Goal: Transaction & Acquisition: Purchase product/service

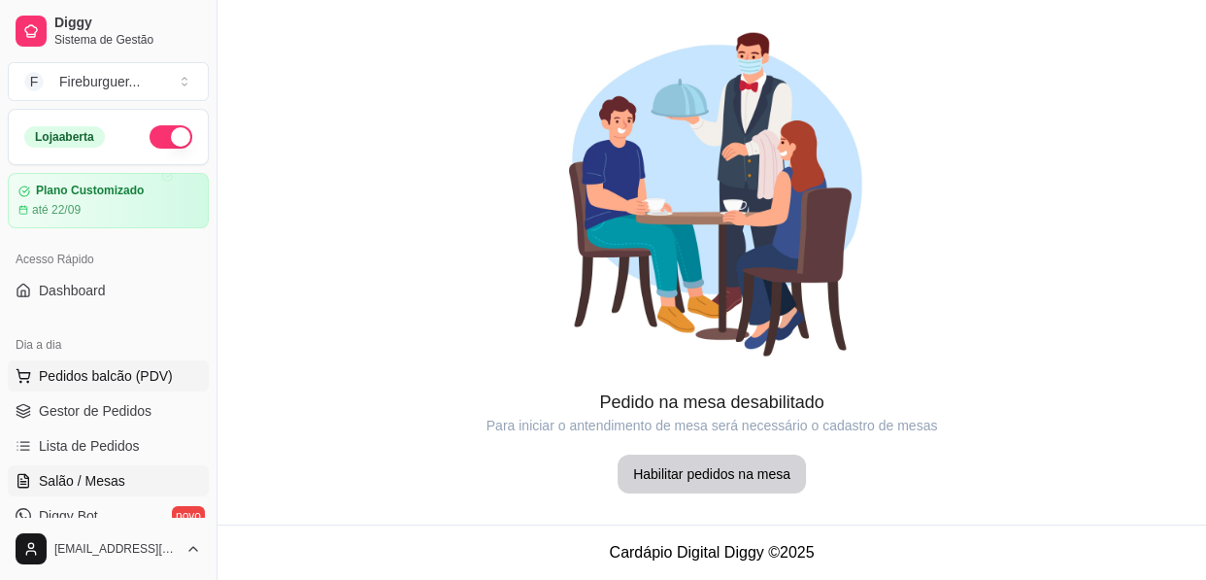
click at [101, 382] on span "Pedidos balcão (PDV)" at bounding box center [106, 375] width 134 height 19
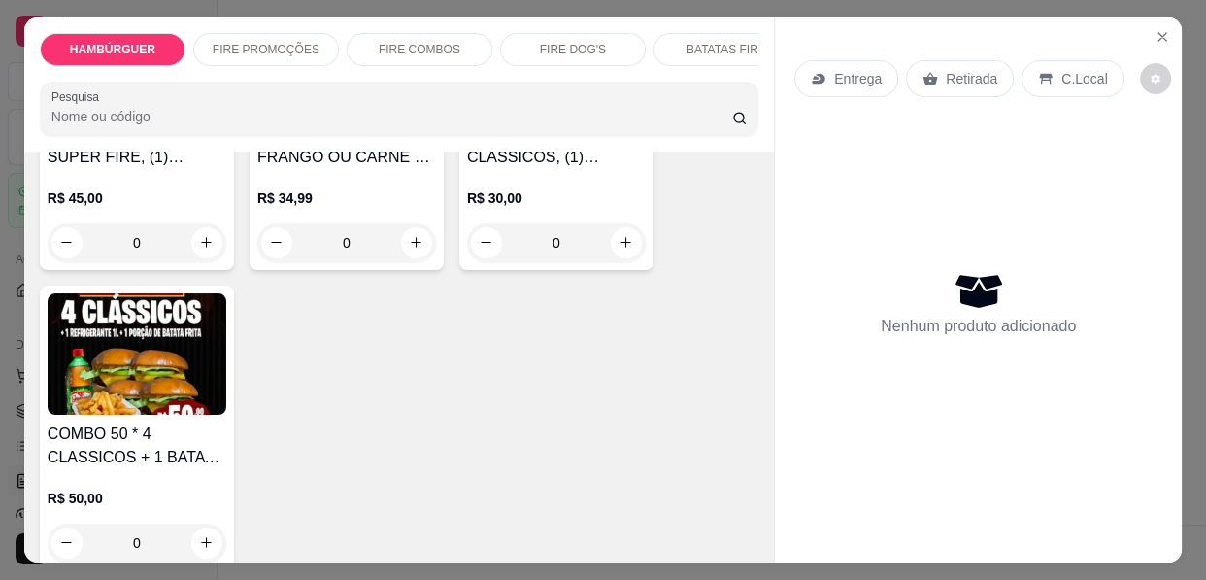
scroll to position [1501, 0]
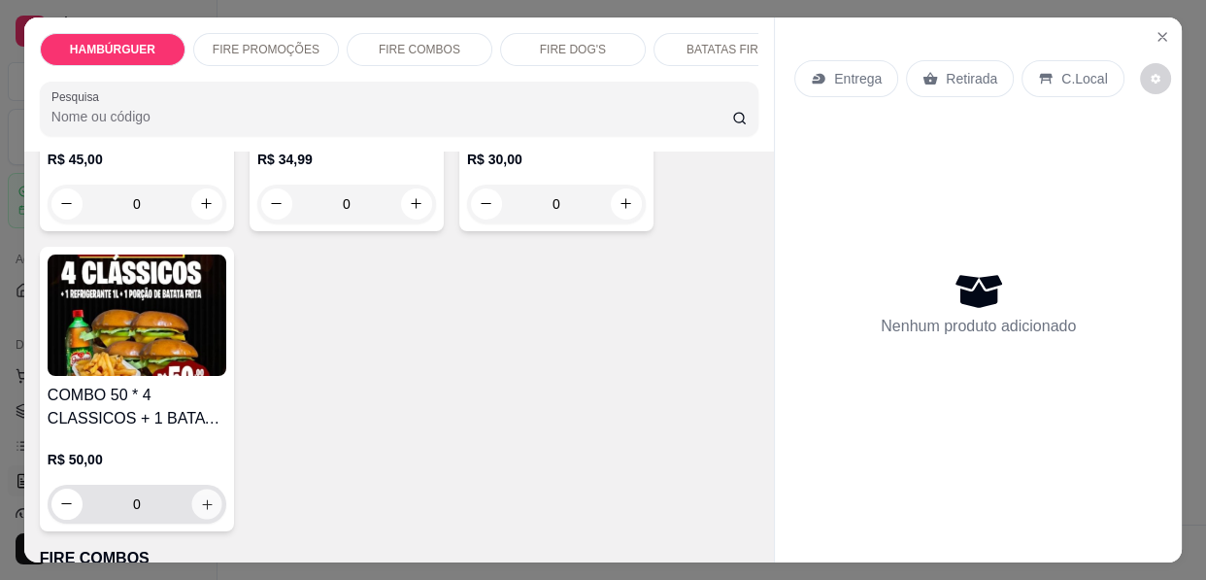
click at [202, 489] on button "increase-product-quantity" at bounding box center [206, 504] width 30 height 30
type input "1"
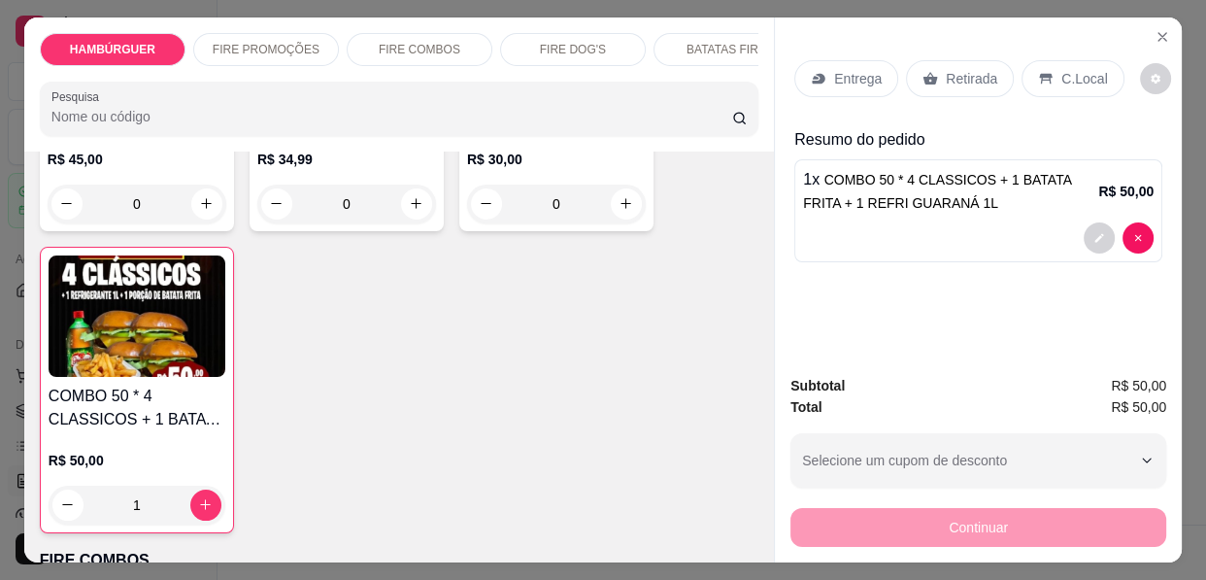
click at [834, 69] on p "Entrega" at bounding box center [858, 78] width 48 height 19
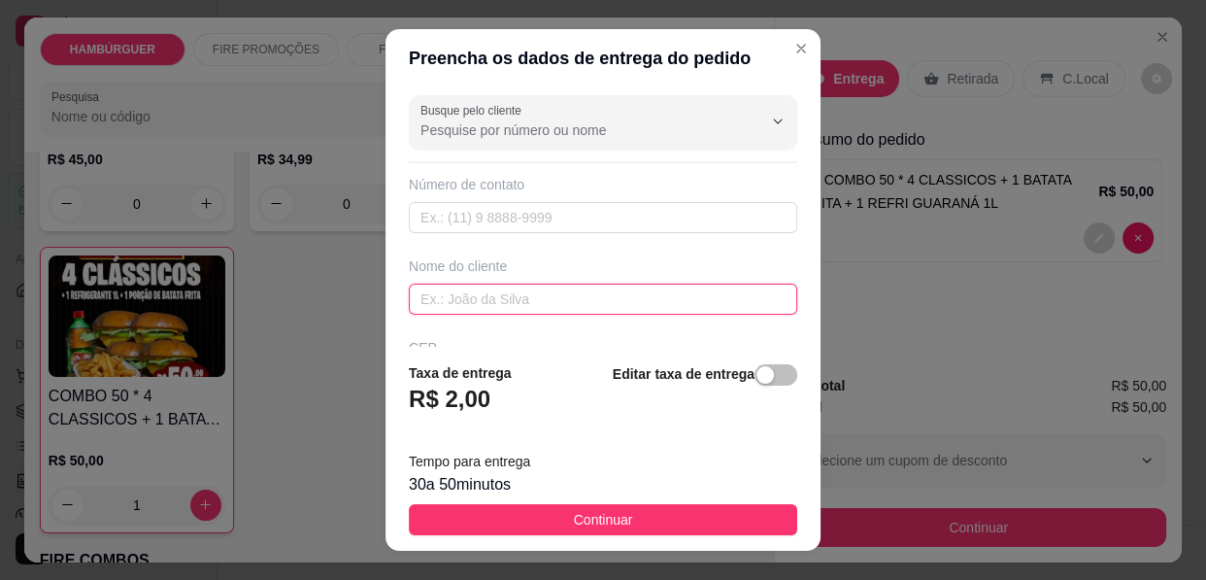
click at [633, 301] on input "text" at bounding box center [603, 299] width 389 height 31
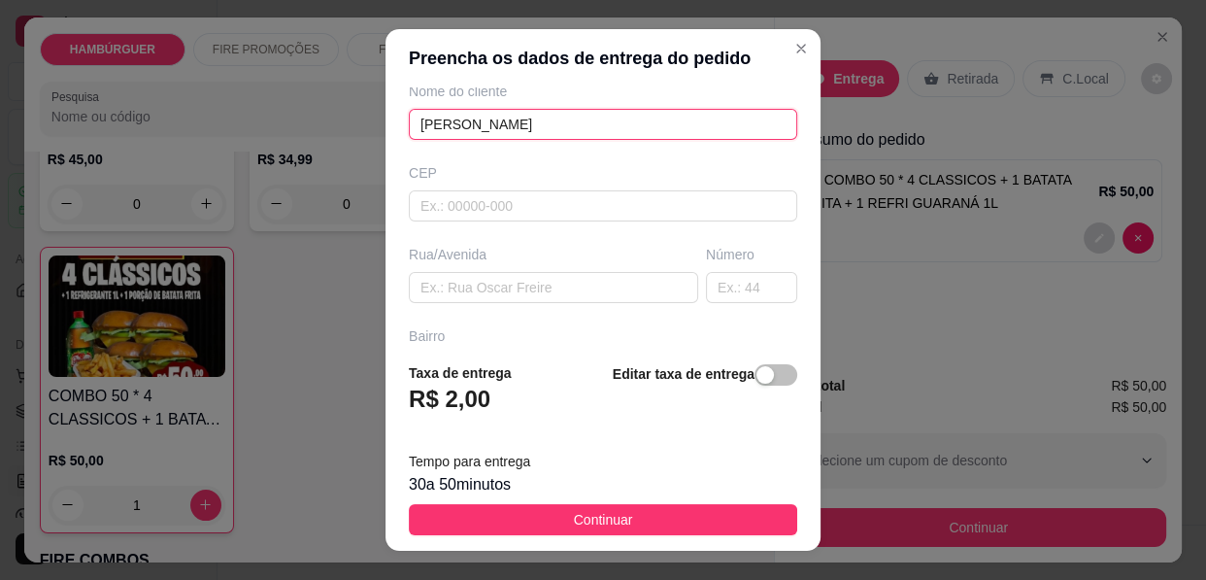
scroll to position [176, 0]
type input "[PERSON_NAME]"
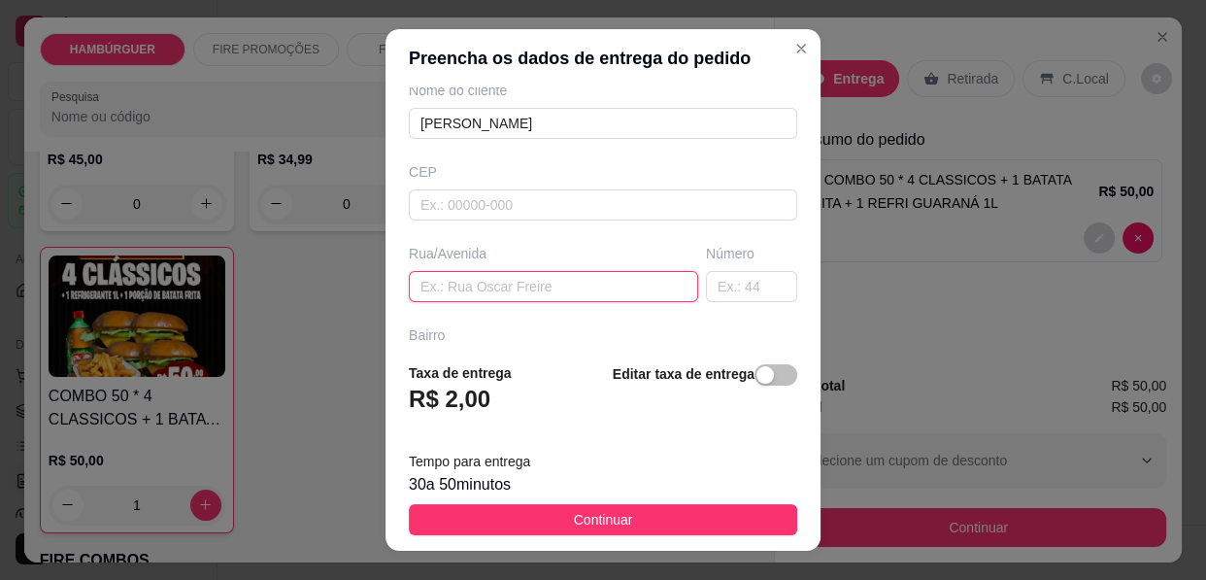
click at [554, 290] on input "text" at bounding box center [553, 286] width 289 height 31
type input "RUA [PERSON_NAME]"
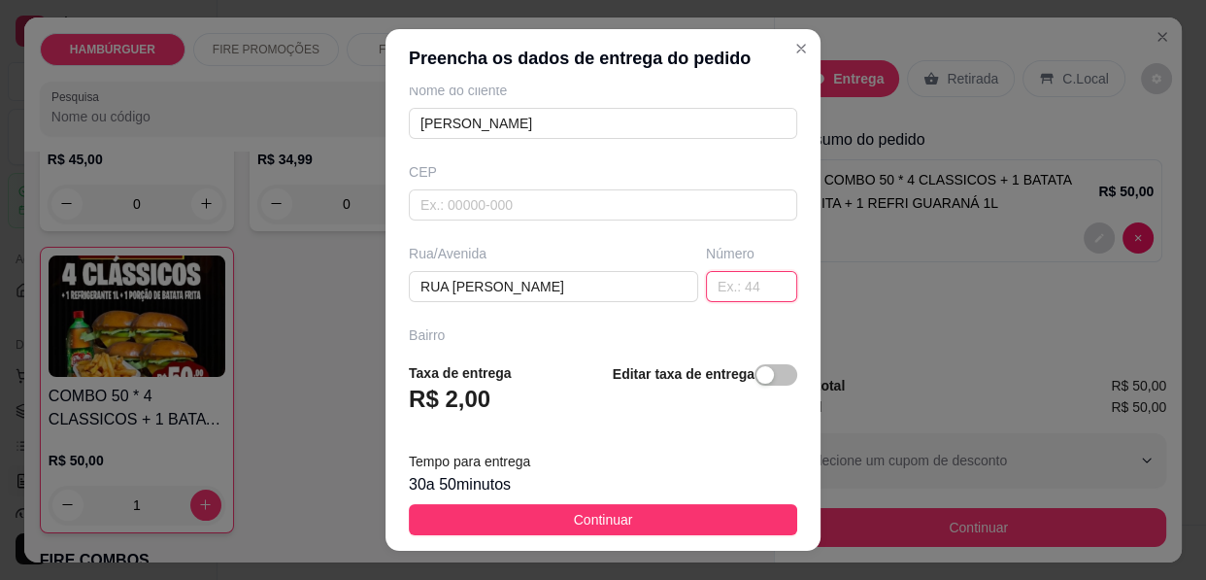
click at [706, 278] on input "text" at bounding box center [751, 286] width 91 height 31
click at [706, 278] on input "1" at bounding box center [751, 286] width 91 height 31
type input "160"
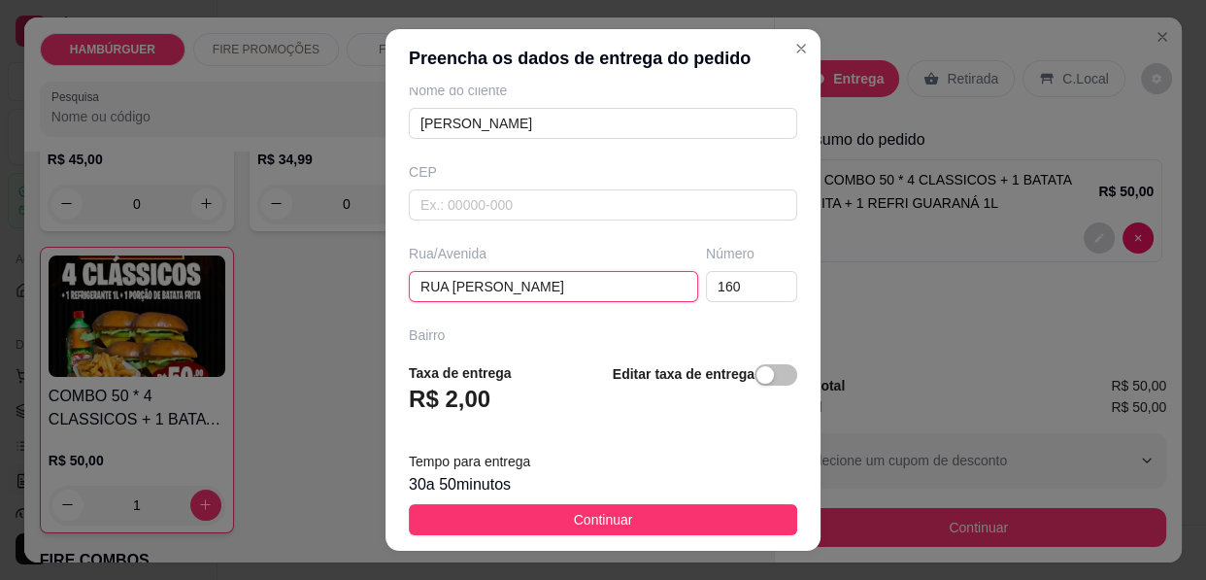
click at [626, 289] on input "RUA [PERSON_NAME]" at bounding box center [553, 286] width 289 height 31
type input "RUA [PERSON_NAME] AGRA PARTE DE CIMA DO CONJUNTO DE [GEOGRAPHIC_DATA]"
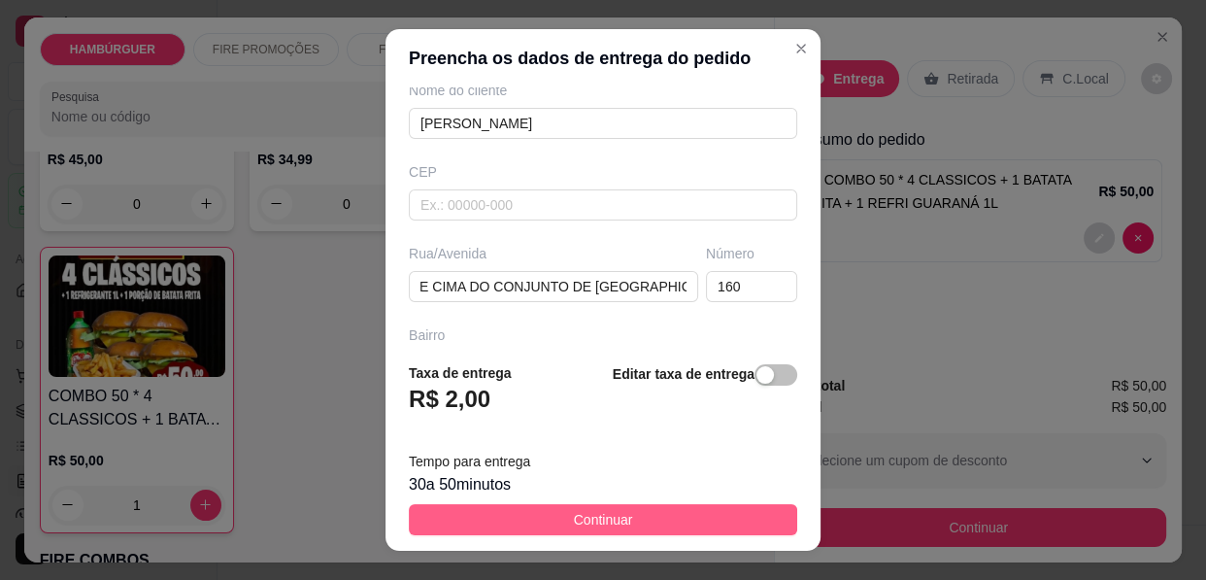
scroll to position [0, 0]
click at [715, 505] on footer "Taxa de entrega R$ 2,00 Editar taxa de entrega Tempo para entrega 30 a 50 minut…" at bounding box center [603, 449] width 435 height 204
click at [714, 517] on button "Continuar" at bounding box center [603, 519] width 389 height 31
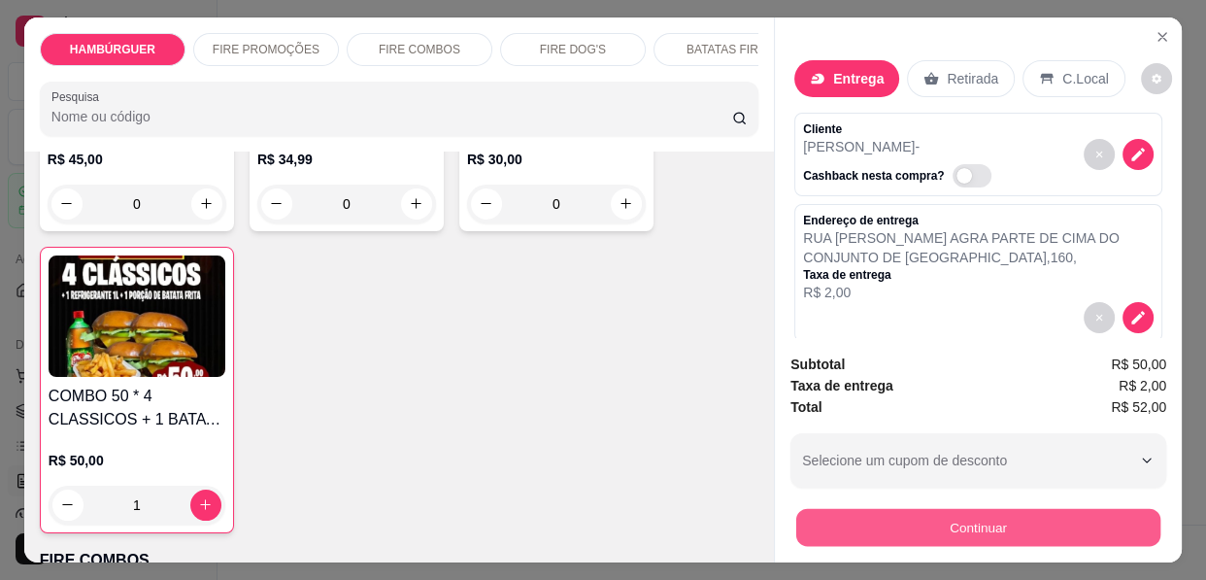
click at [1075, 524] on button "Continuar" at bounding box center [978, 528] width 364 height 38
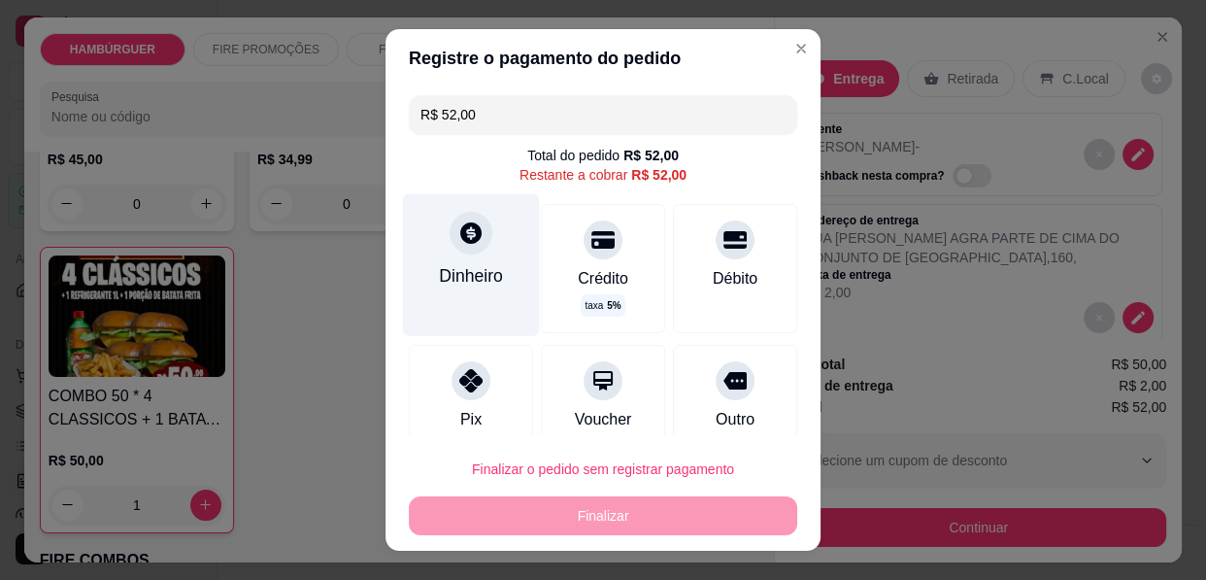
click at [460, 226] on icon at bounding box center [470, 232] width 21 height 21
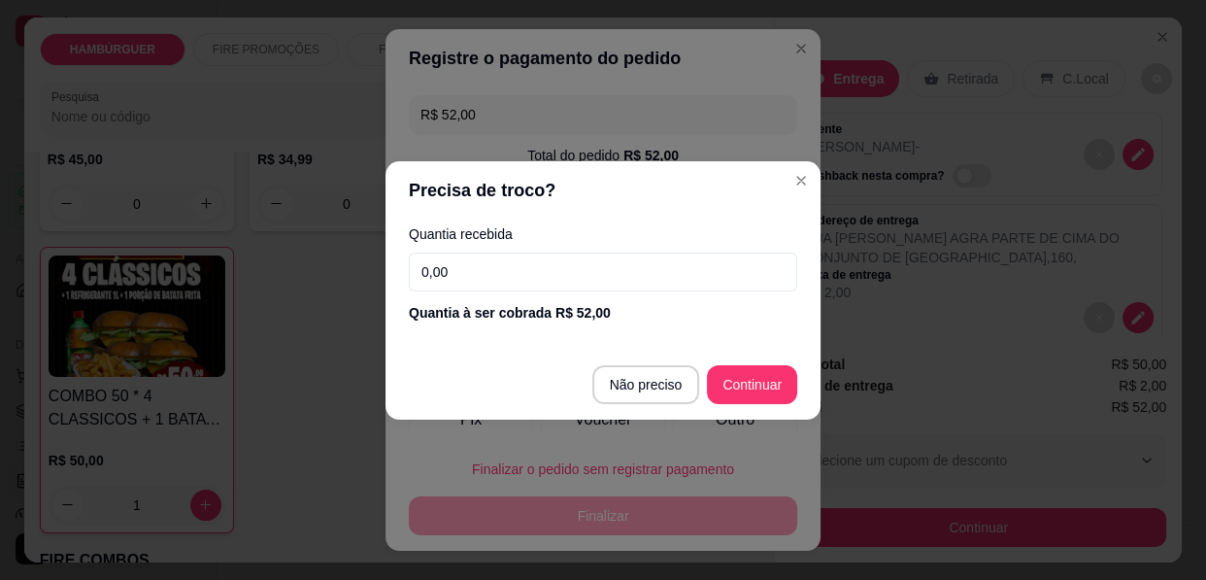
click at [496, 278] on input "0,00" at bounding box center [603, 272] width 389 height 39
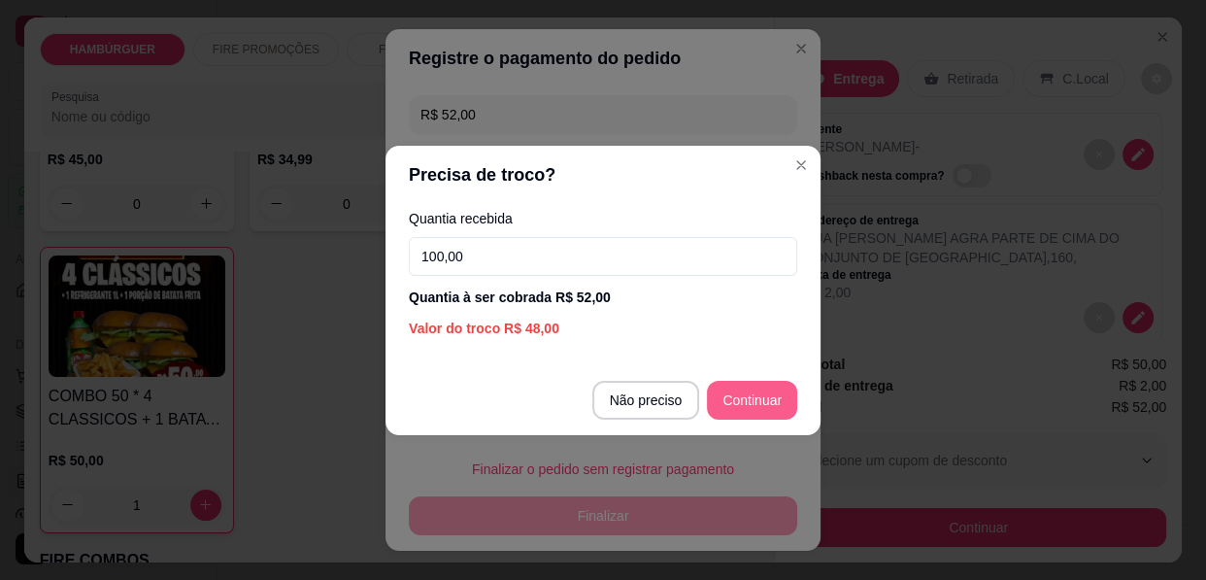
type input "100,00"
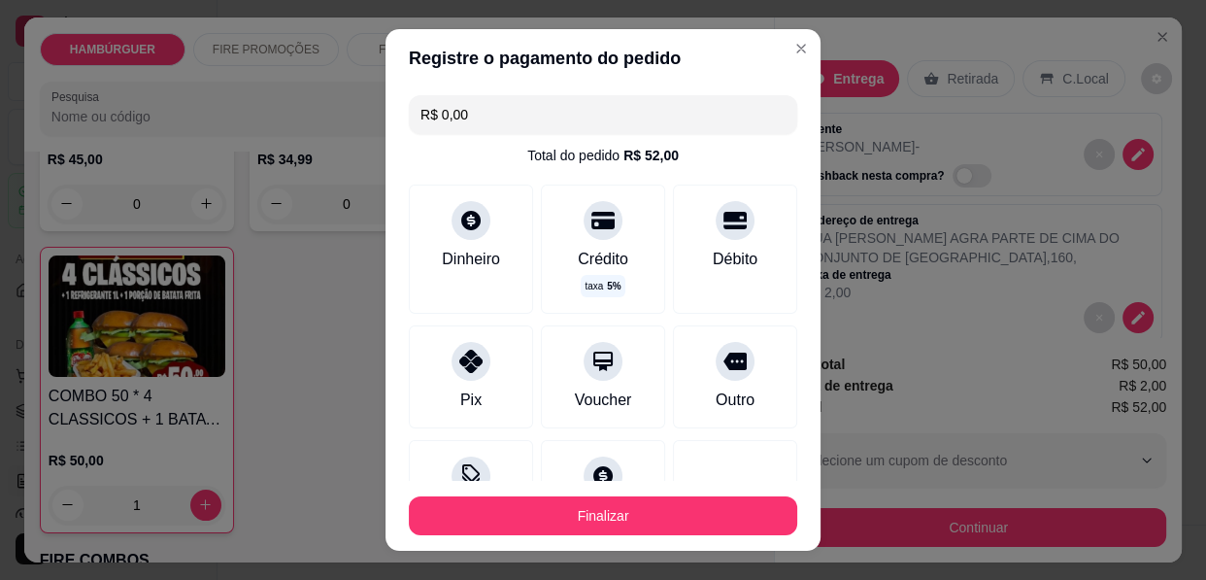
type input "R$ 0,00"
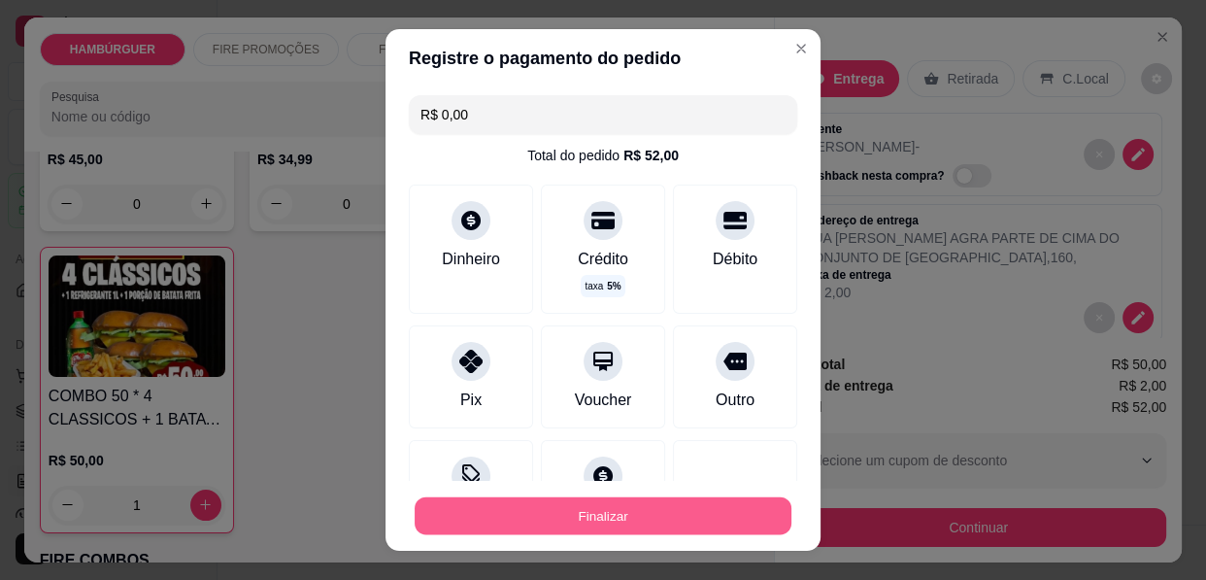
click at [718, 514] on button "Finalizar" at bounding box center [603, 516] width 377 height 38
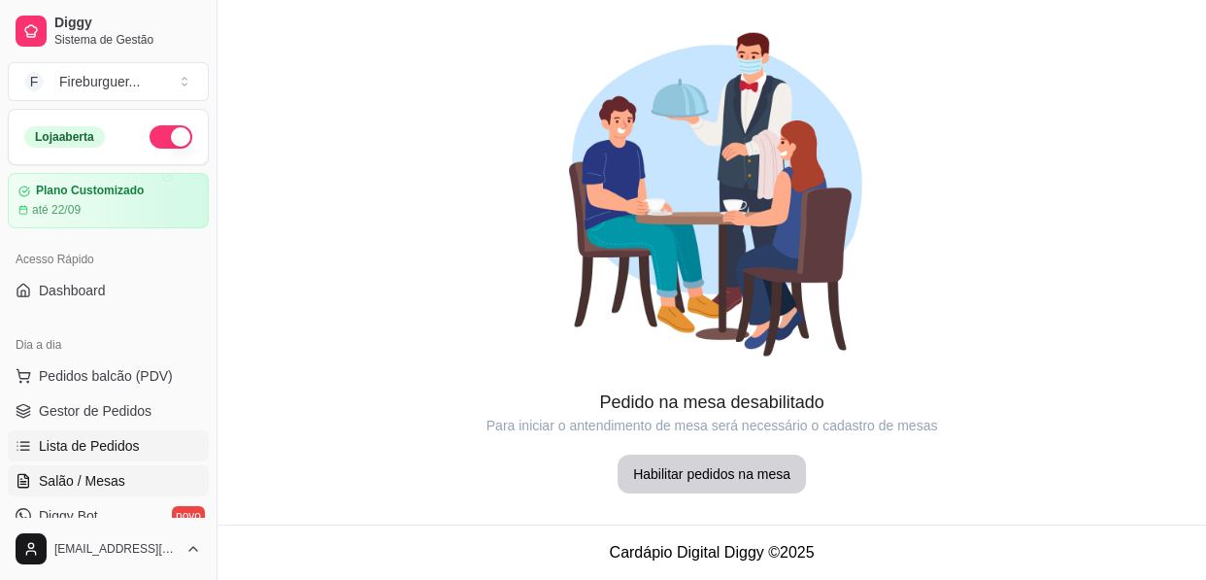
click at [155, 448] on link "Lista de Pedidos" at bounding box center [108, 445] width 201 height 31
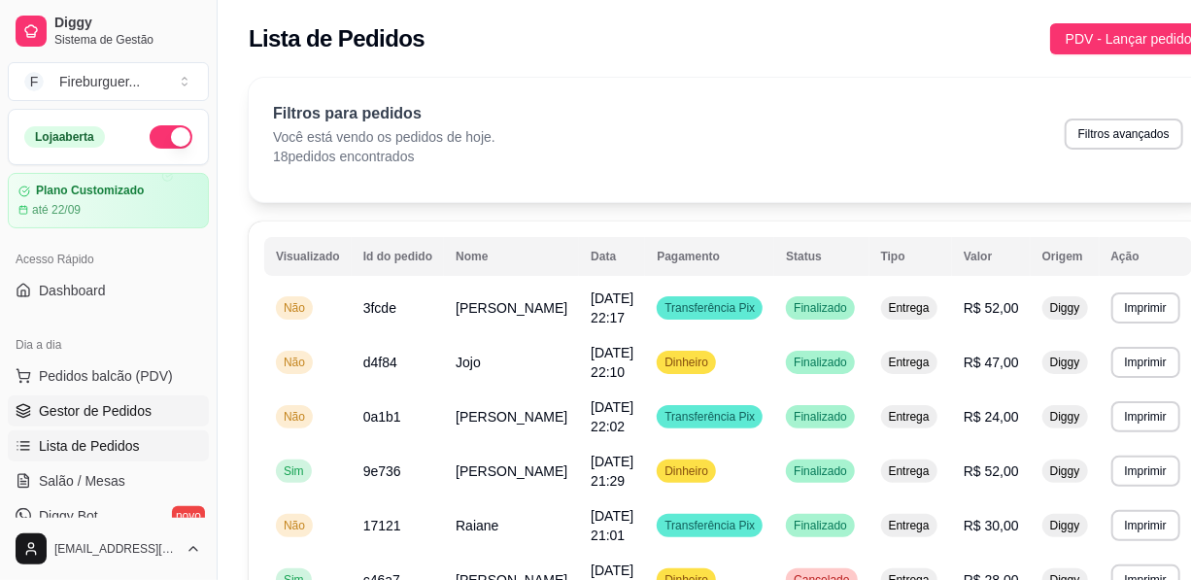
click at [159, 404] on link "Gestor de Pedidos" at bounding box center [108, 410] width 201 height 31
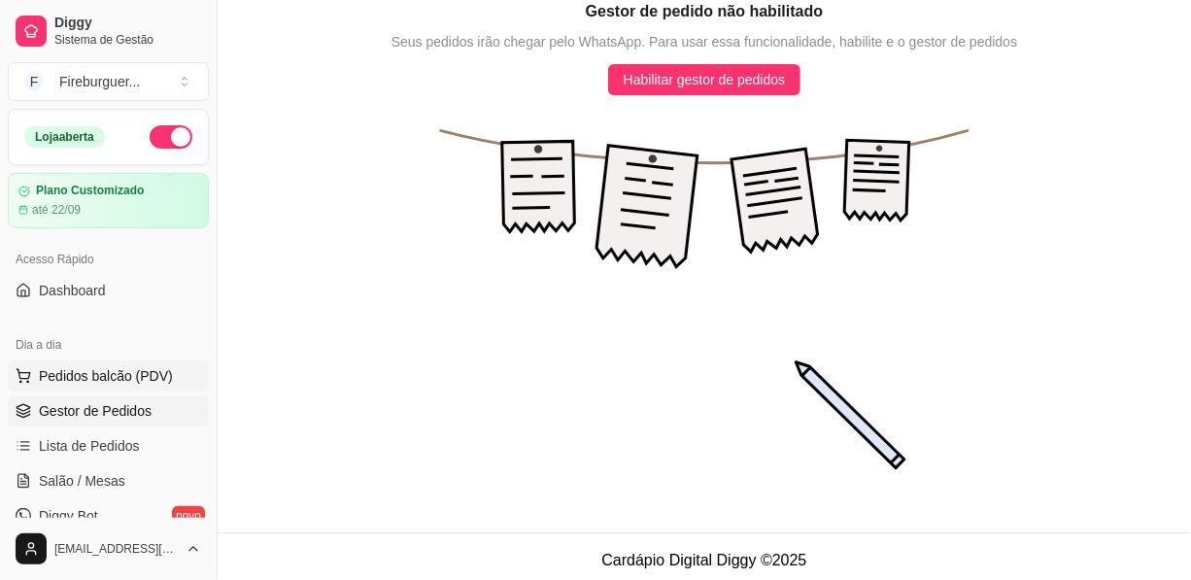
click at [165, 369] on span "Pedidos balcão (PDV)" at bounding box center [106, 375] width 134 height 19
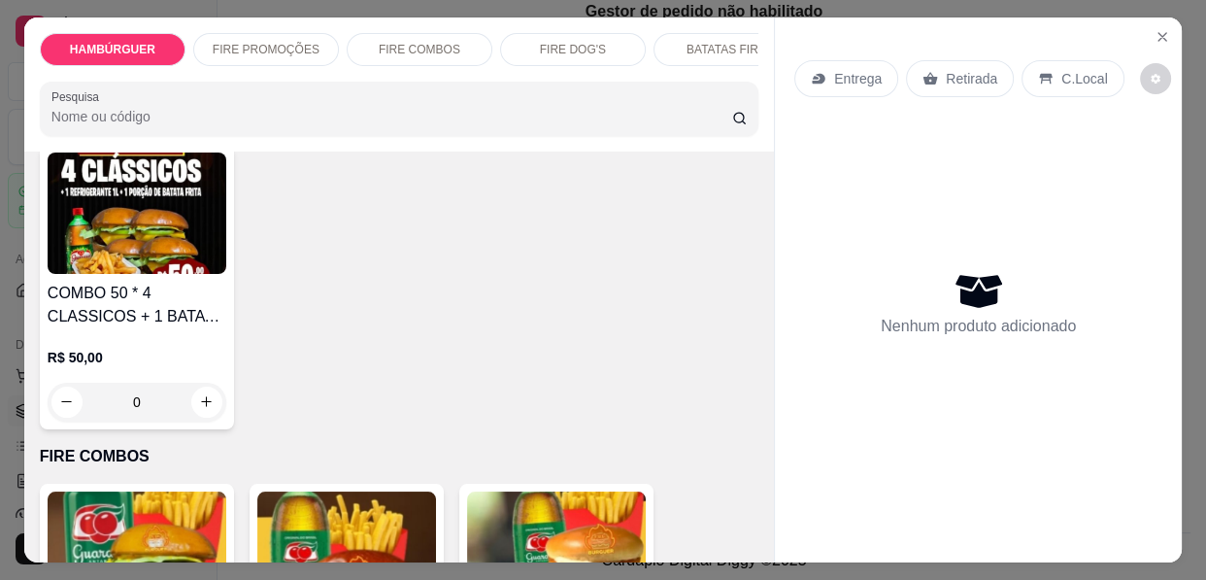
scroll to position [1677, 0]
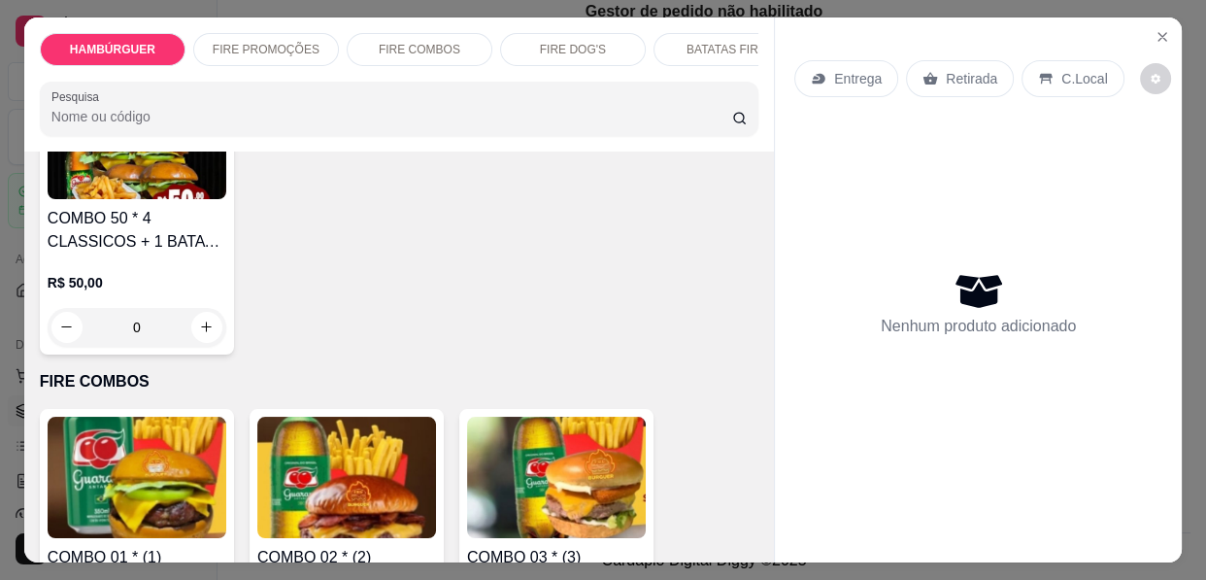
click at [115, 213] on h4 "COMBO 50 * 4 CLASSICOS + 1 BATATA FRITA + 1 REFRI GUARANÁ 1L" at bounding box center [137, 230] width 179 height 47
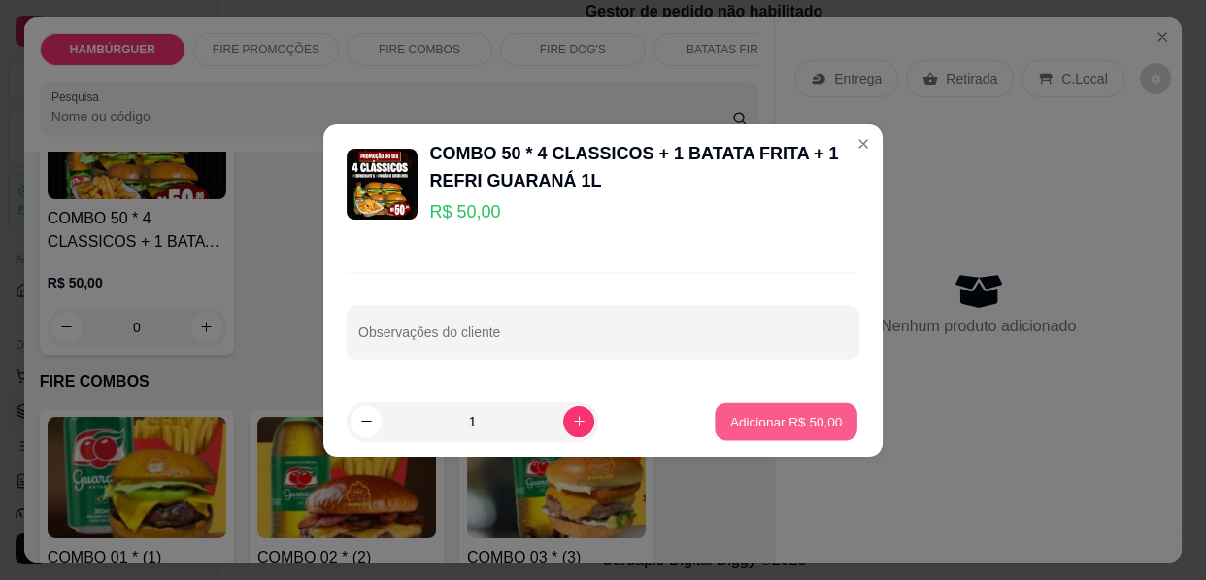
click at [803, 419] on p "Adicionar R$ 50,00" at bounding box center [786, 421] width 113 height 18
type input "1"
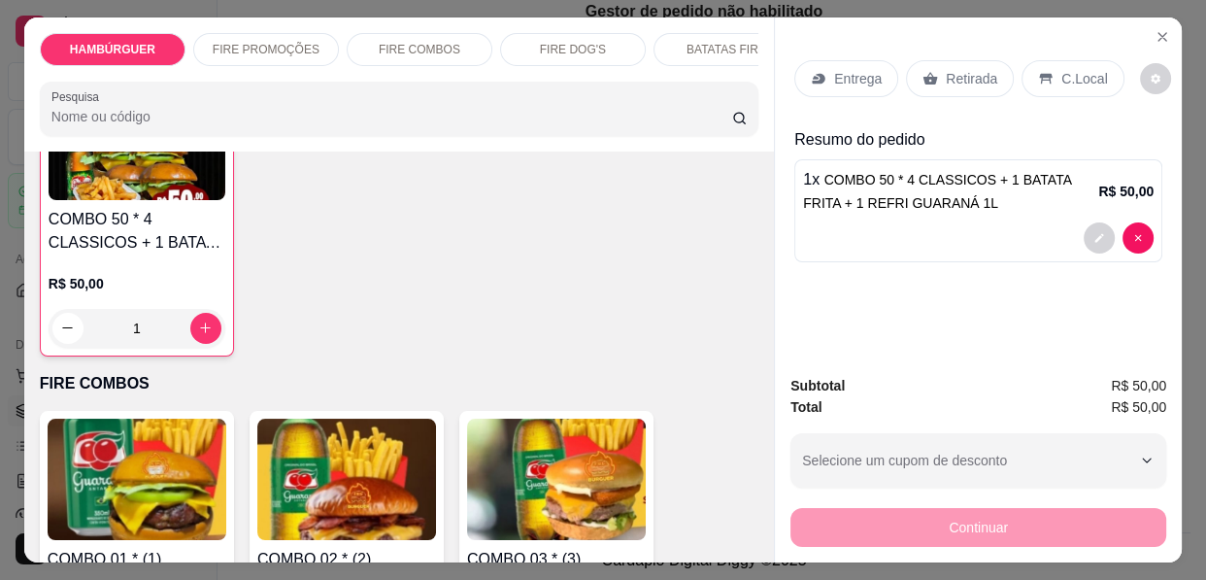
scroll to position [1678, 0]
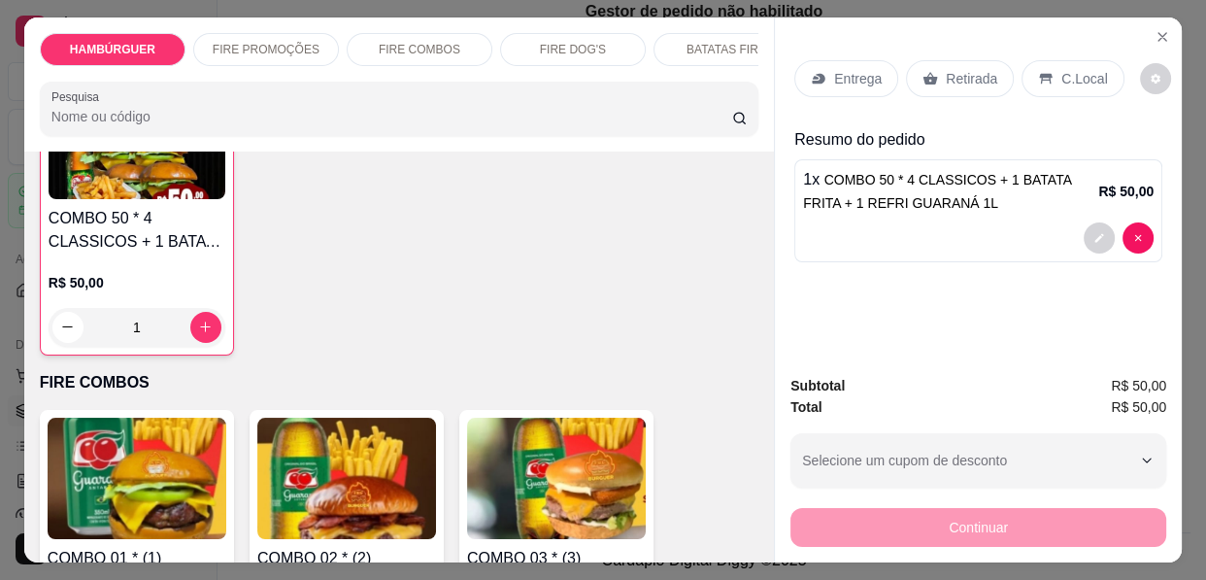
click at [840, 69] on p "Entrega" at bounding box center [858, 78] width 48 height 19
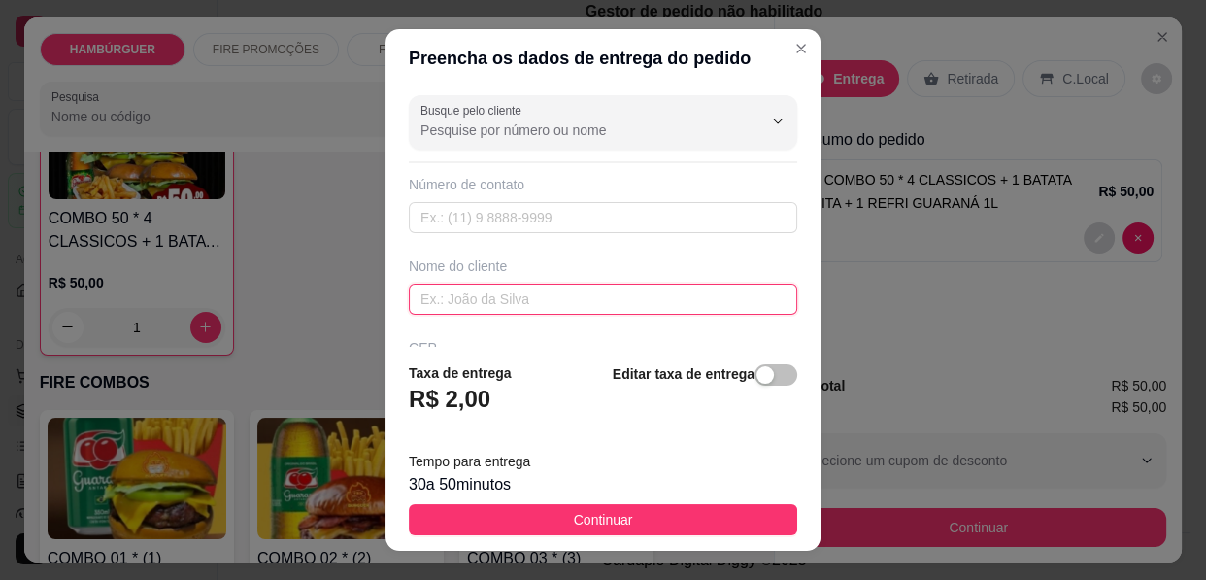
click at [569, 301] on input "text" at bounding box center [603, 299] width 389 height 31
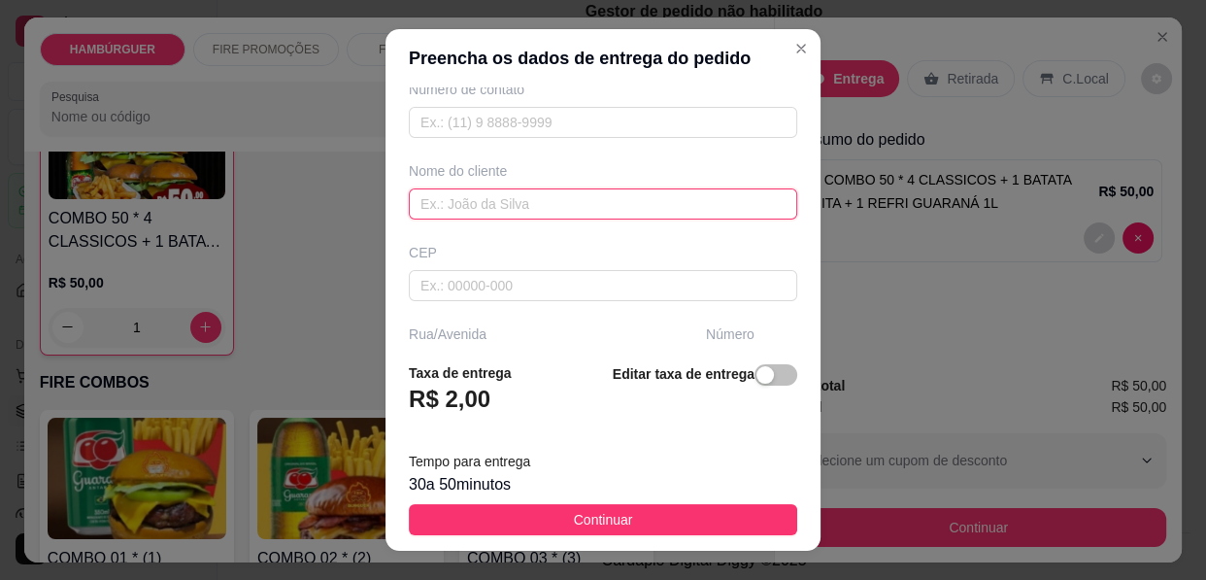
scroll to position [176, 0]
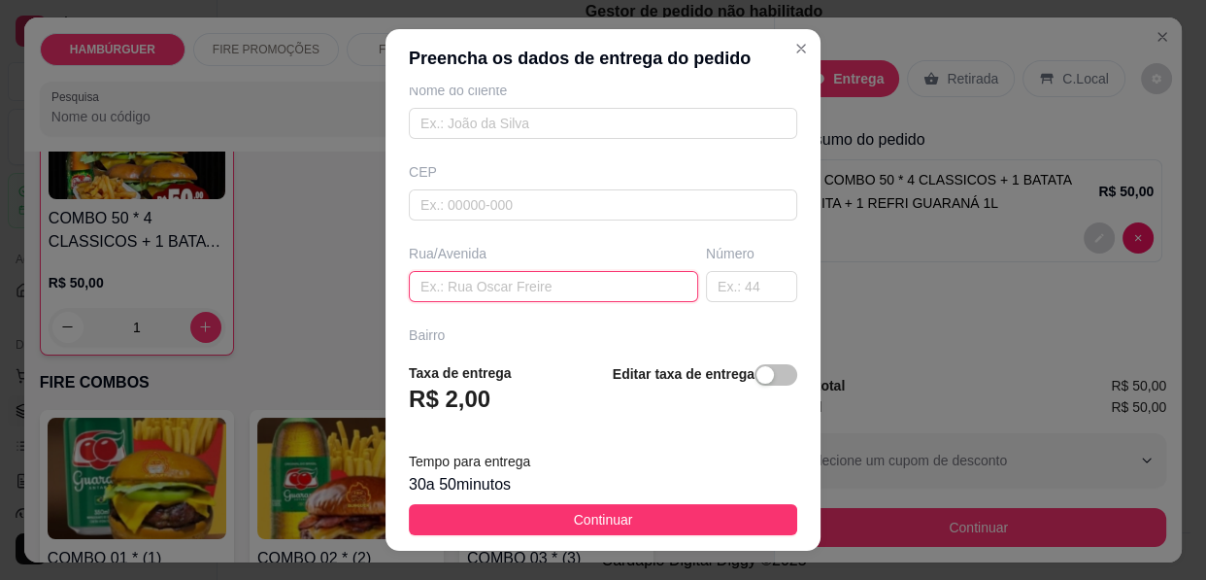
click at [525, 291] on input "text" at bounding box center [553, 286] width 289 height 31
type input "RUA [PERSON_NAME]"
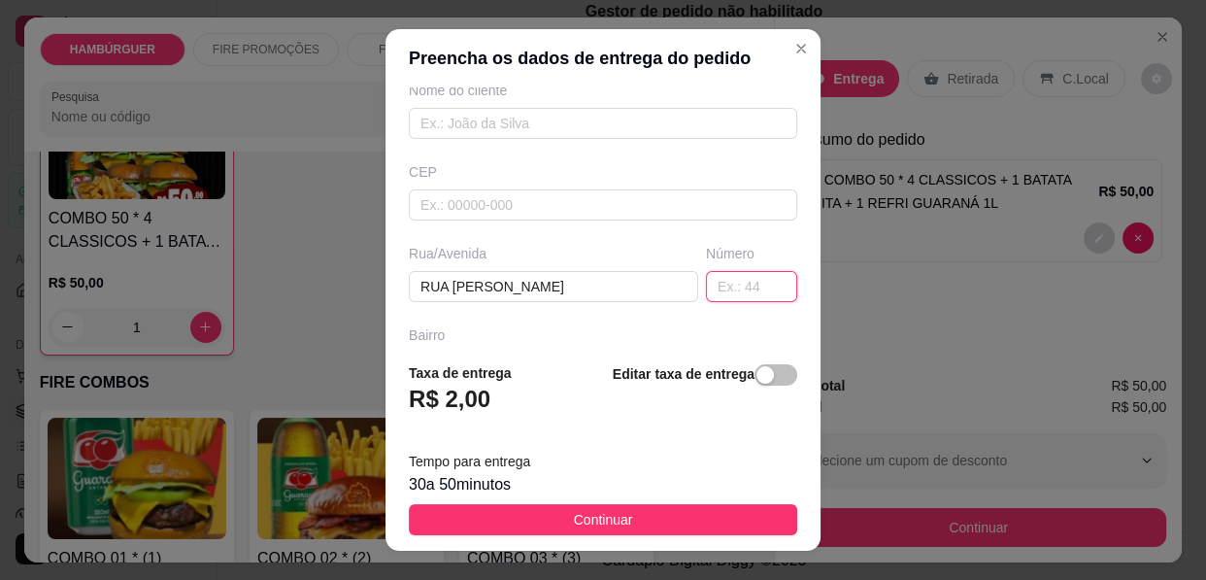
click at [708, 276] on input "text" at bounding box center [751, 286] width 91 height 31
type input "233"
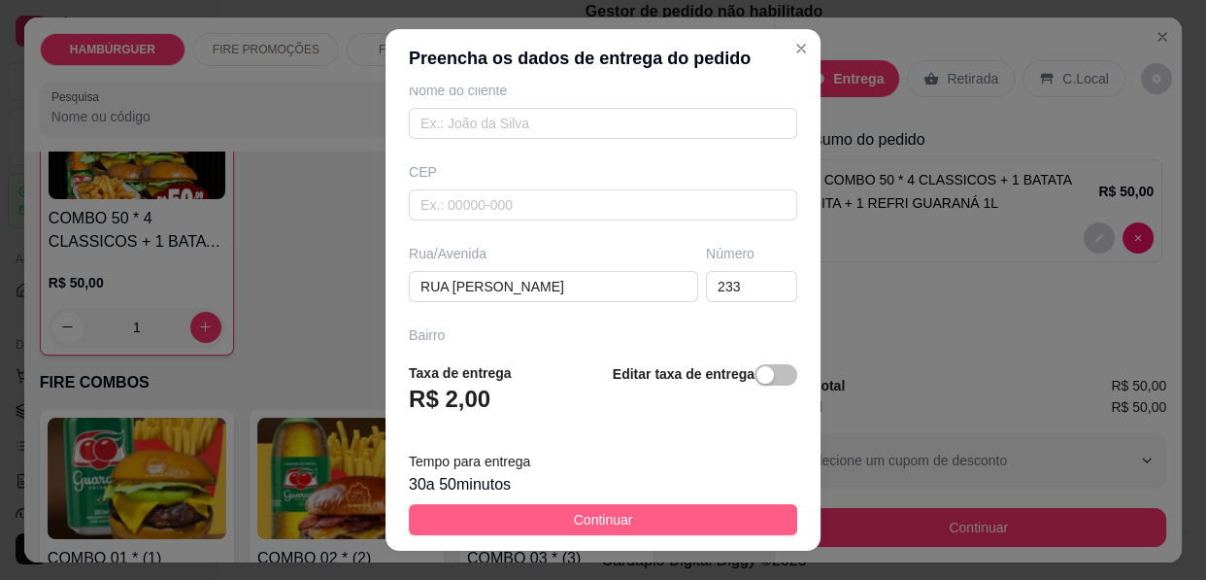
click at [574, 521] on span "Continuar" at bounding box center [603, 519] width 59 height 21
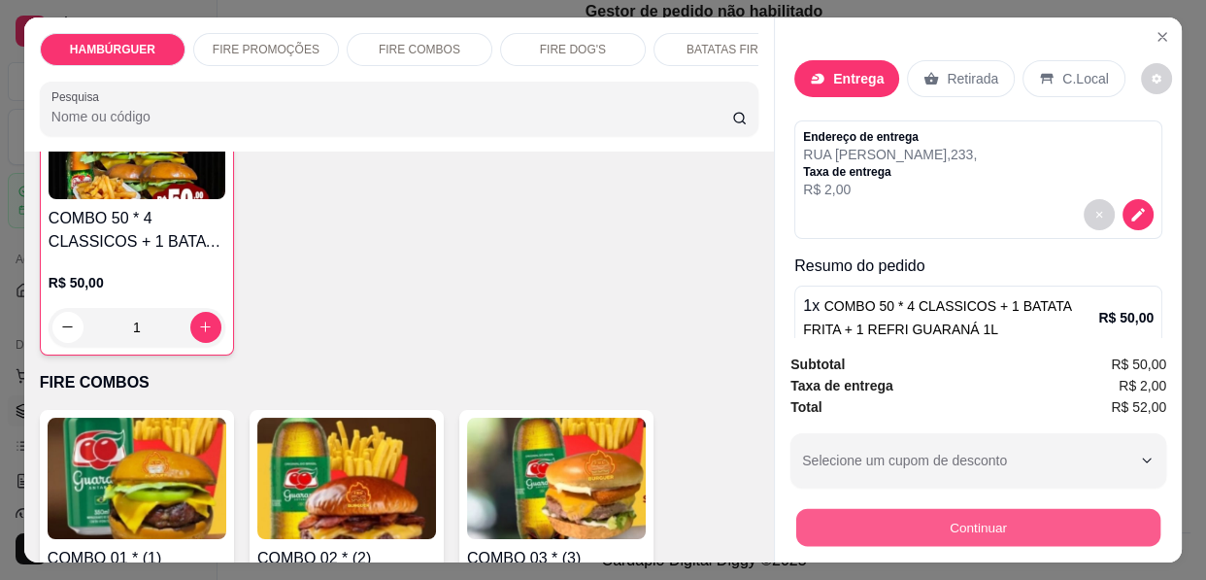
click at [836, 510] on button "Continuar" at bounding box center [978, 528] width 364 height 38
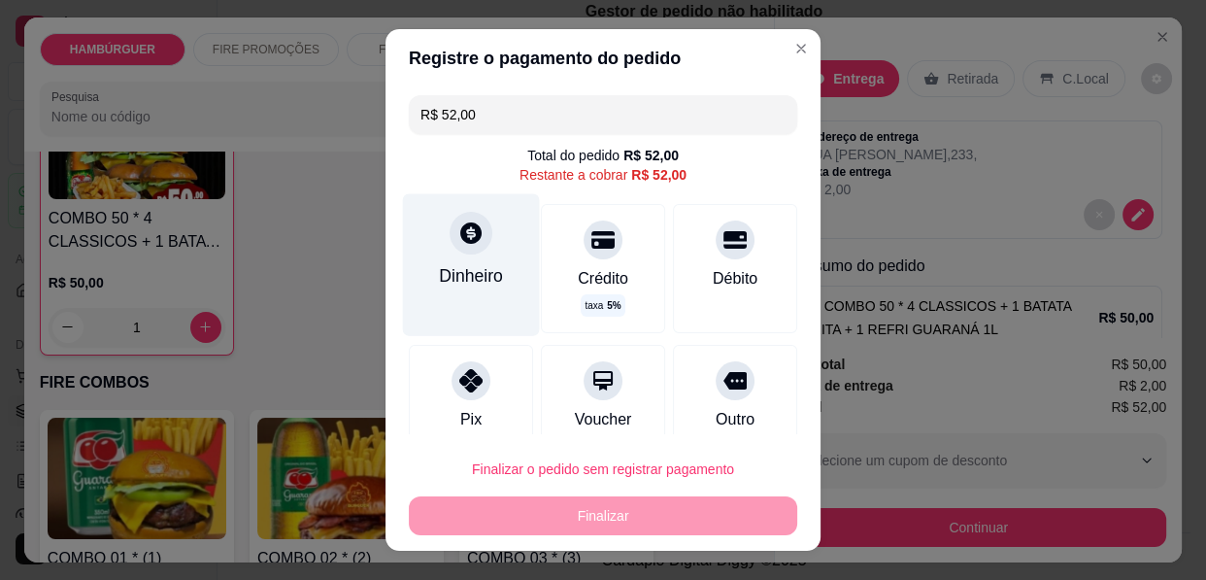
click at [460, 268] on div "Dinheiro" at bounding box center [471, 275] width 64 height 25
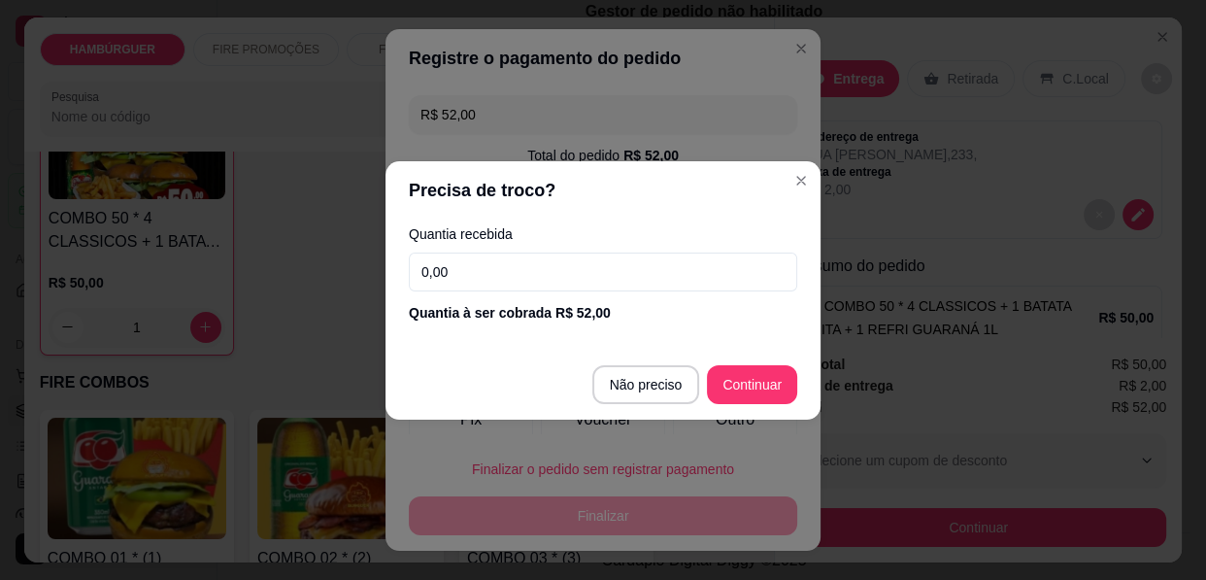
click at [467, 270] on input "0,00" at bounding box center [603, 272] width 389 height 39
type input "100,00"
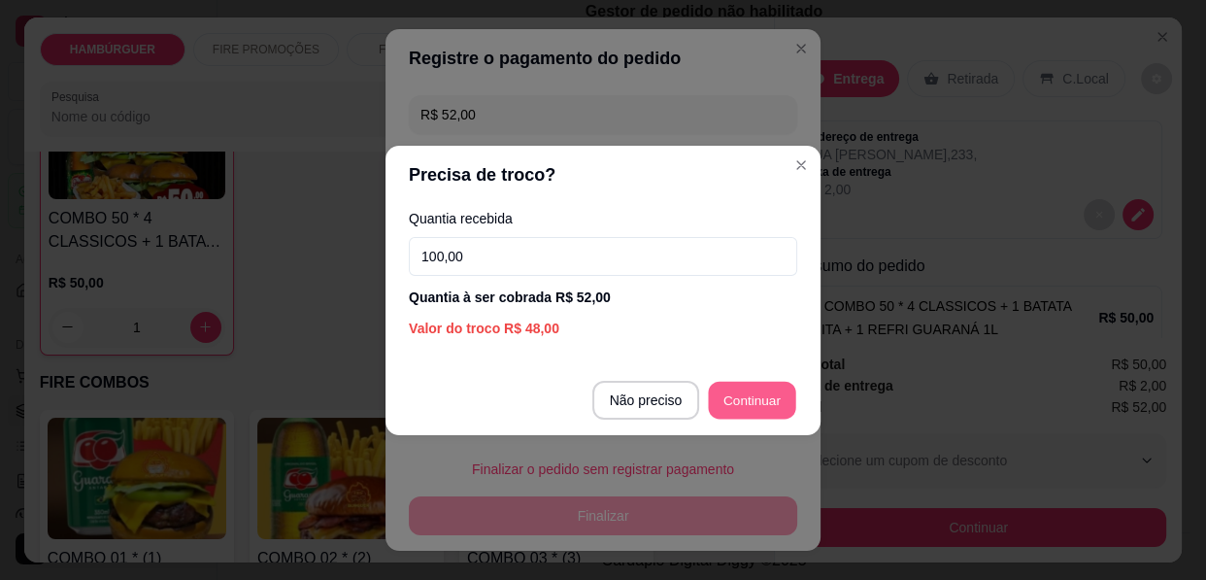
type input "R$ 0,00"
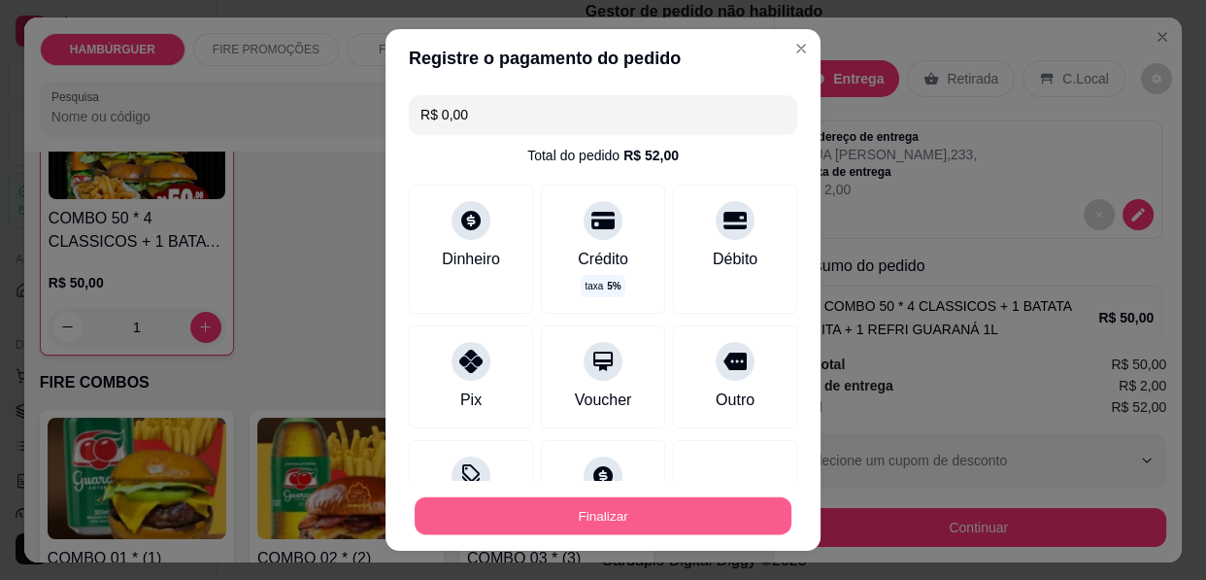
click at [641, 503] on button "Finalizar" at bounding box center [603, 516] width 377 height 38
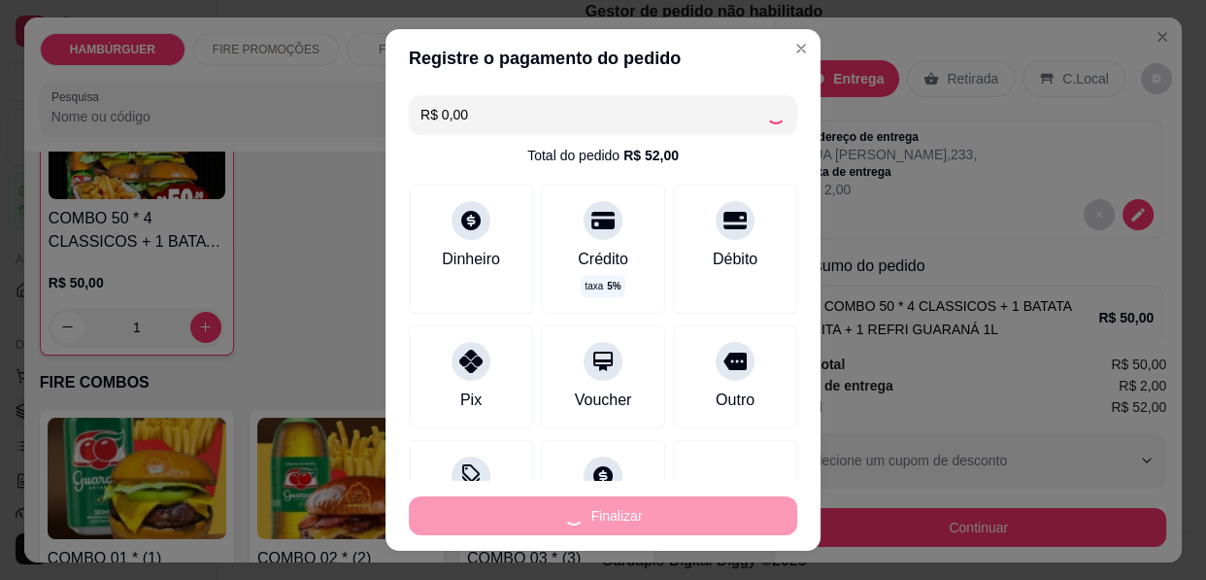
type input "0"
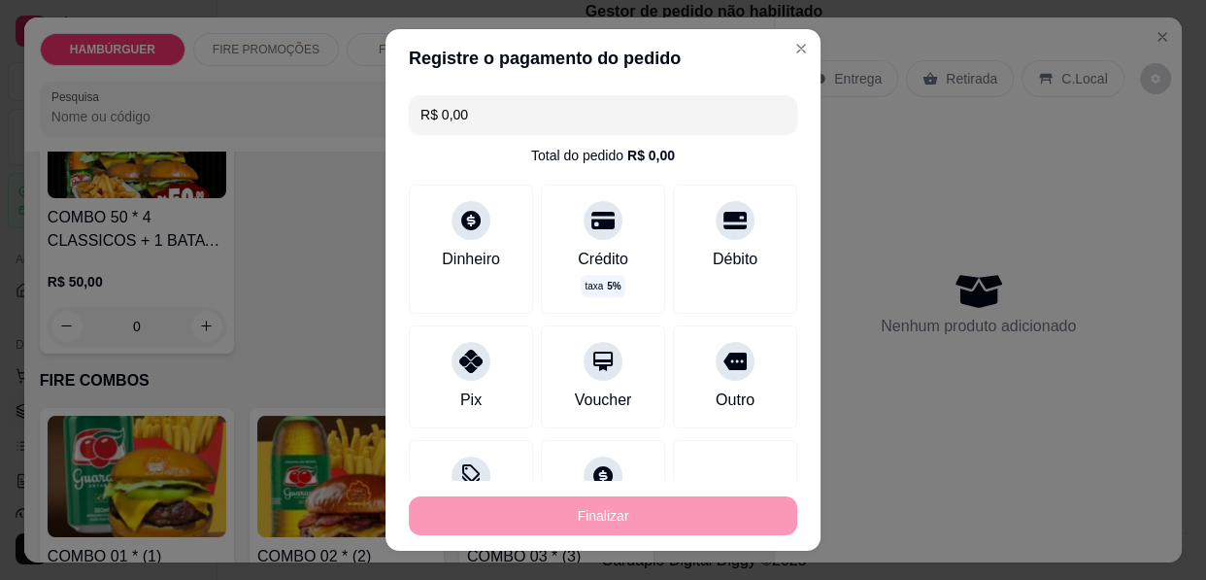
type input "-R$ 52,00"
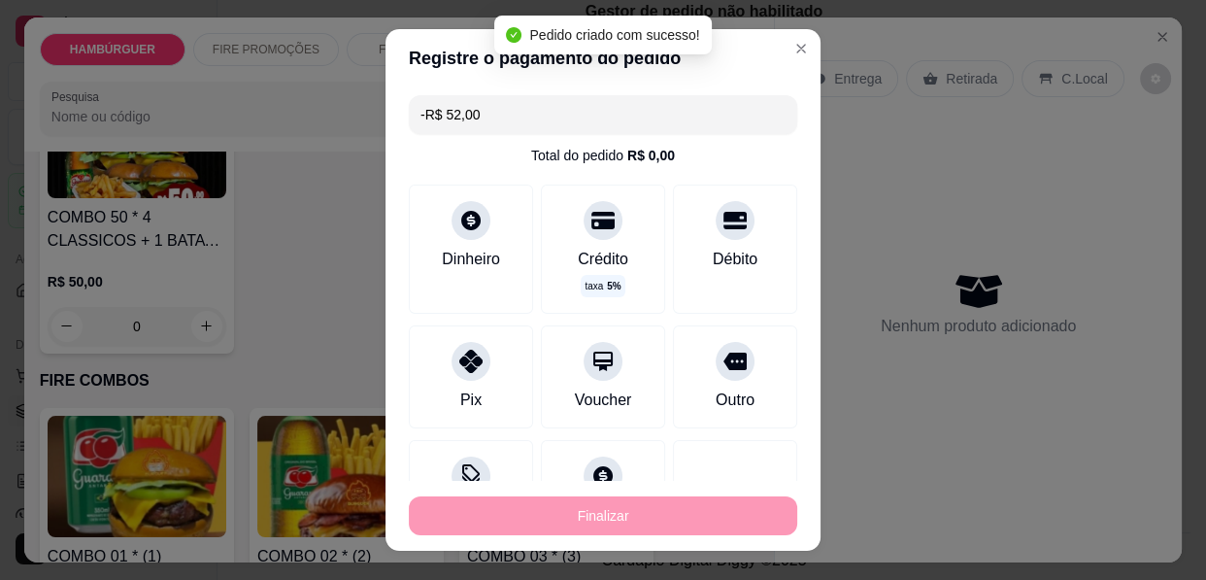
scroll to position [1677, 0]
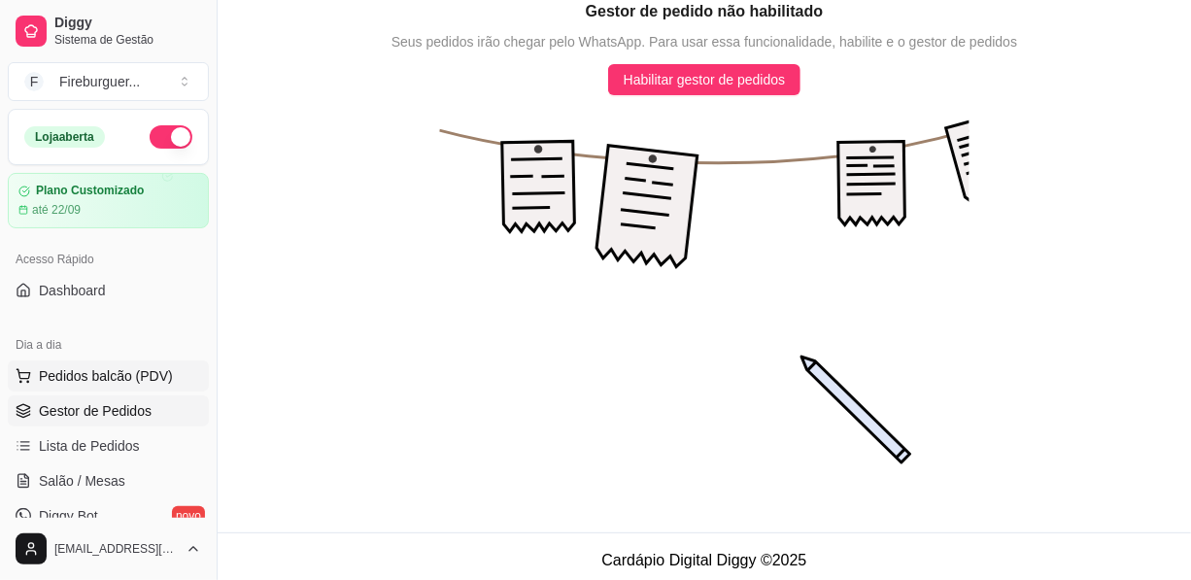
click at [97, 375] on span "Pedidos balcão (PDV)" at bounding box center [106, 375] width 134 height 19
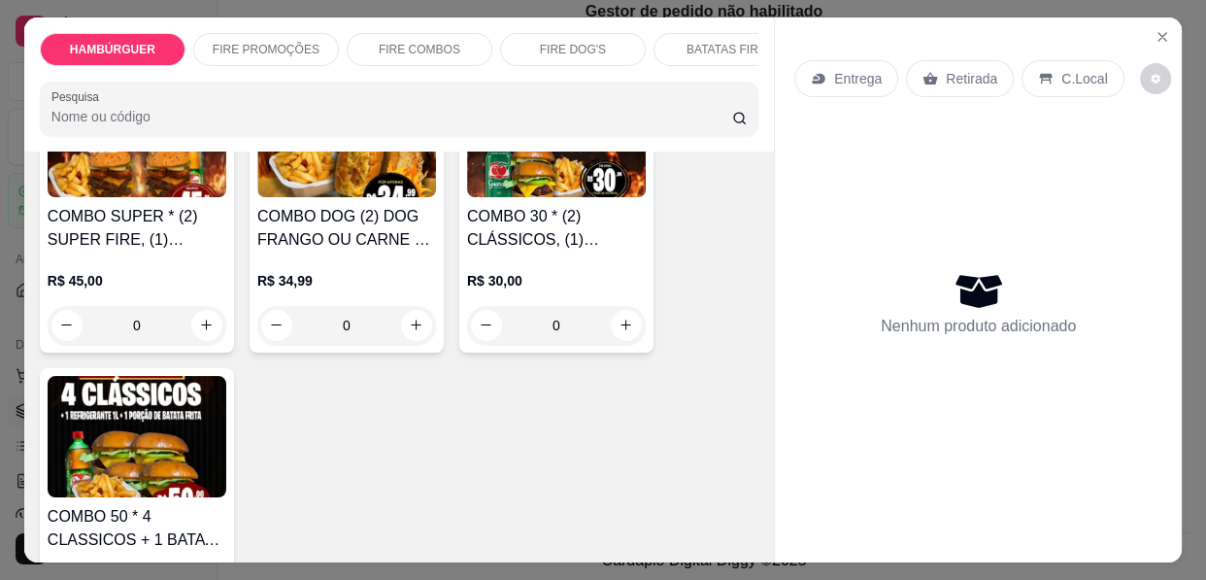
scroll to position [1236, 0]
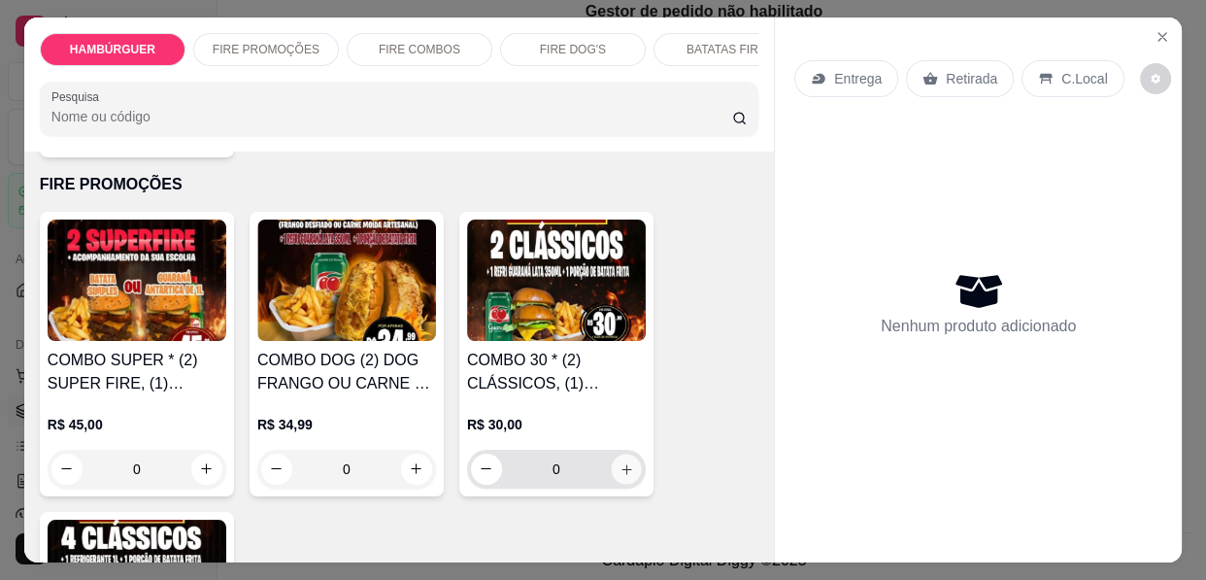
click at [631, 454] on button "increase-product-quantity" at bounding box center [626, 469] width 30 height 30
type input "1"
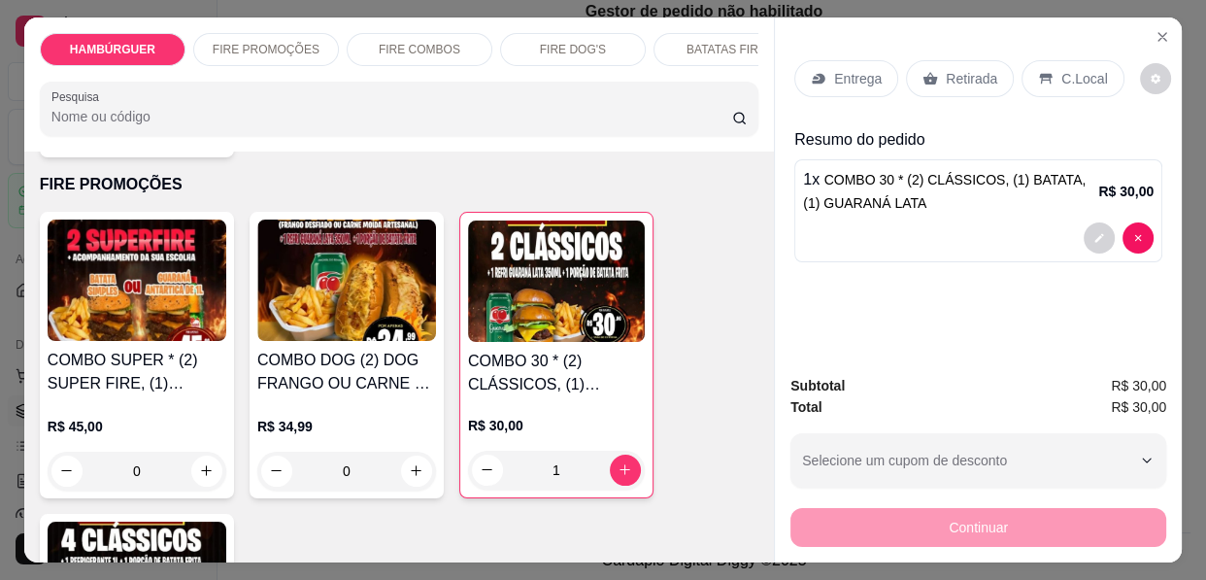
click at [811, 71] on icon at bounding box center [819, 79] width 16 height 16
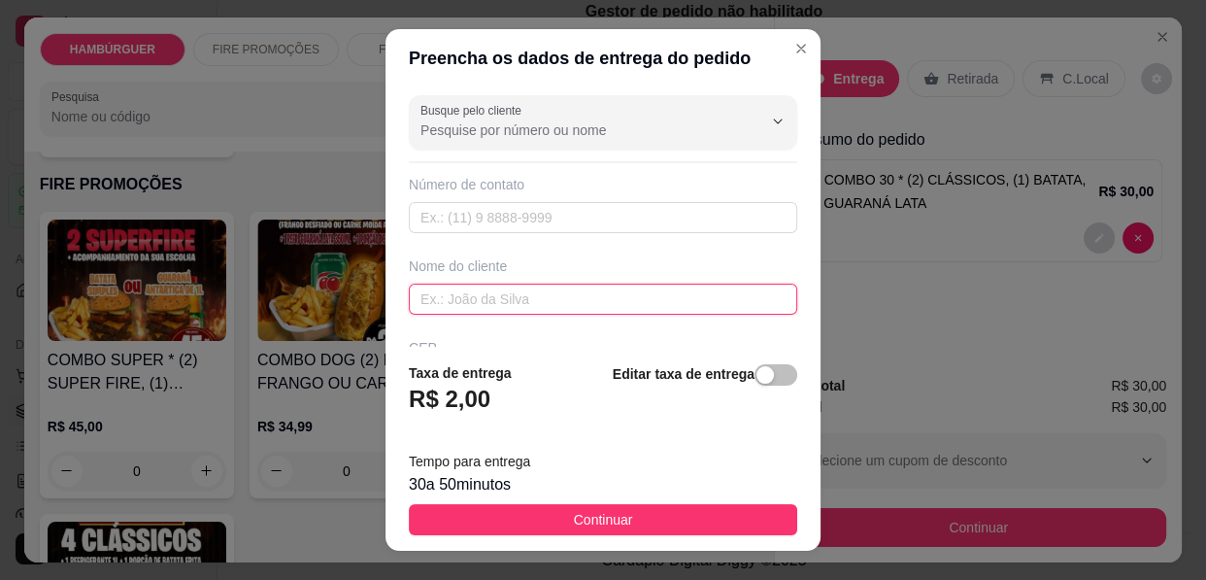
click at [435, 295] on input "text" at bounding box center [603, 299] width 389 height 31
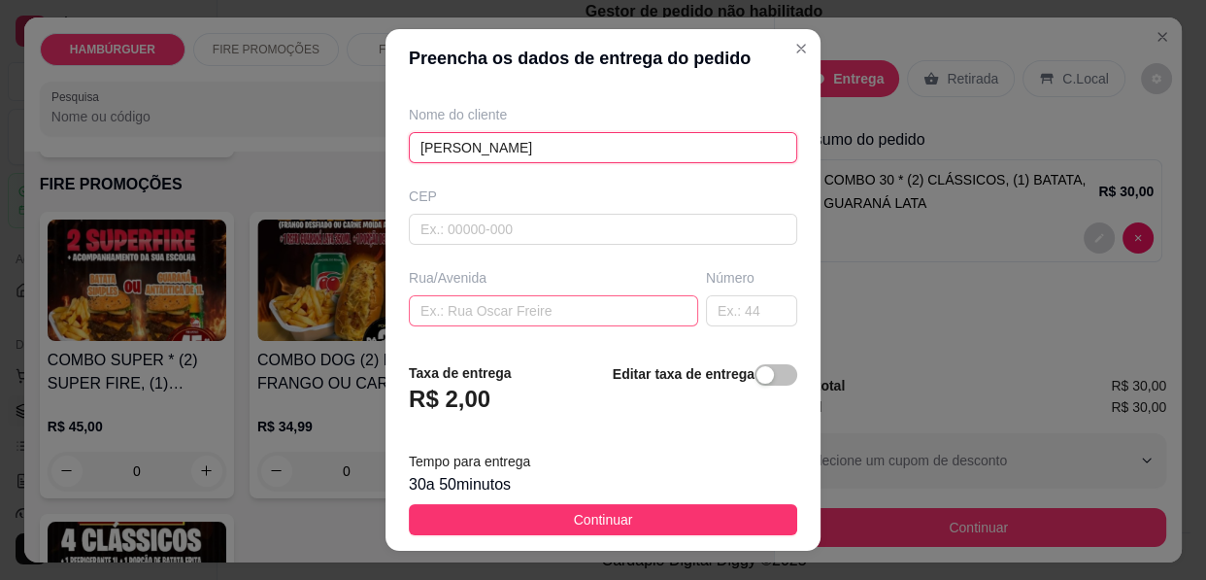
scroll to position [176, 0]
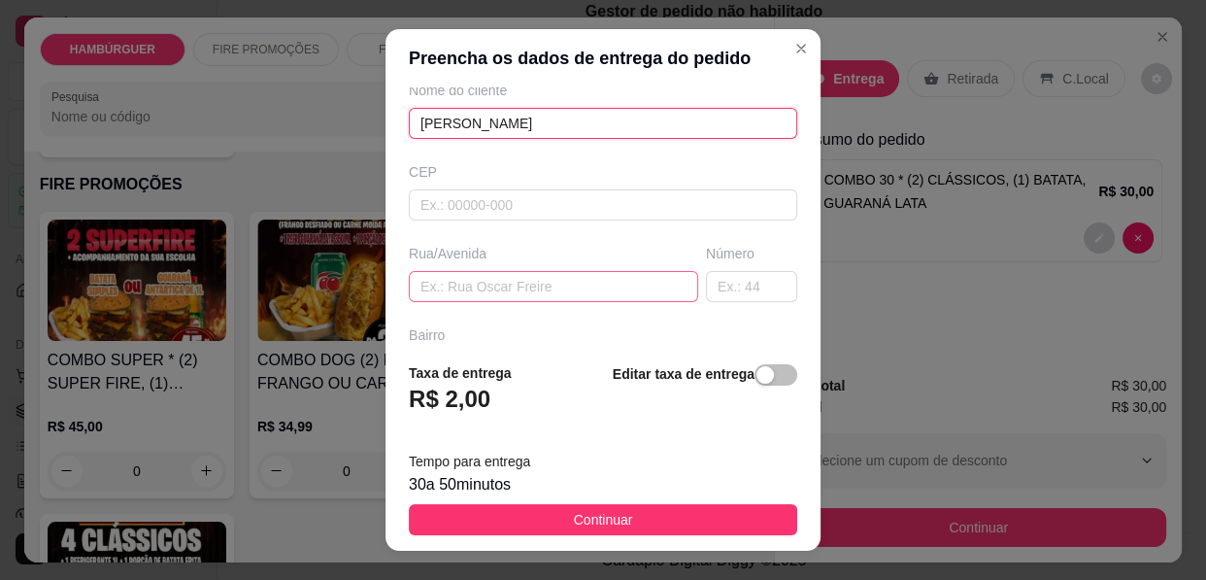
type input "[PERSON_NAME]"
click at [432, 282] on input "text" at bounding box center [553, 286] width 289 height 31
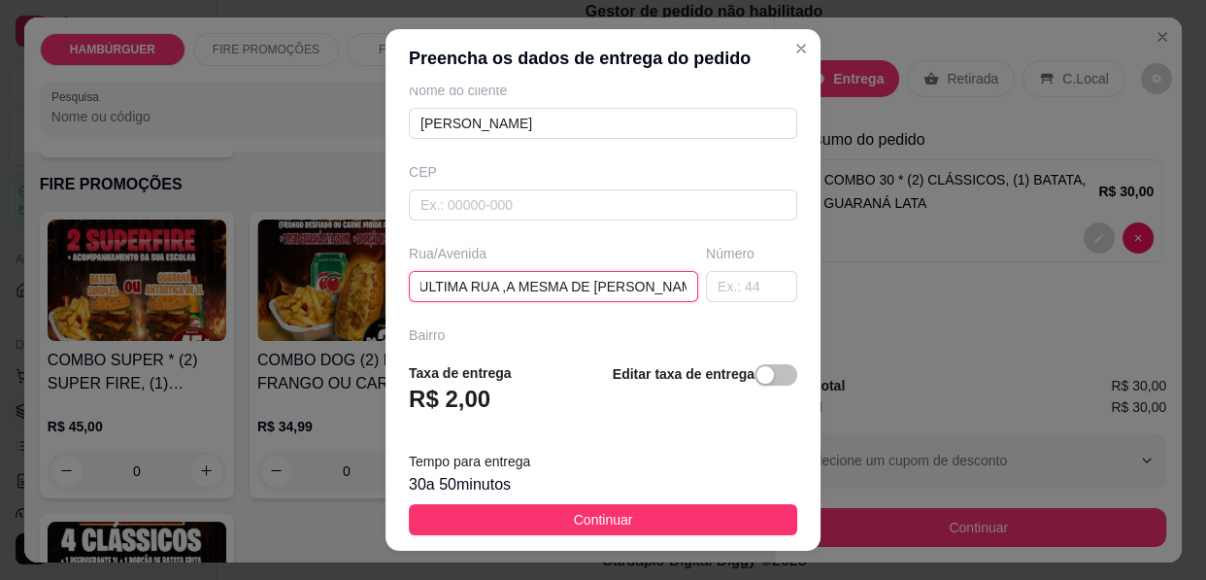
scroll to position [0, 190]
type input "CONJUNTO DE SOBRINHO .ULTIMA RUA ,A MESMA DE [PERSON_NAME]"
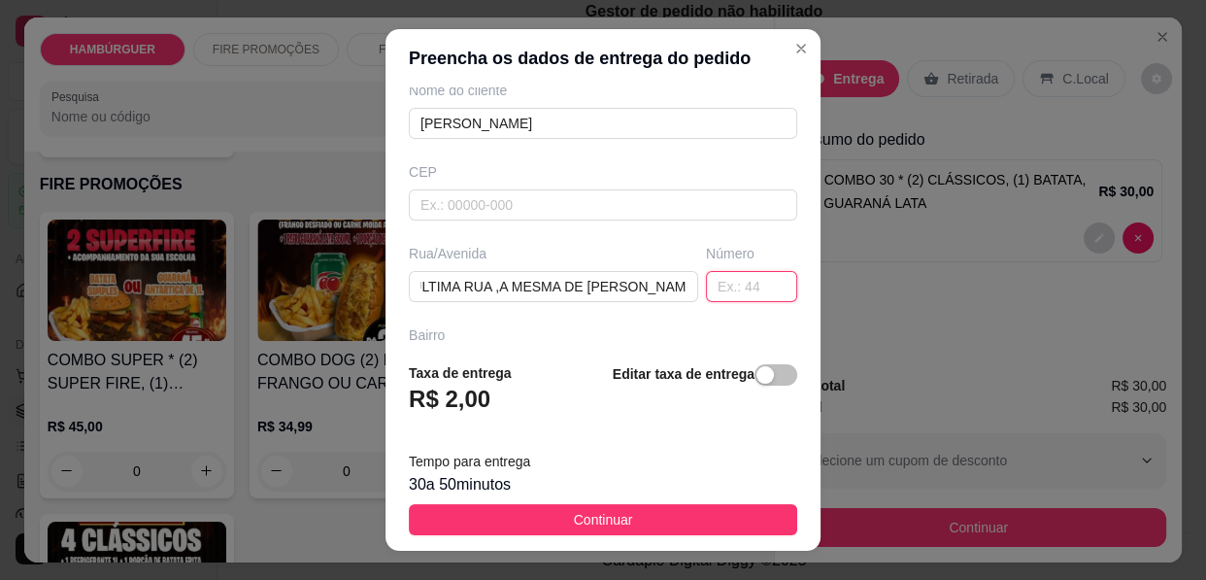
click at [727, 283] on input "text" at bounding box center [751, 286] width 91 height 31
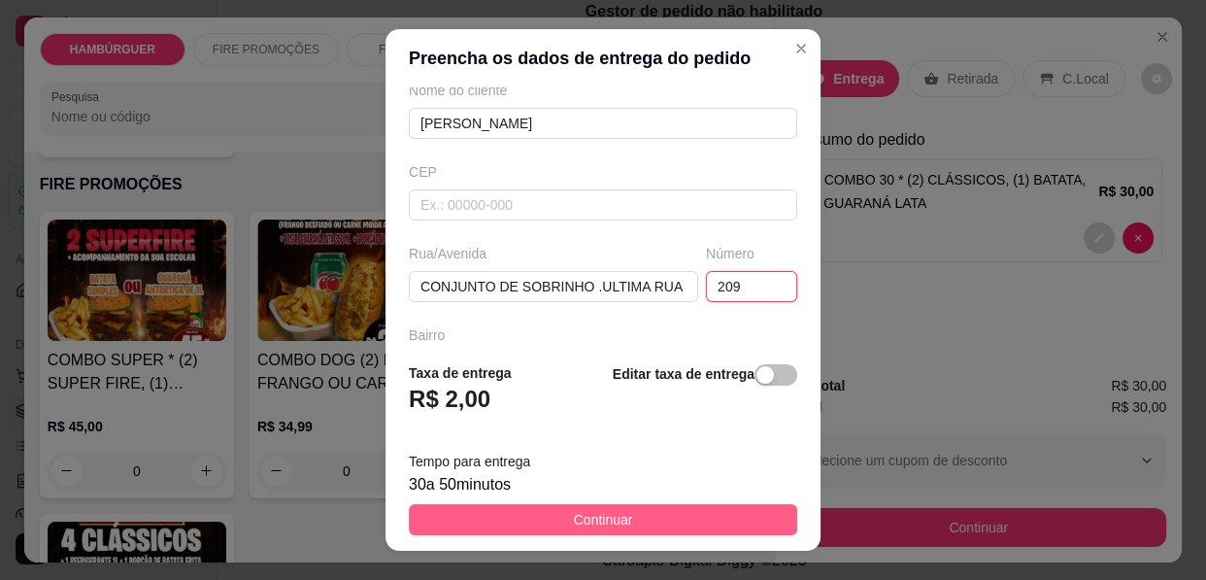
type input "209"
click at [574, 509] on span "Continuar" at bounding box center [603, 519] width 59 height 21
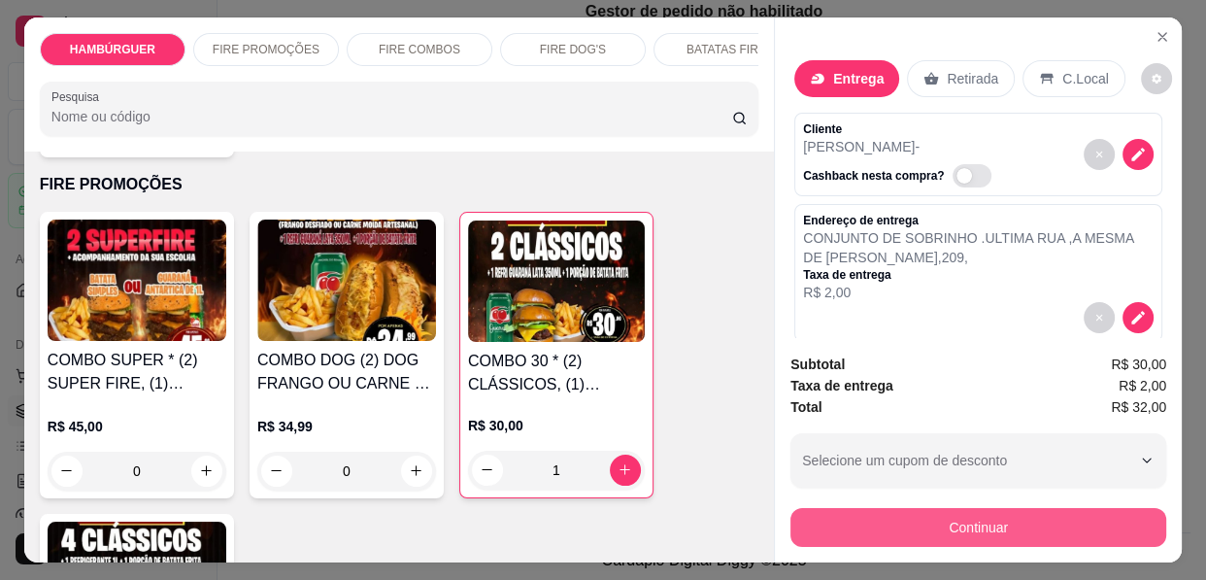
click at [820, 508] on button "Continuar" at bounding box center [979, 527] width 376 height 39
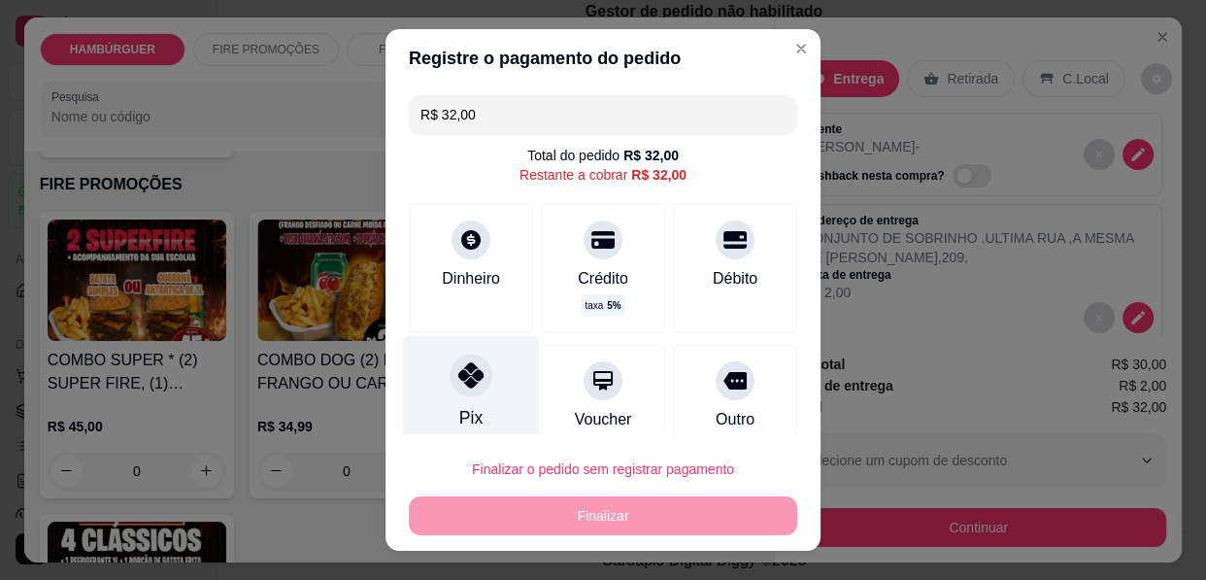
click at [450, 390] on div at bounding box center [471, 375] width 43 height 43
type input "R$ 0,00"
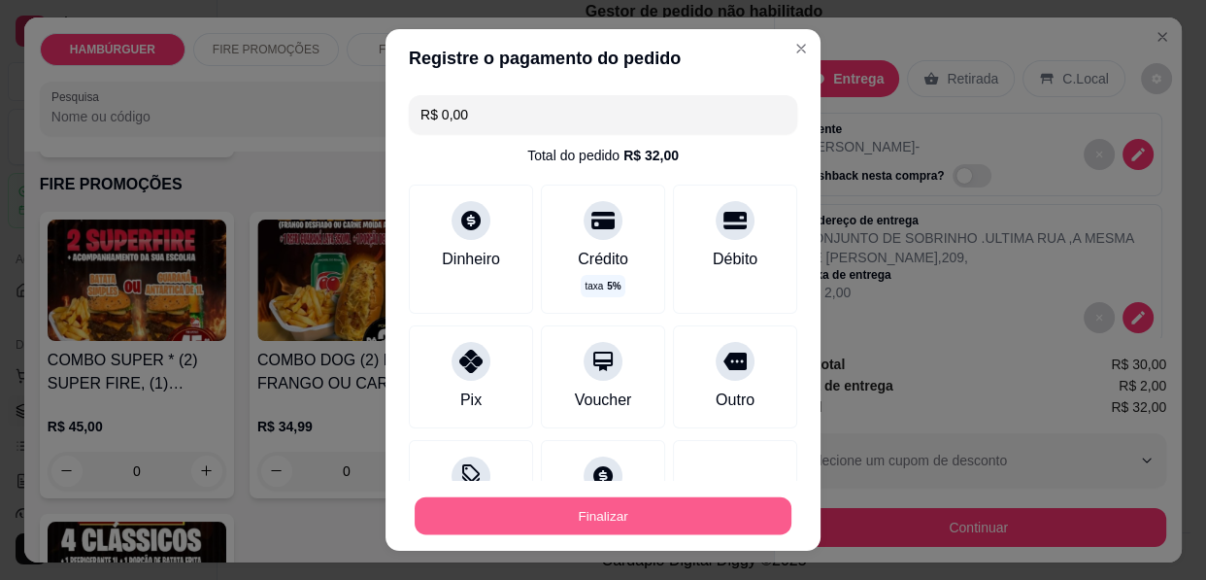
click at [478, 505] on button "Finalizar" at bounding box center [603, 516] width 377 height 38
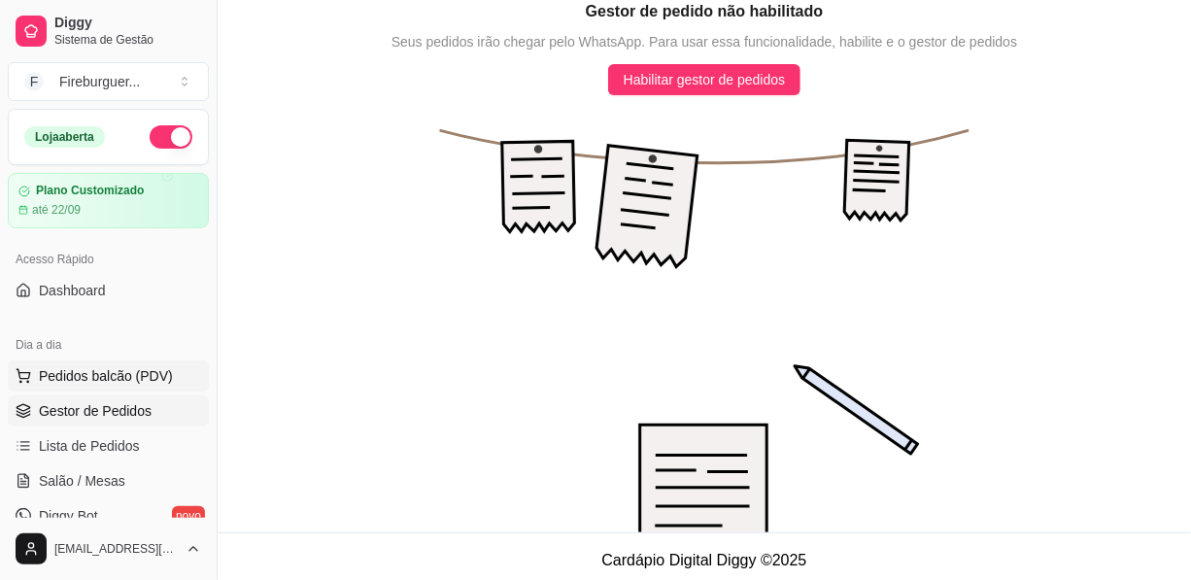
click at [114, 368] on span "Pedidos balcão (PDV)" at bounding box center [106, 375] width 134 height 19
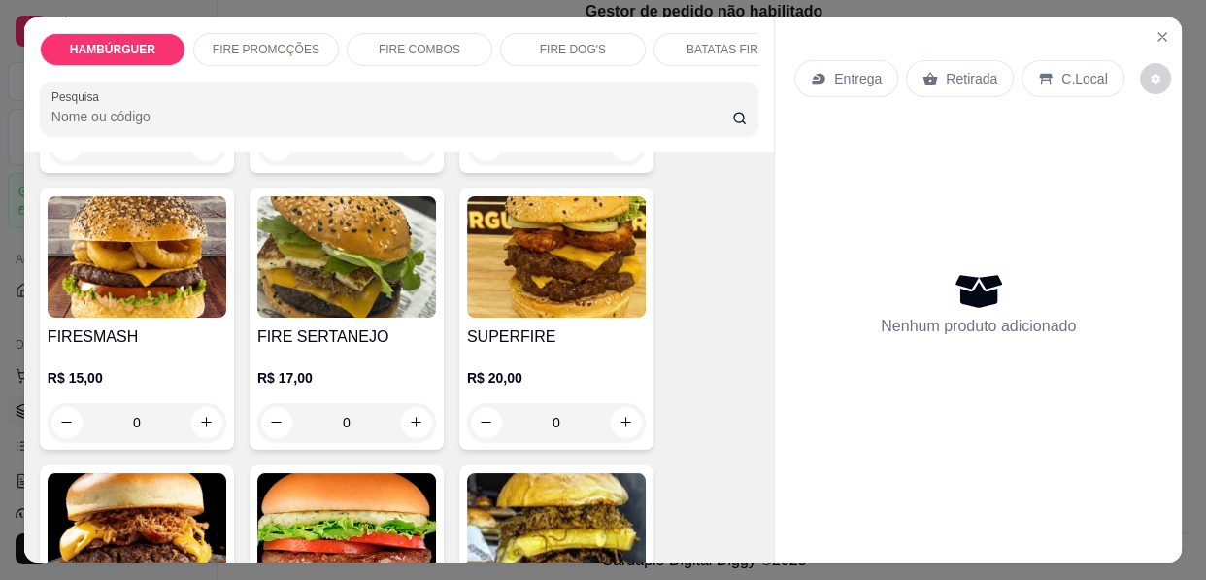
scroll to position [441, 0]
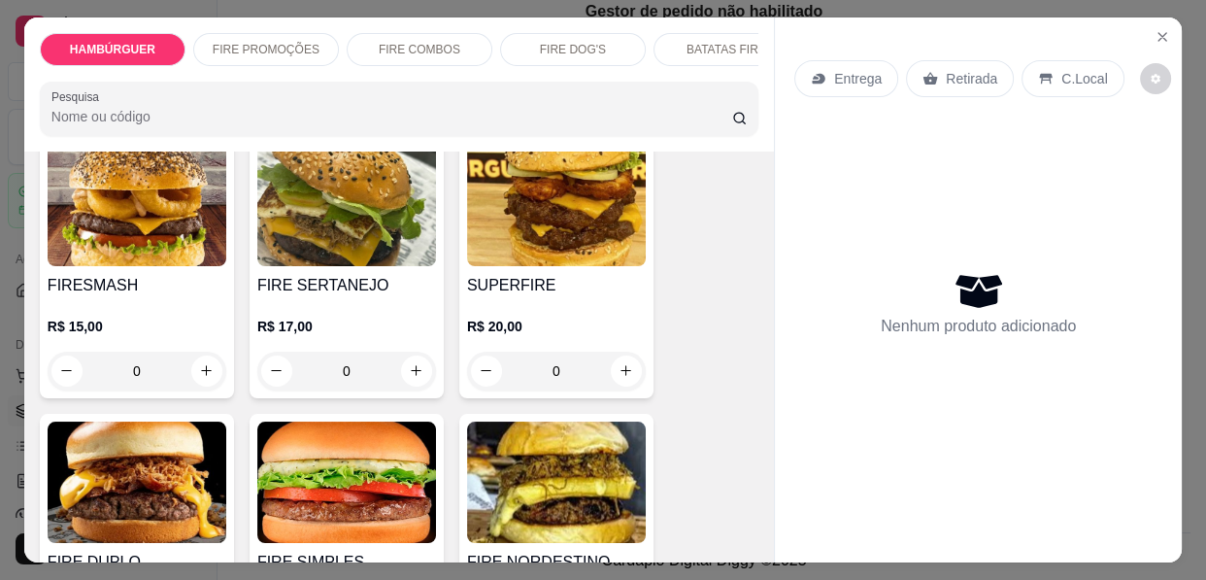
click at [399, 352] on div "0" at bounding box center [346, 371] width 179 height 39
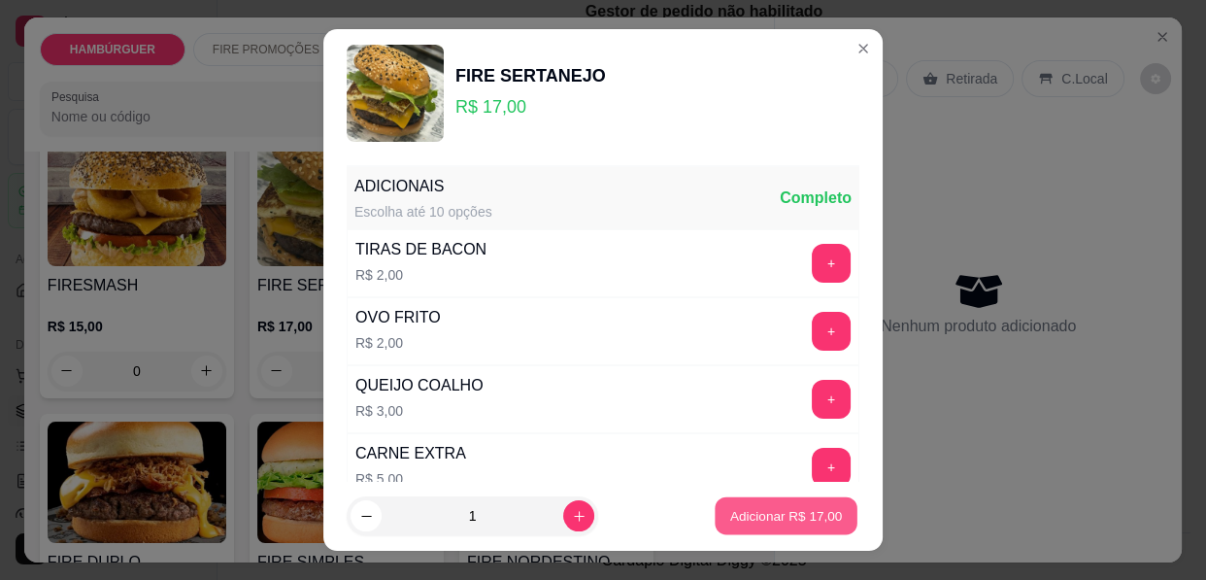
click at [781, 512] on p "Adicionar R$ 17,00" at bounding box center [786, 515] width 113 height 18
type input "1"
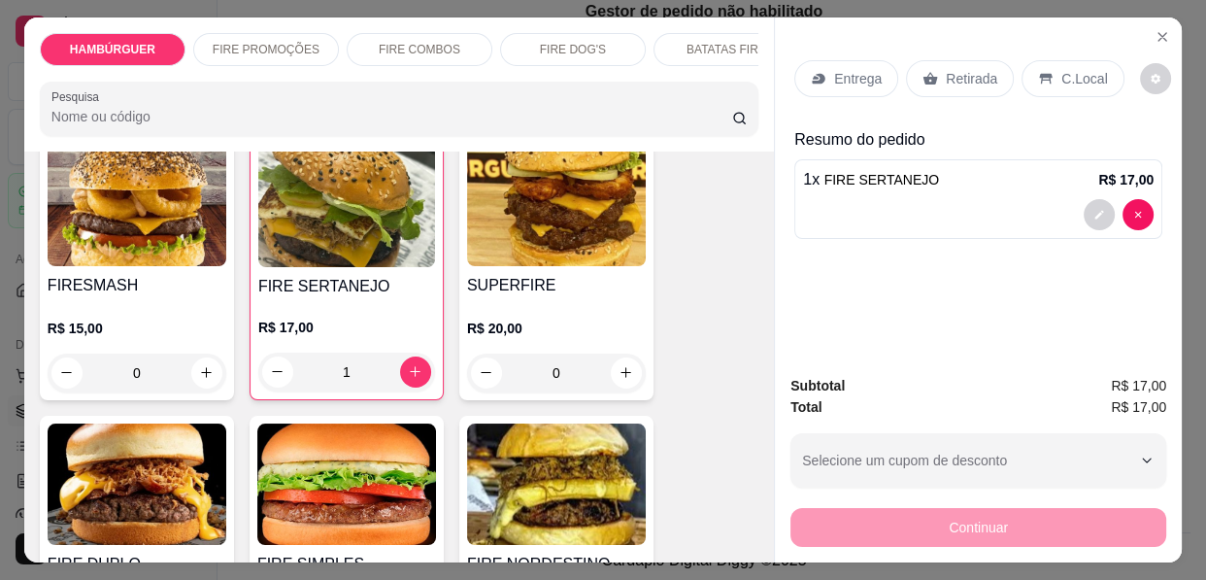
click at [619, 354] on div "0" at bounding box center [556, 373] width 179 height 39
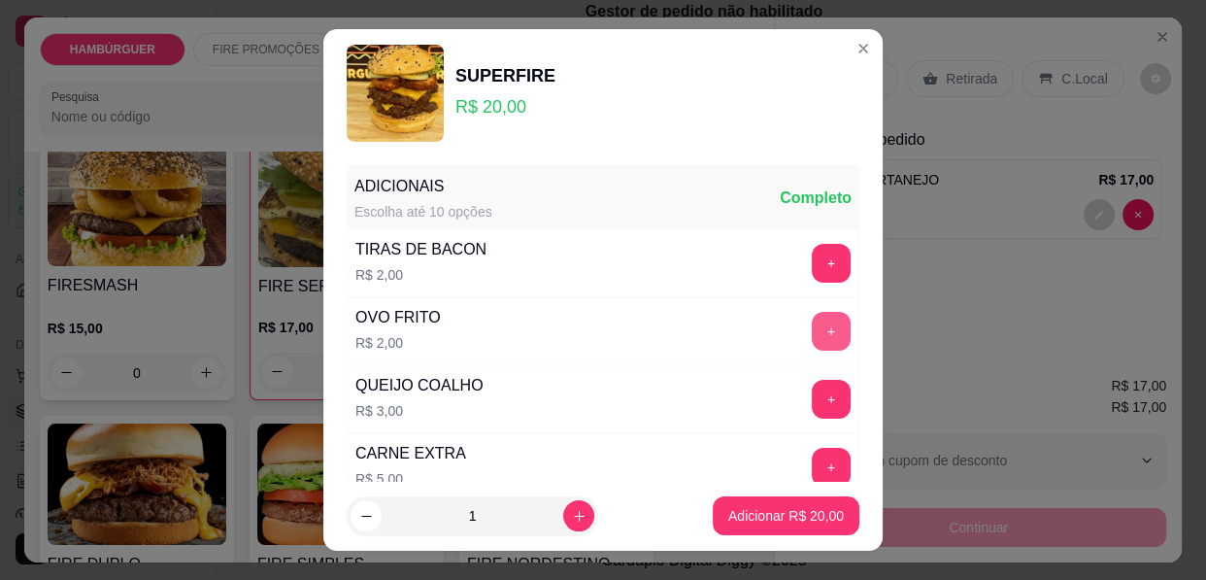
click at [812, 330] on button "+" at bounding box center [831, 331] width 39 height 39
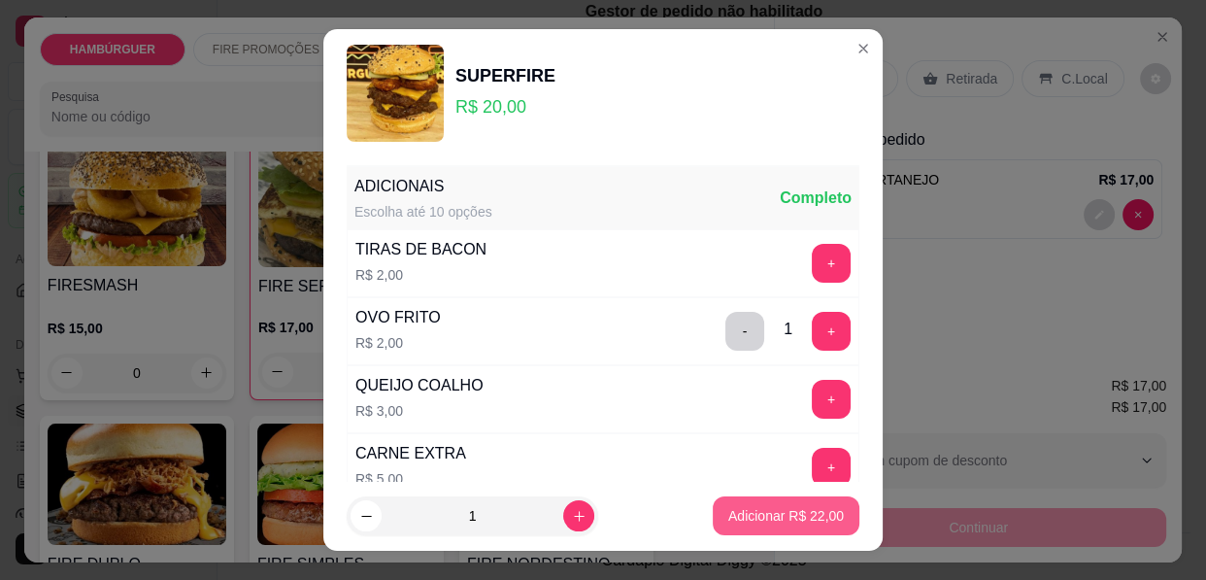
click at [737, 500] on button "Adicionar R$ 22,00" at bounding box center [786, 515] width 147 height 39
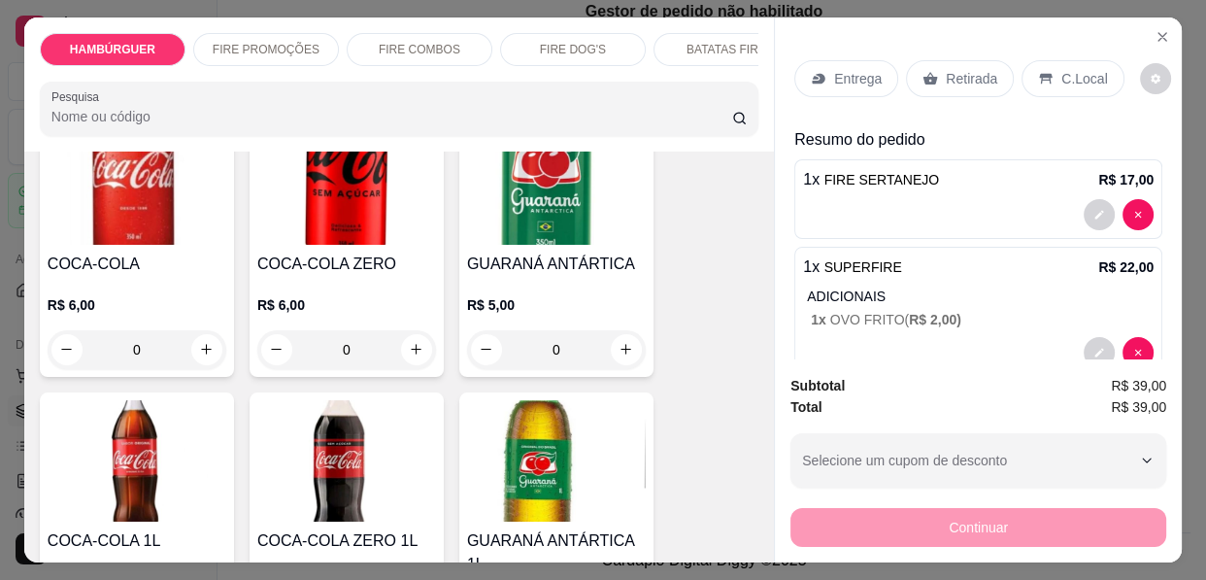
scroll to position [3355, 0]
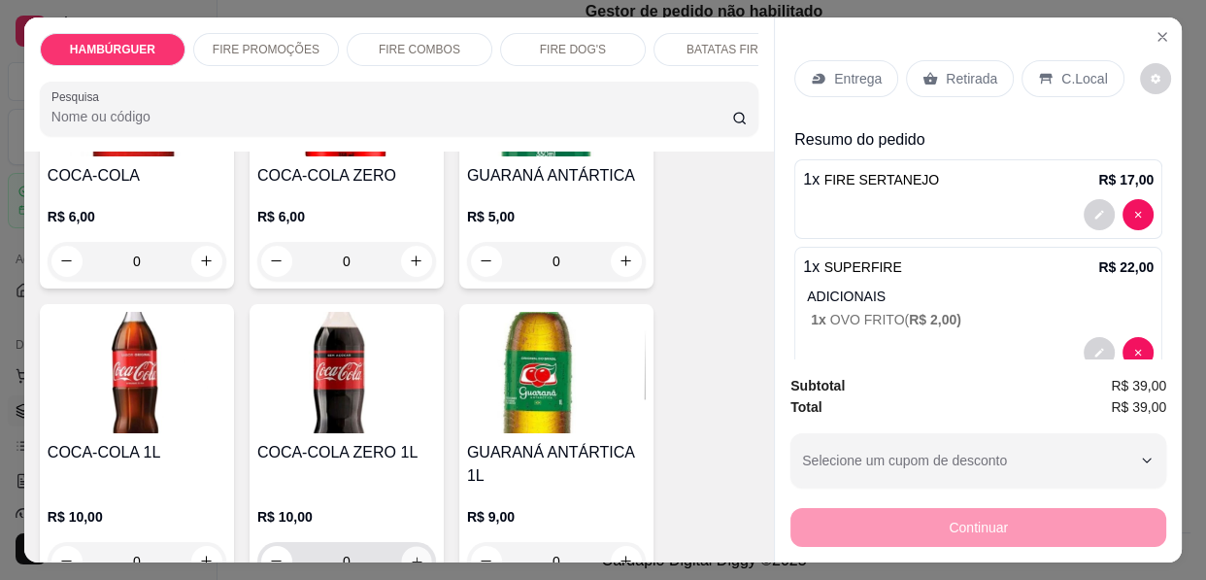
click at [410, 555] on icon "increase-product-quantity" at bounding box center [417, 562] width 15 height 15
type input "1"
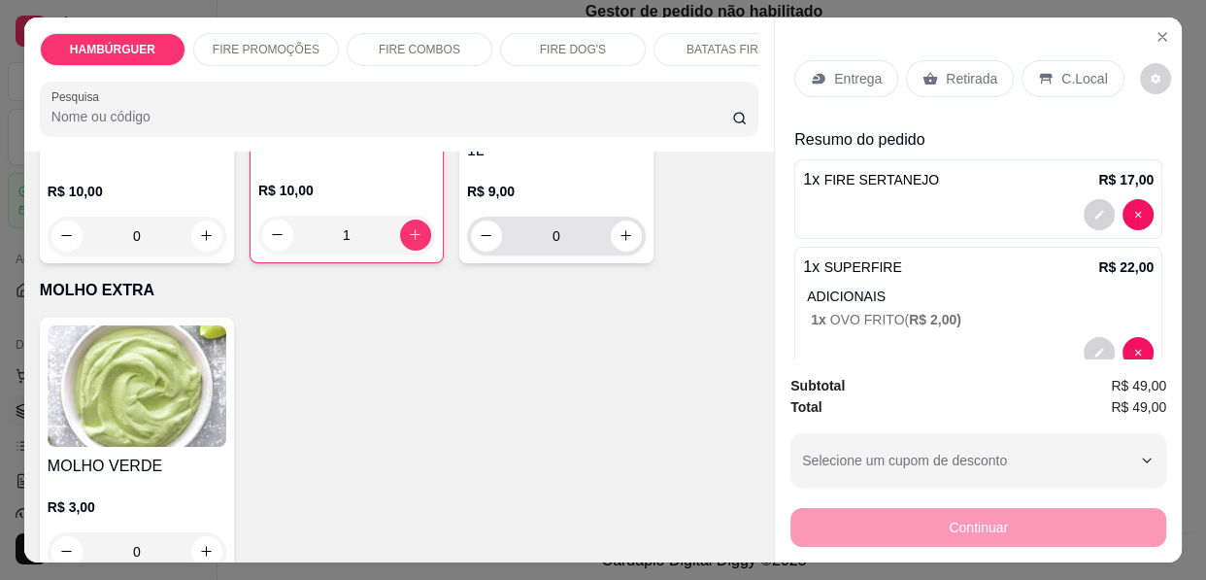
scroll to position [3415, 0]
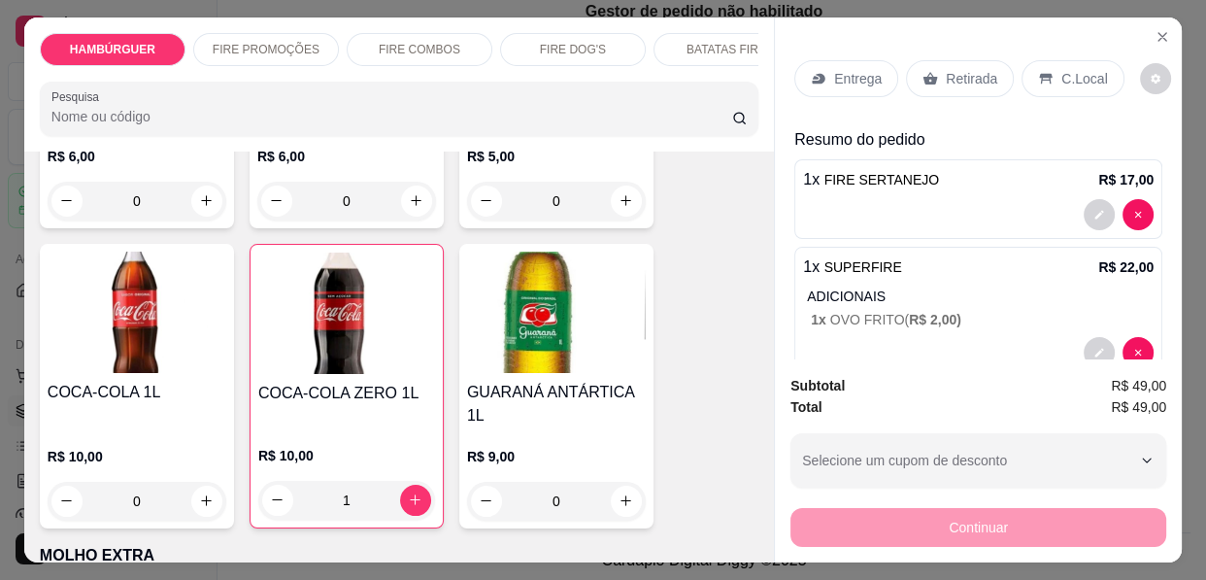
click at [864, 72] on p "Entrega" at bounding box center [858, 78] width 48 height 19
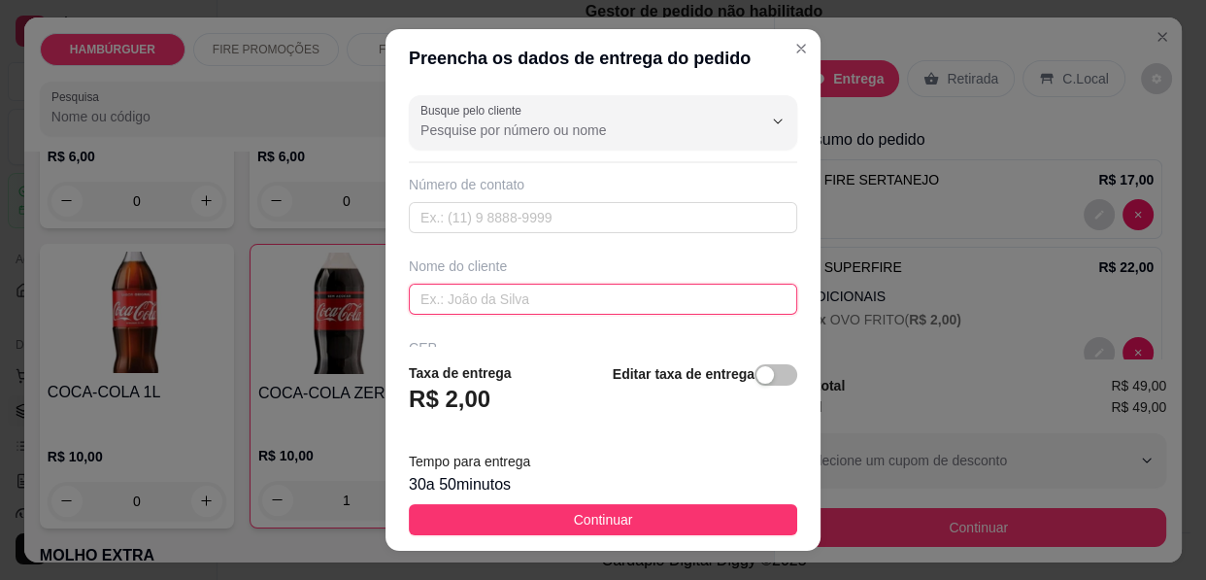
click at [477, 298] on input "text" at bounding box center [603, 299] width 389 height 31
type input "SEGUNDO DO GAS"
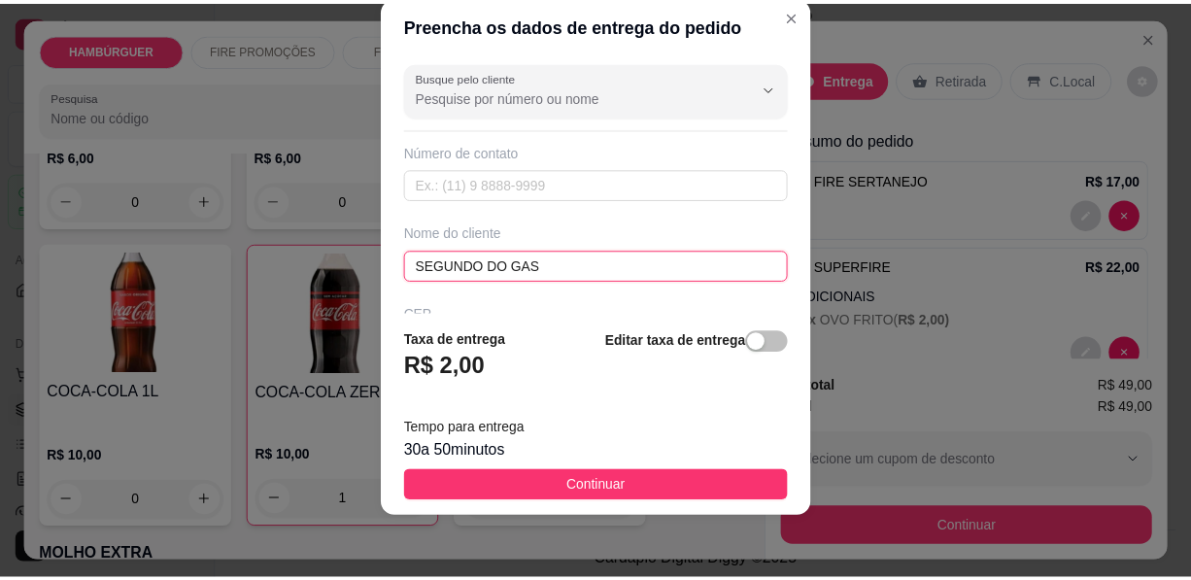
scroll to position [87, 0]
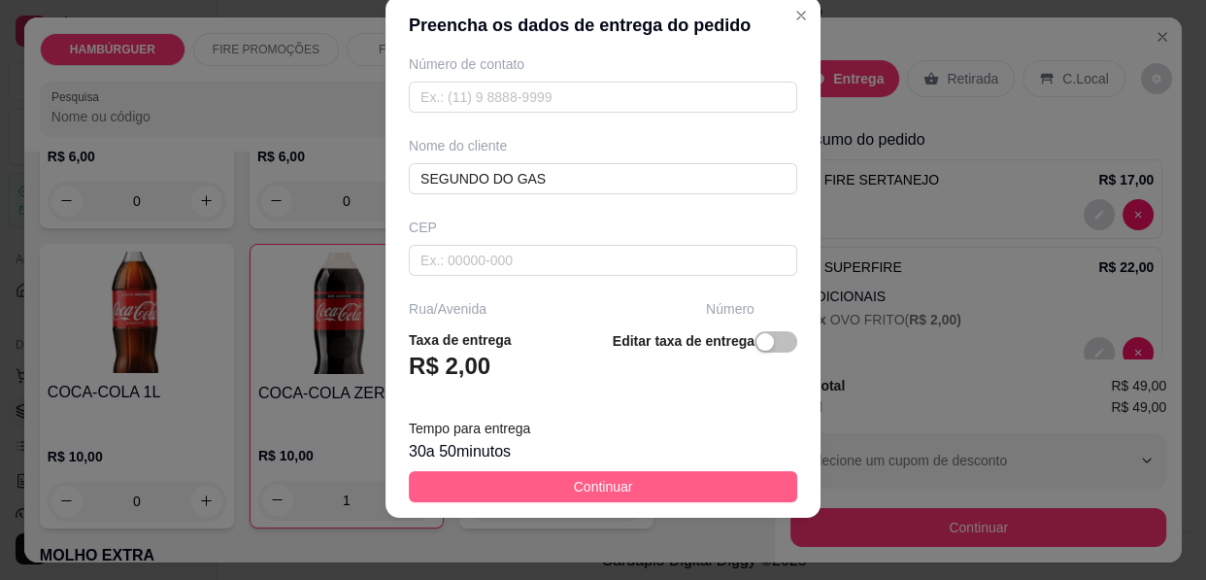
click at [532, 488] on button "Continuar" at bounding box center [603, 486] width 389 height 31
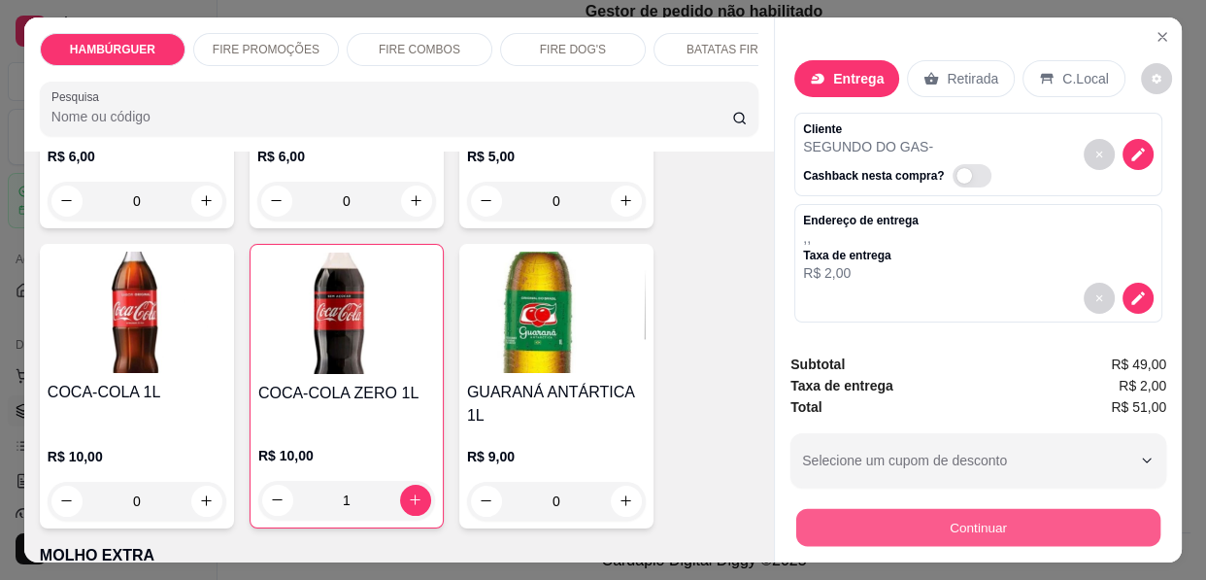
click at [796, 509] on button "Continuar" at bounding box center [978, 528] width 364 height 38
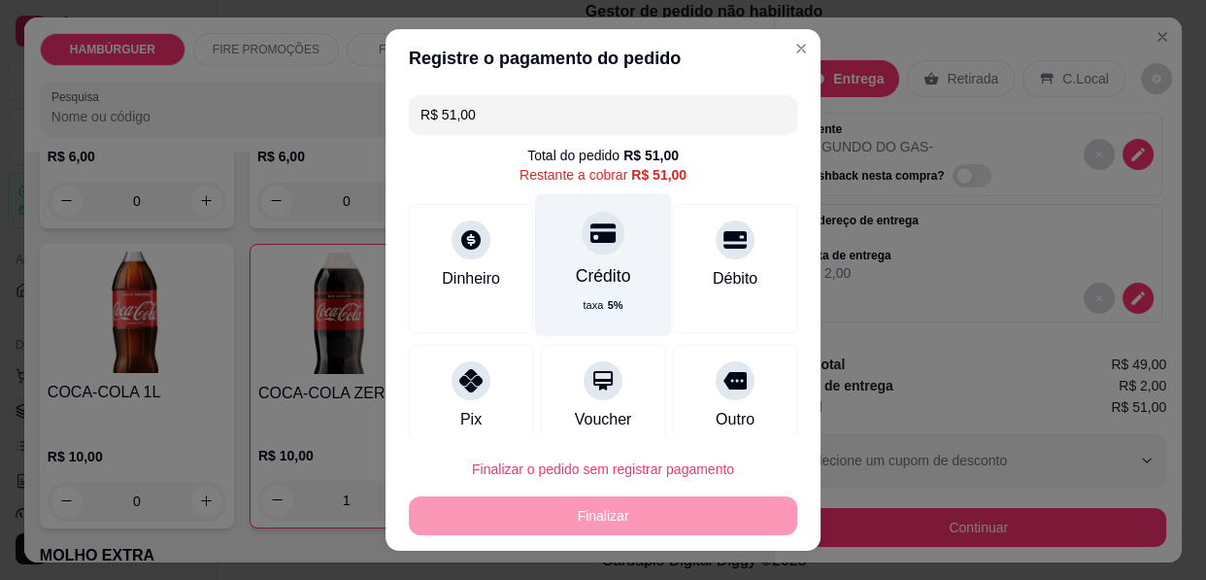
click at [576, 264] on div "Crédito" at bounding box center [603, 275] width 55 height 25
type input "R$ 0,00"
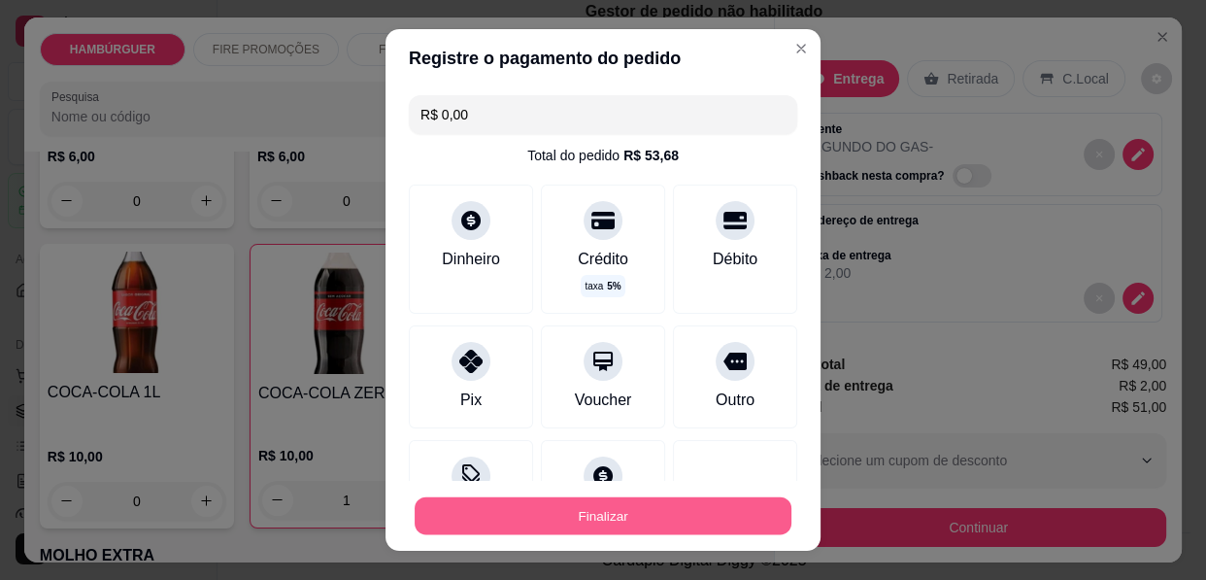
click at [650, 517] on button "Finalizar" at bounding box center [603, 516] width 377 height 38
click at [594, 512] on button "Finalizar" at bounding box center [603, 515] width 389 height 39
click at [691, 510] on button "Finalizar" at bounding box center [603, 515] width 389 height 39
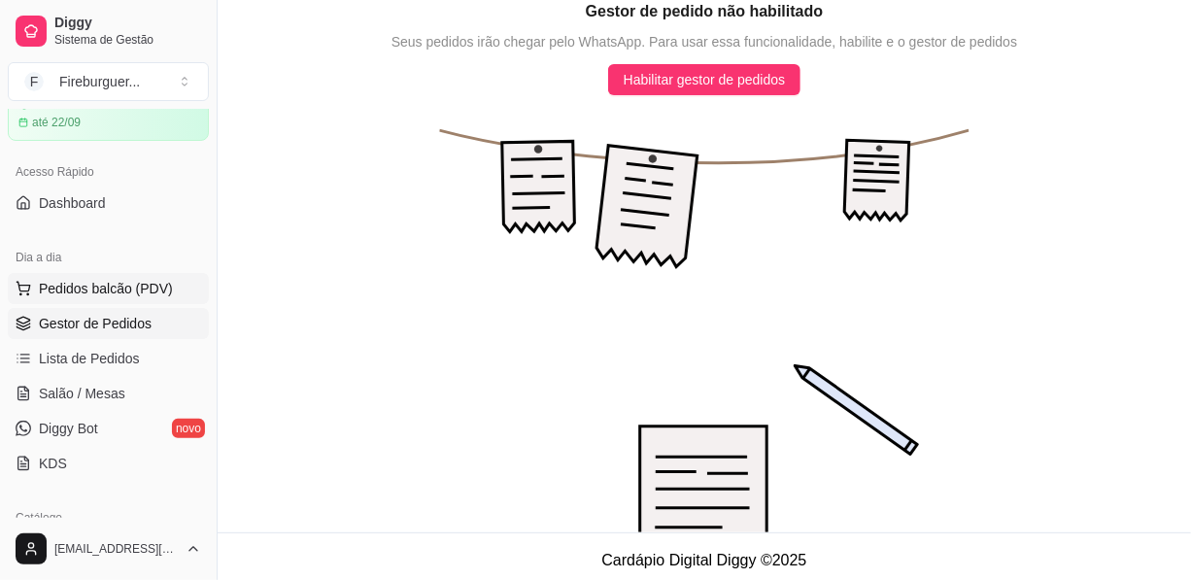
scroll to position [176, 0]
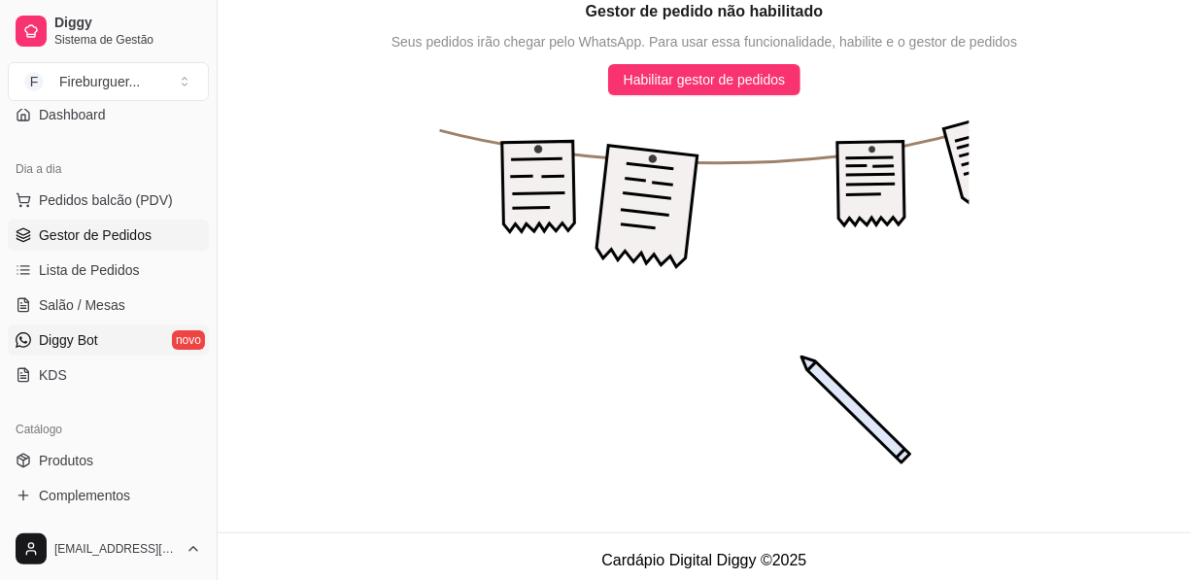
click at [107, 330] on link "Diggy Bot novo" at bounding box center [108, 339] width 201 height 31
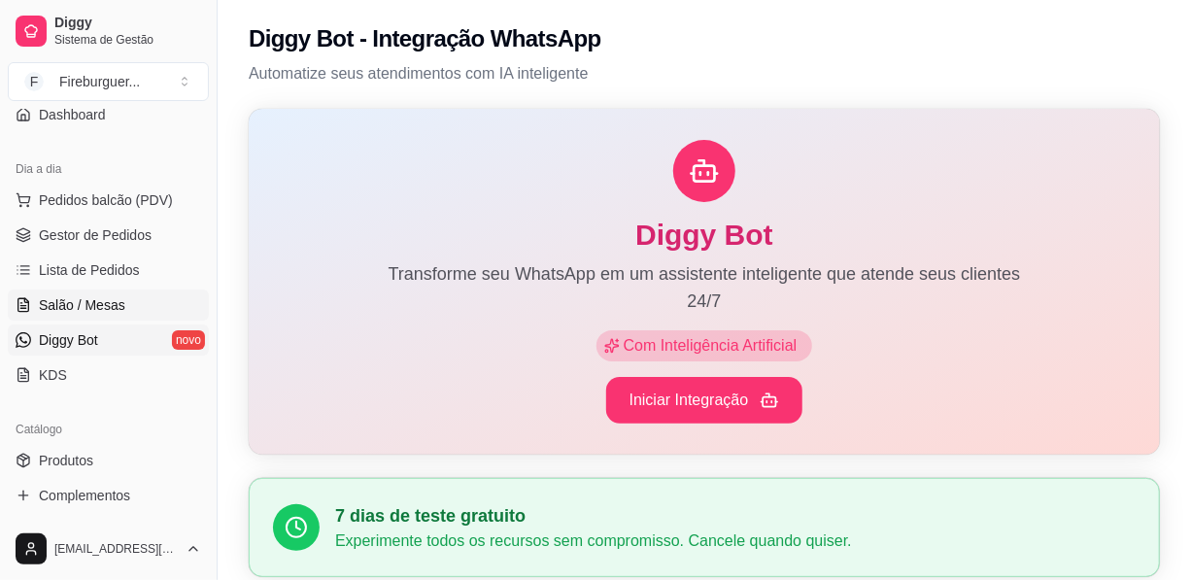
click at [56, 304] on span "Salão / Mesas" at bounding box center [82, 304] width 86 height 19
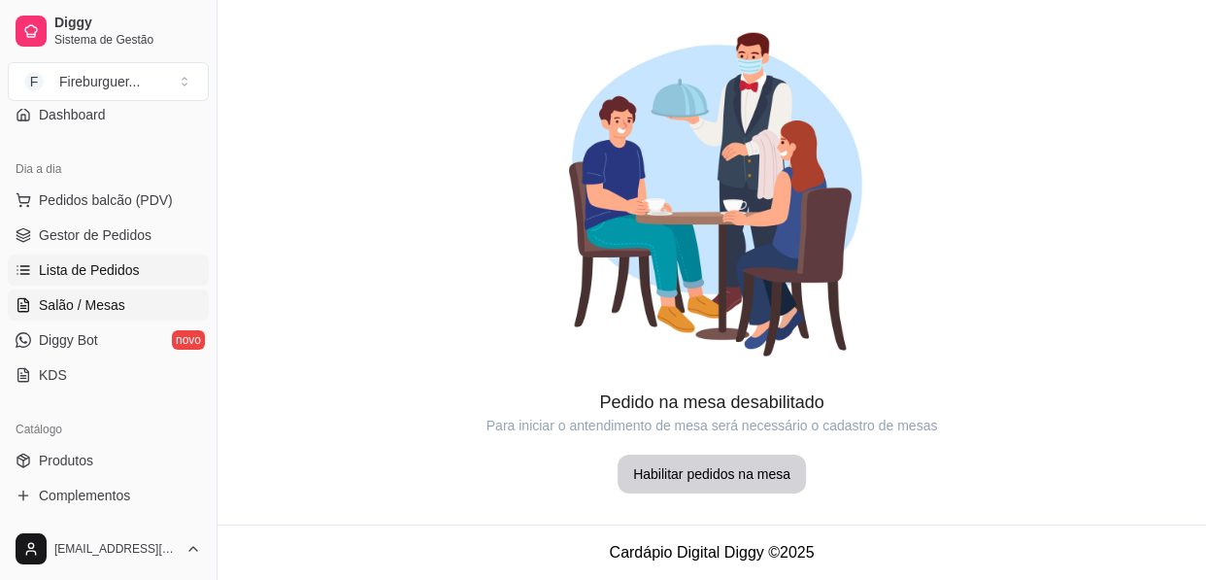
click at [60, 266] on span "Lista de Pedidos" at bounding box center [89, 269] width 101 height 19
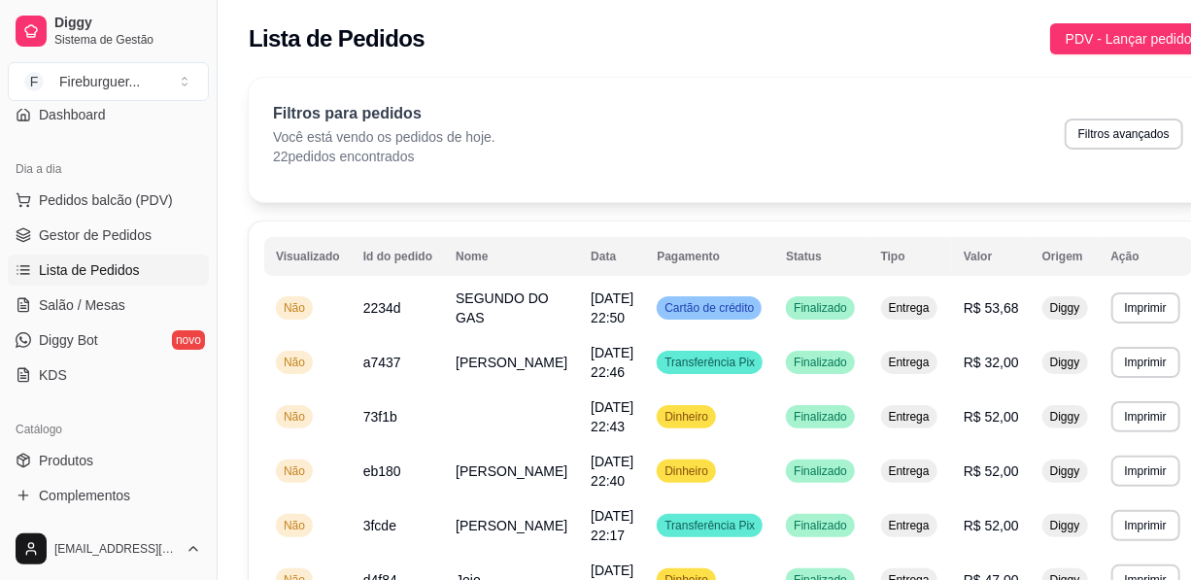
click at [562, 118] on div "Filtros para pedidos Você está vendo os pedidos de hoje. 22 pedidos encontrados…" at bounding box center [728, 134] width 910 height 64
click at [134, 229] on span "Gestor de Pedidos" at bounding box center [95, 234] width 113 height 19
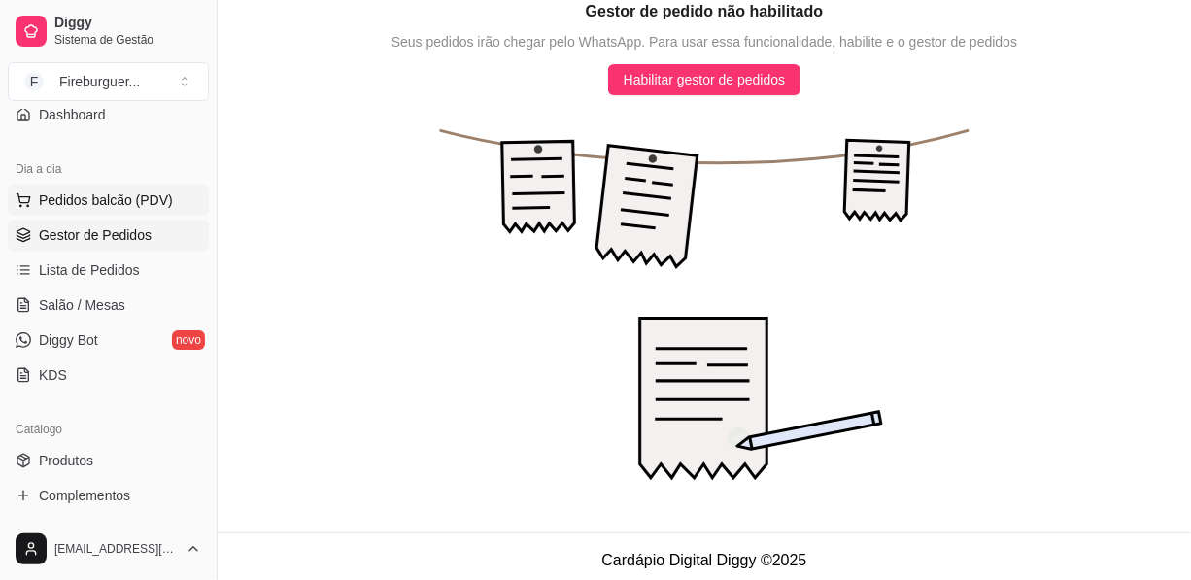
click at [85, 187] on button "Pedidos balcão (PDV)" at bounding box center [108, 200] width 201 height 31
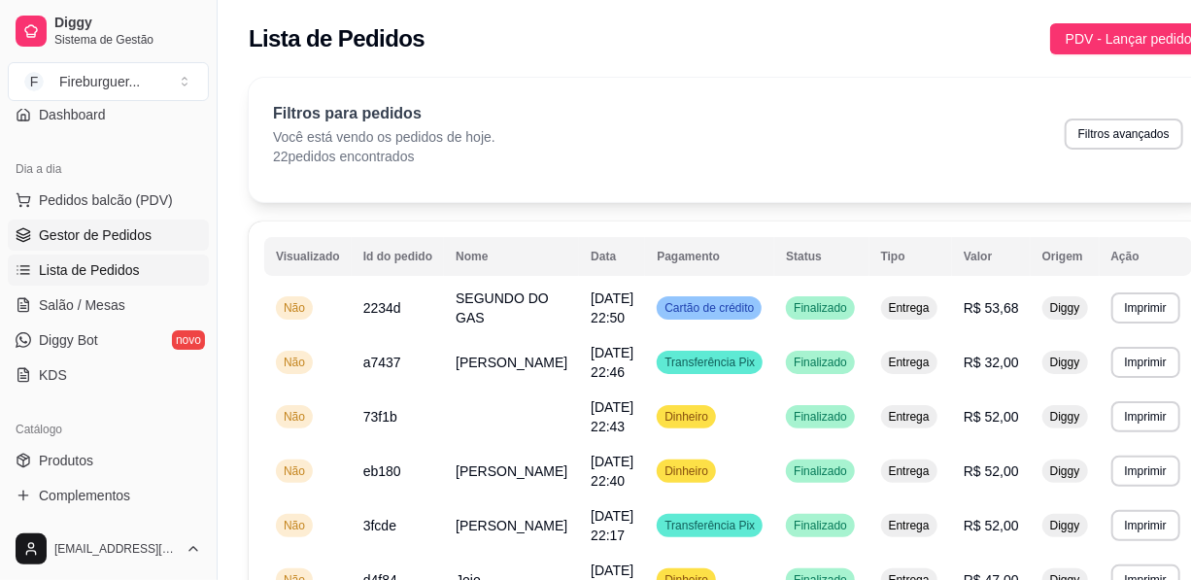
click at [85, 222] on link "Gestor de Pedidos" at bounding box center [108, 235] width 201 height 31
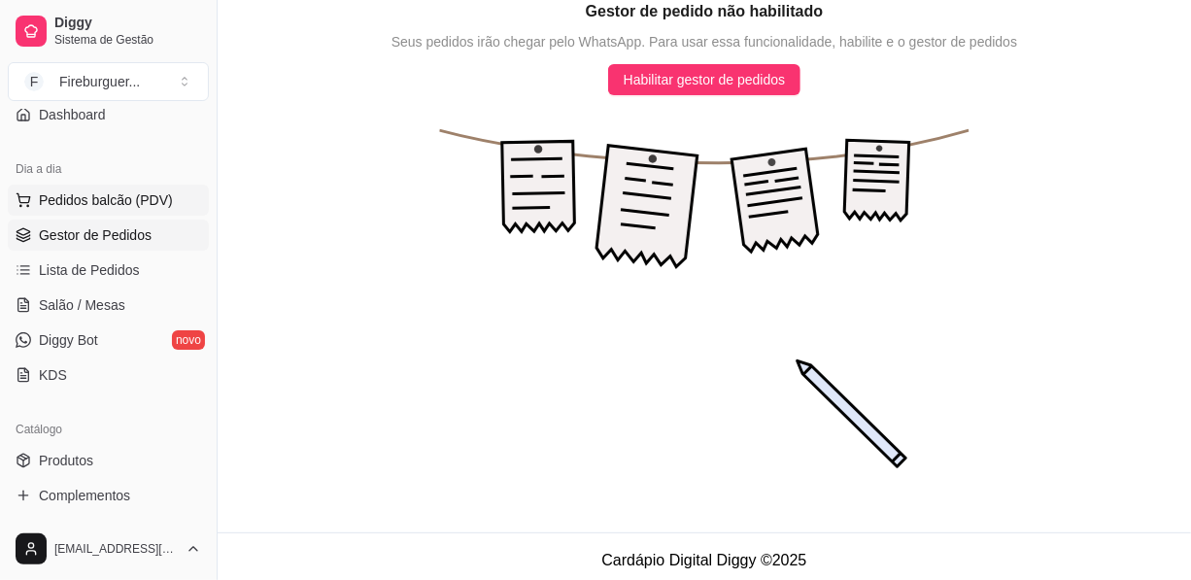
click at [90, 197] on span "Pedidos balcão (PDV)" at bounding box center [106, 199] width 134 height 19
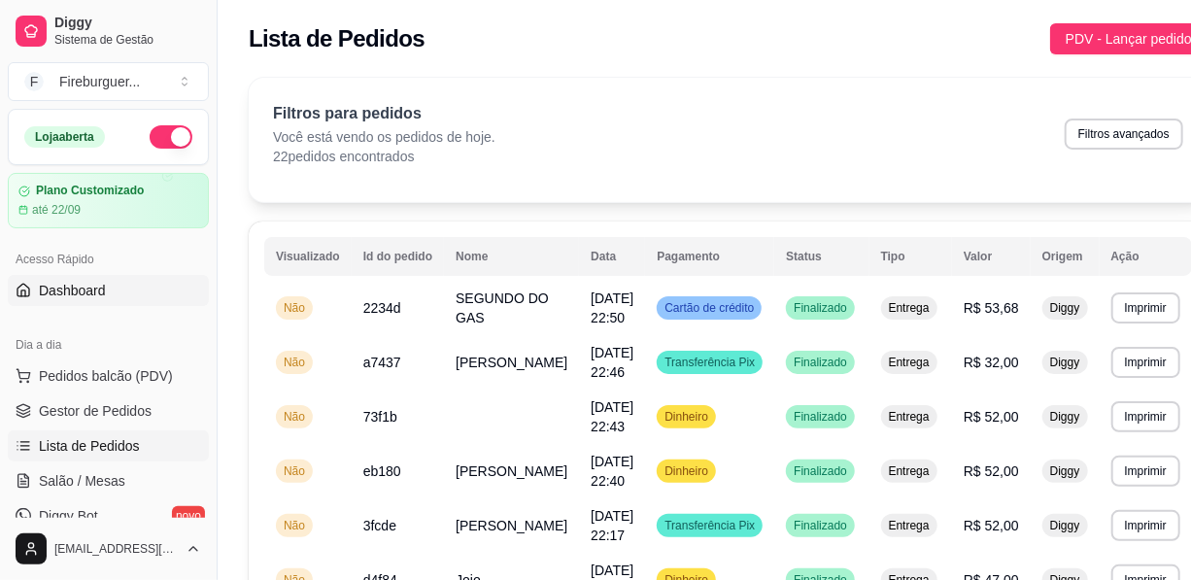
click at [65, 282] on span "Dashboard" at bounding box center [72, 290] width 67 height 19
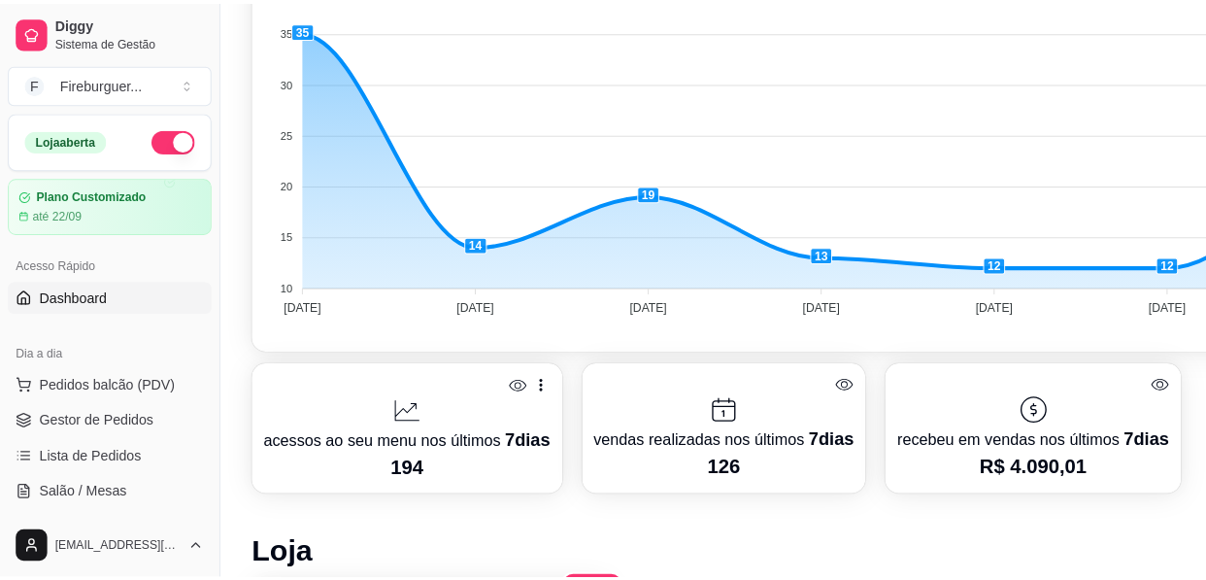
scroll to position [545, 0]
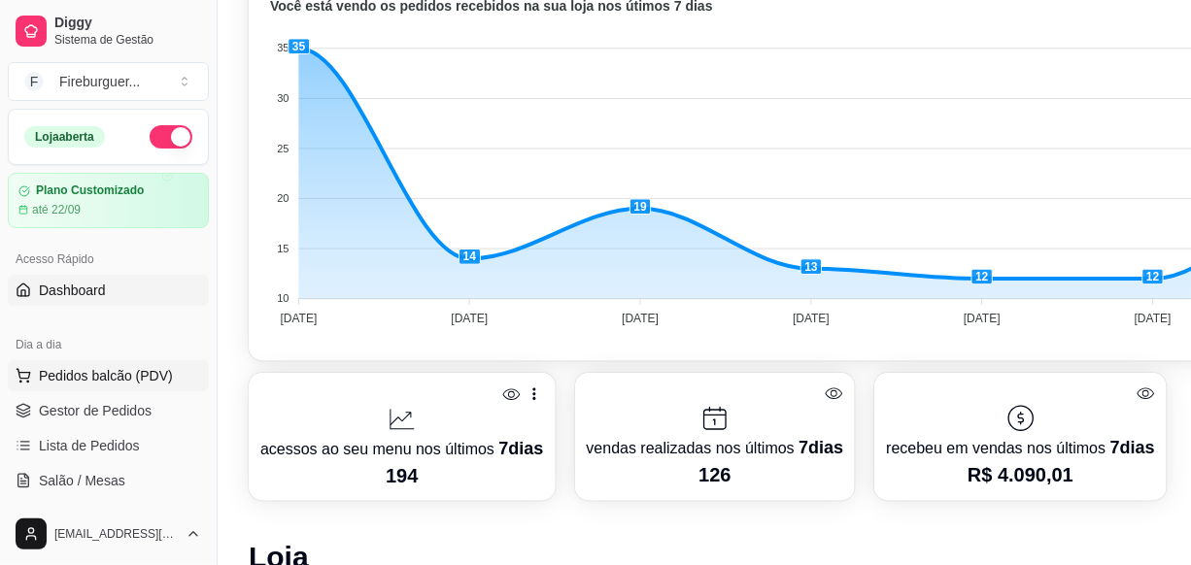
click at [66, 366] on span "Pedidos balcão (PDV)" at bounding box center [106, 375] width 134 height 19
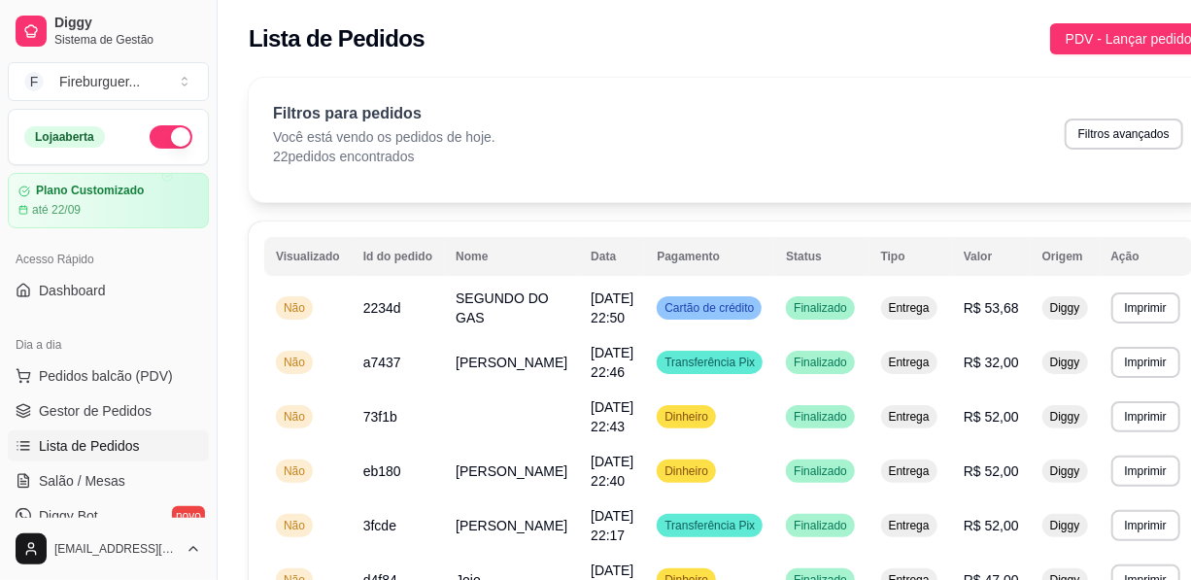
click at [84, 439] on span "Lista de Pedidos" at bounding box center [89, 445] width 101 height 19
click at [1098, 31] on span "PDV - Lançar pedido" at bounding box center [1129, 38] width 126 height 21
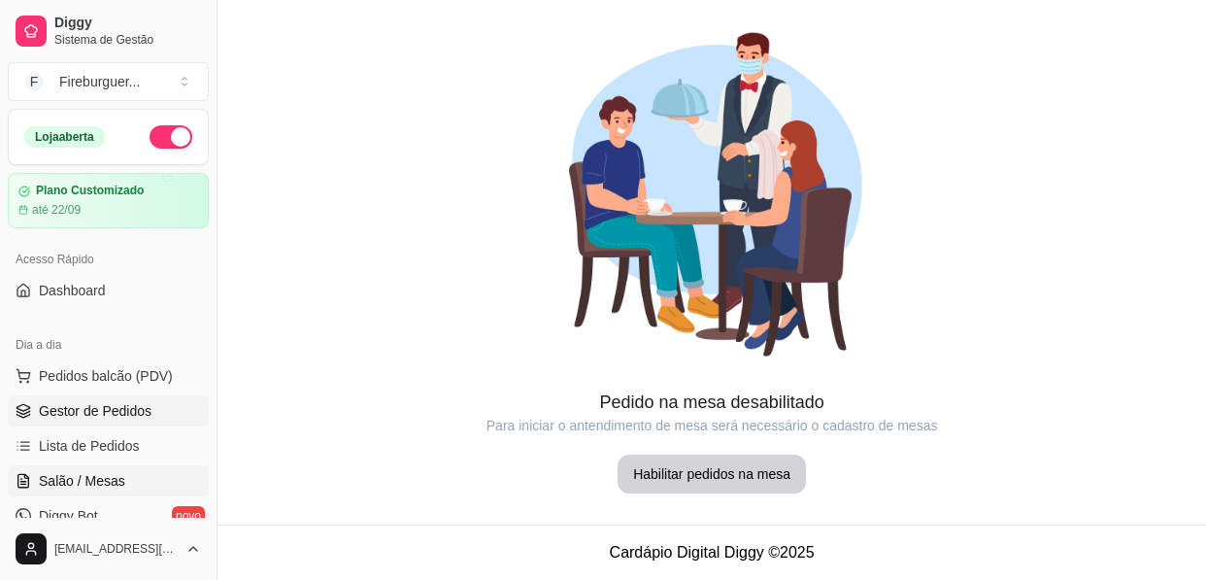
click at [102, 403] on span "Gestor de Pedidos" at bounding box center [95, 410] width 113 height 19
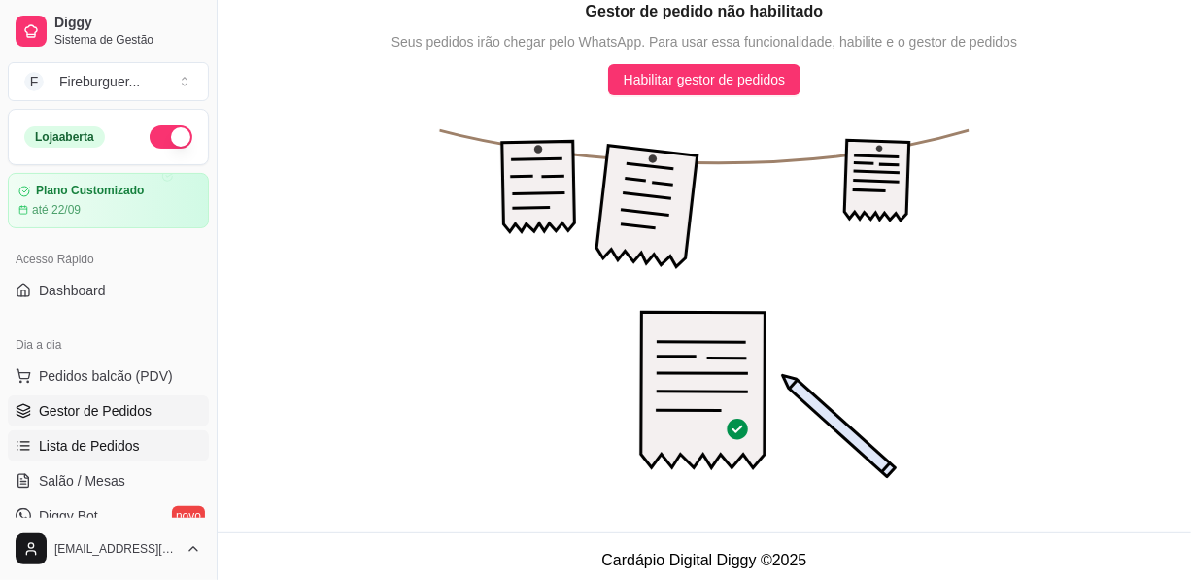
click at [98, 438] on span "Lista de Pedidos" at bounding box center [89, 445] width 101 height 19
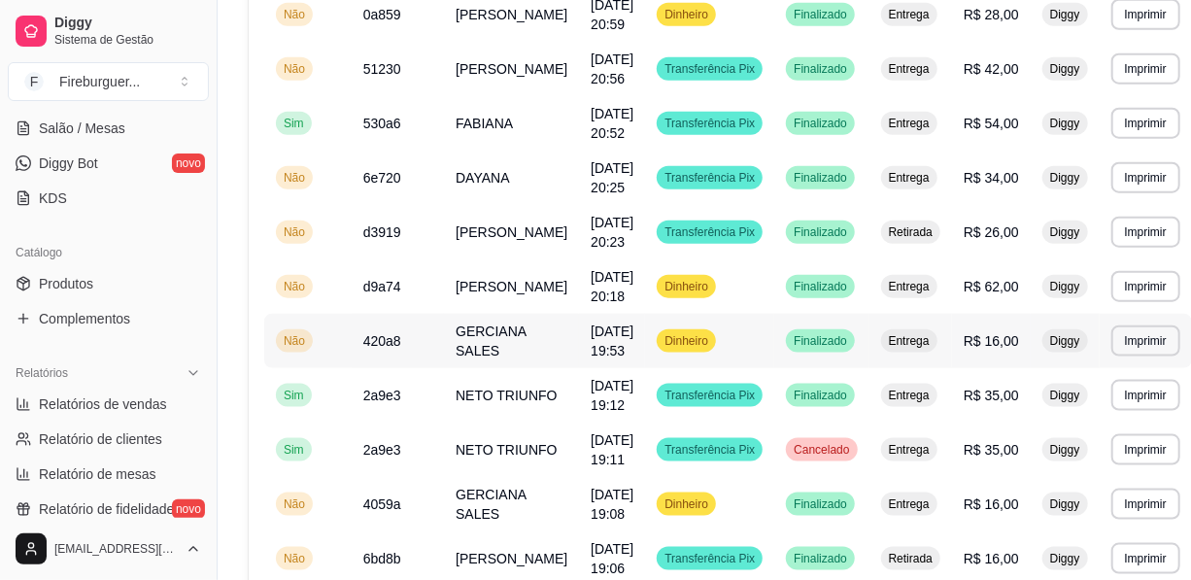
scroll to position [861, 0]
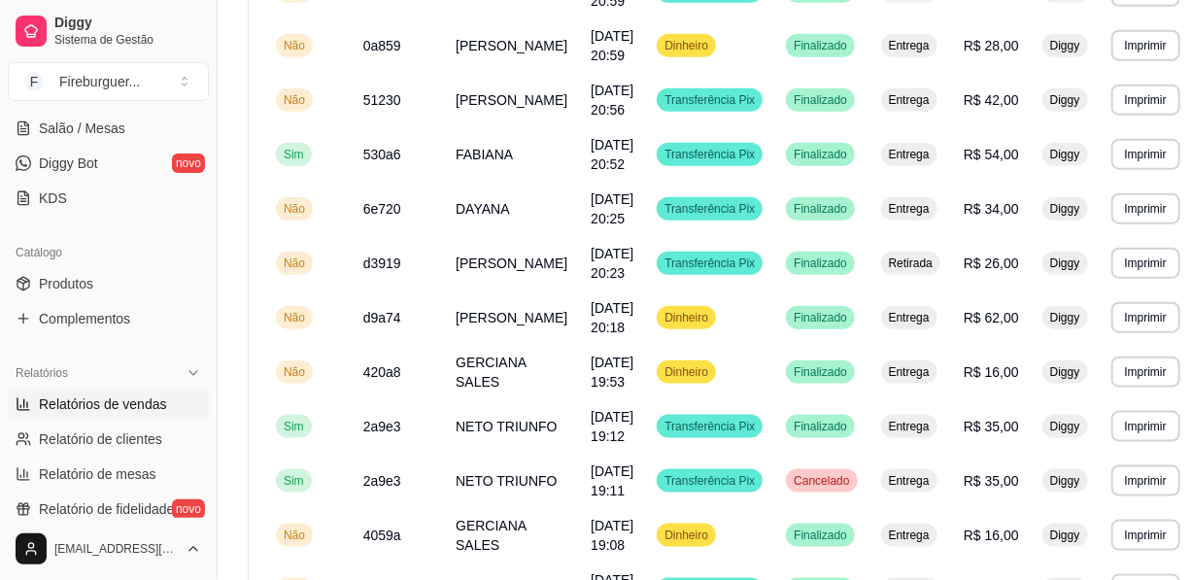
click at [128, 400] on span "Relatórios de vendas" at bounding box center [103, 403] width 128 height 19
select select "ALL"
select select "0"
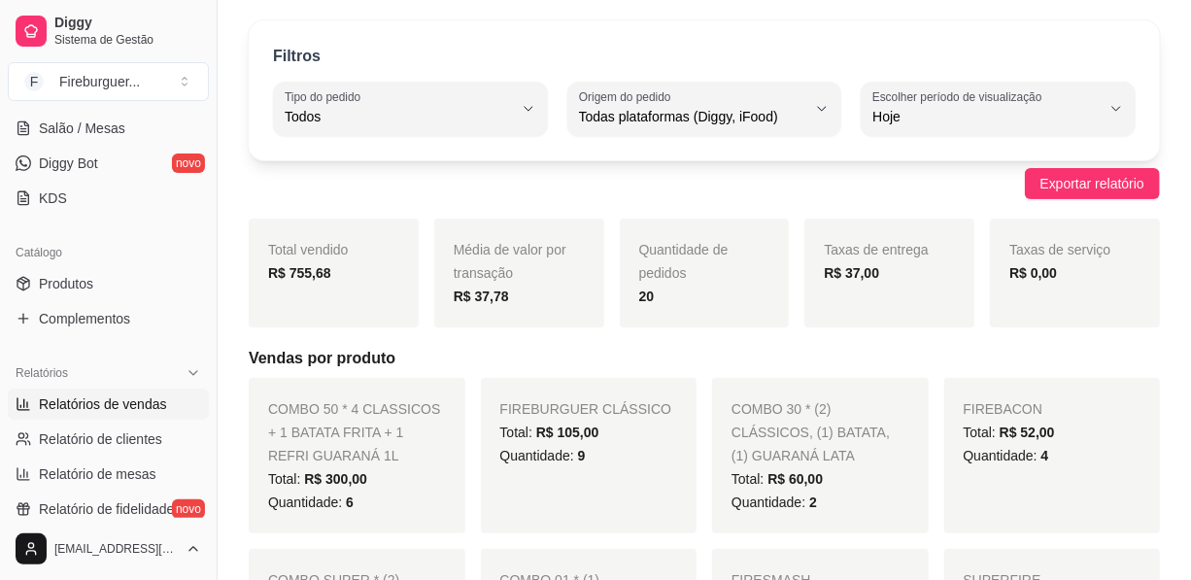
scroll to position [87, 0]
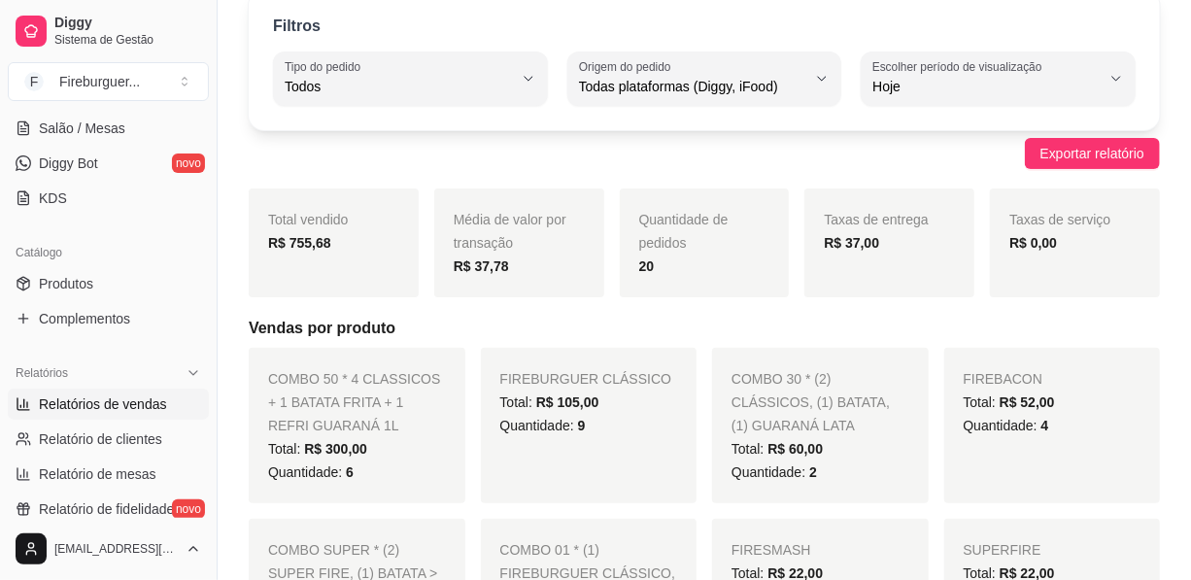
click at [312, 253] on div "Total vendido R$ 755,68" at bounding box center [334, 242] width 170 height 109
click at [332, 257] on div "Total vendido R$ 755,68" at bounding box center [334, 242] width 170 height 109
click at [334, 239] on div "R$ 755,68" at bounding box center [333, 242] width 131 height 23
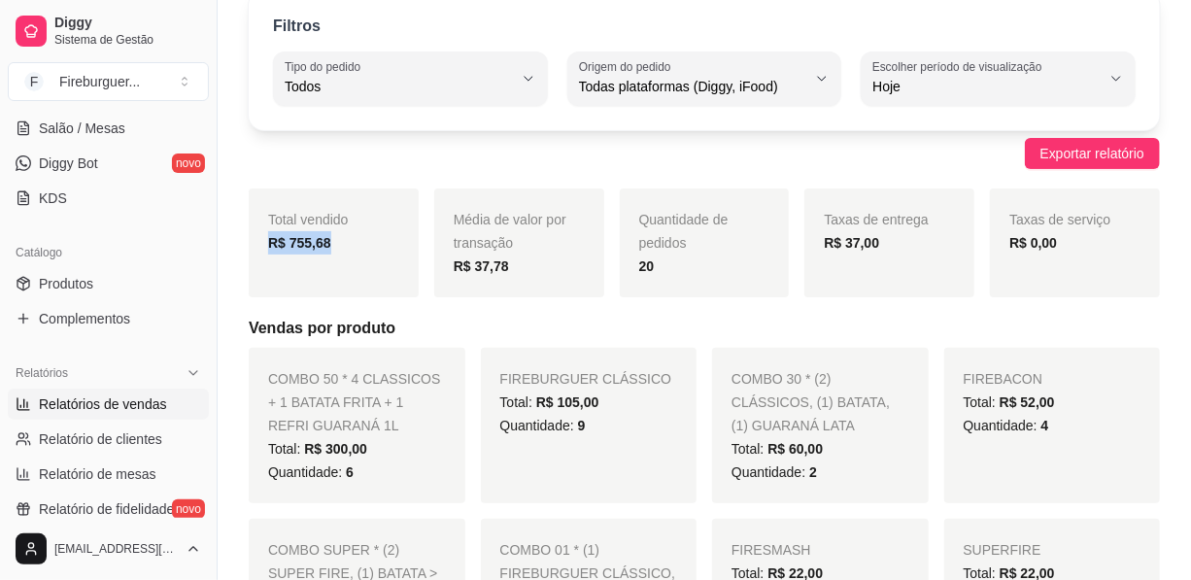
click at [334, 239] on div "R$ 755,68" at bounding box center [333, 242] width 131 height 23
click at [351, 238] on div "R$ 755,68" at bounding box center [333, 242] width 131 height 23
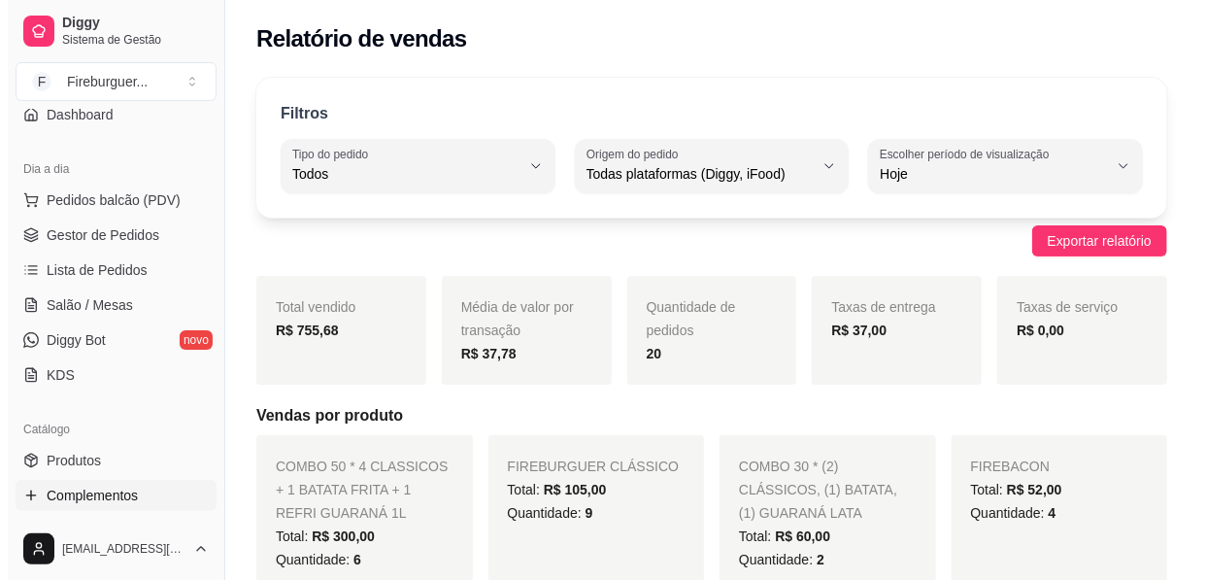
scroll to position [0, 0]
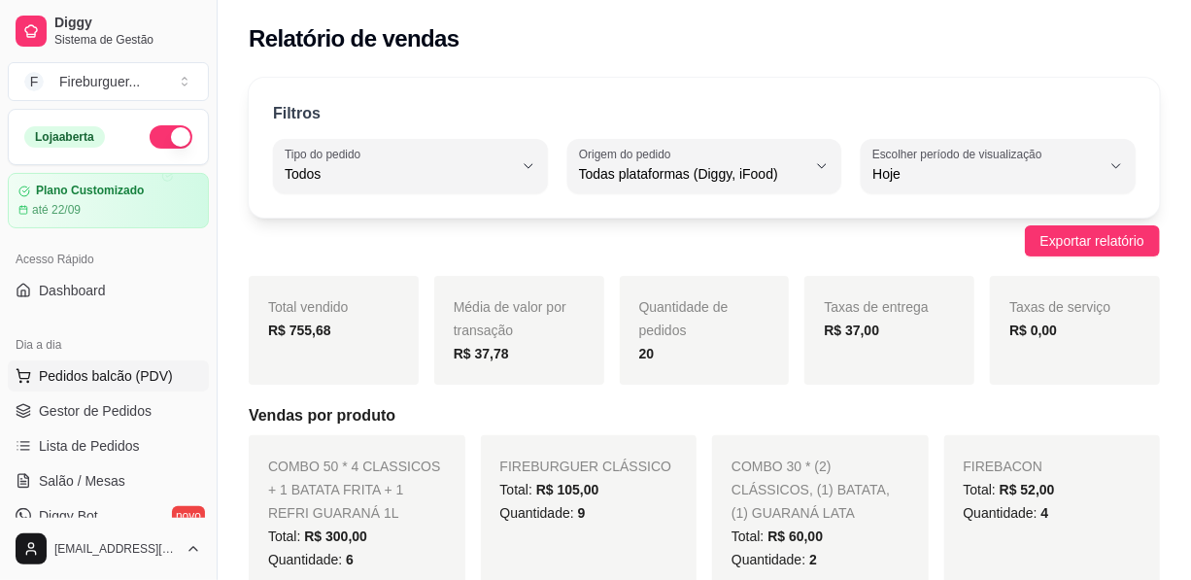
click at [99, 369] on span "Pedidos balcão (PDV)" at bounding box center [106, 375] width 134 height 19
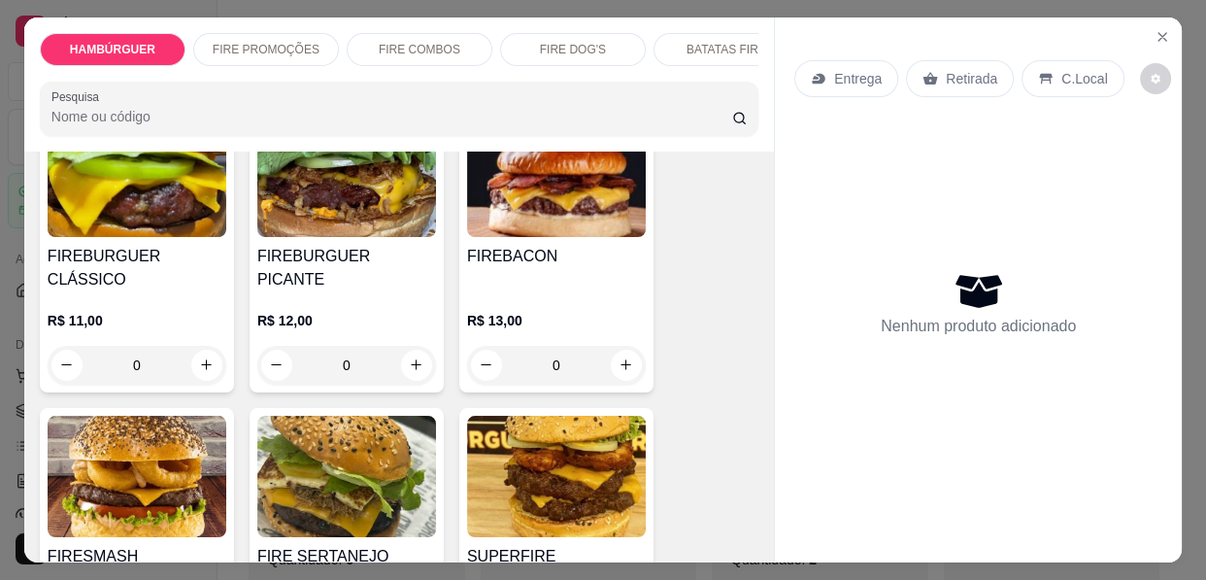
scroll to position [176, 0]
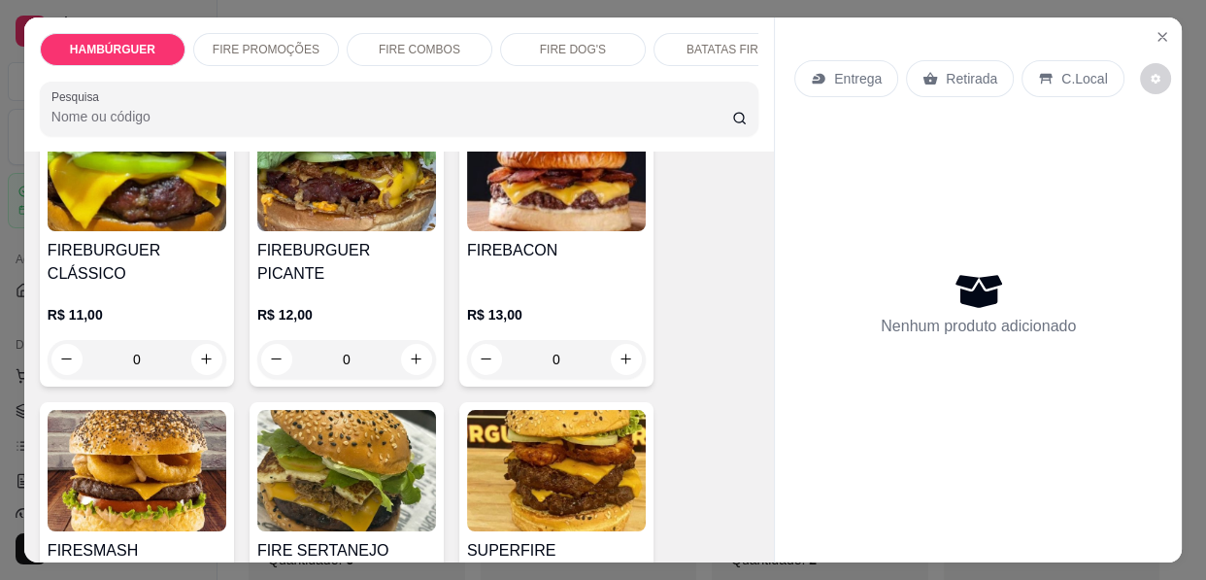
click at [614, 340] on div "0" at bounding box center [556, 359] width 179 height 39
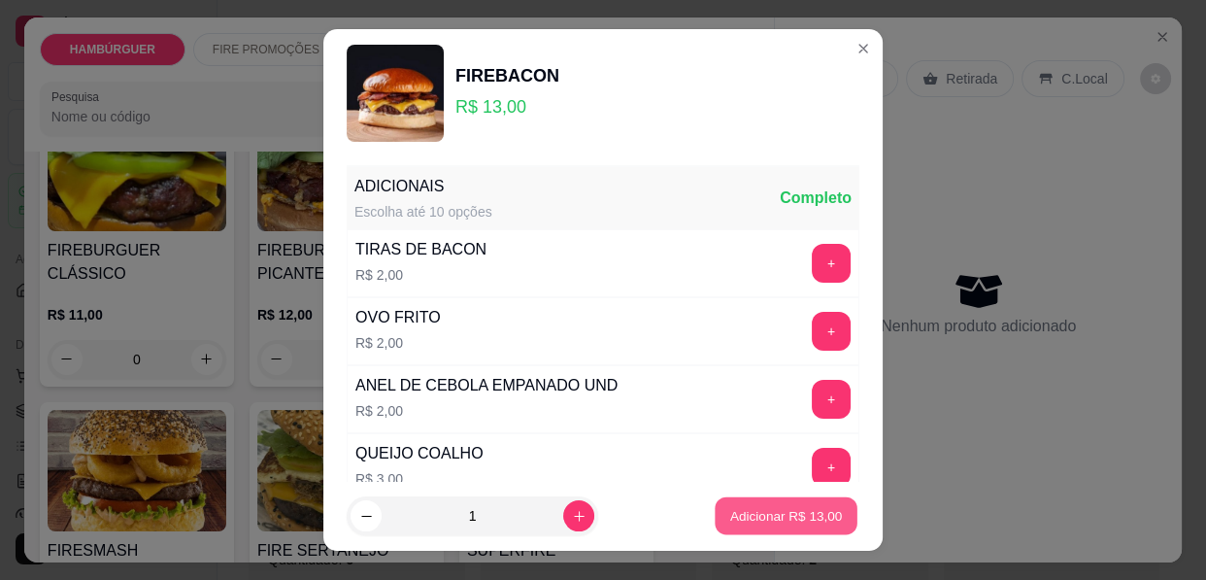
click at [730, 511] on p "Adicionar R$ 13,00" at bounding box center [786, 515] width 113 height 18
type input "1"
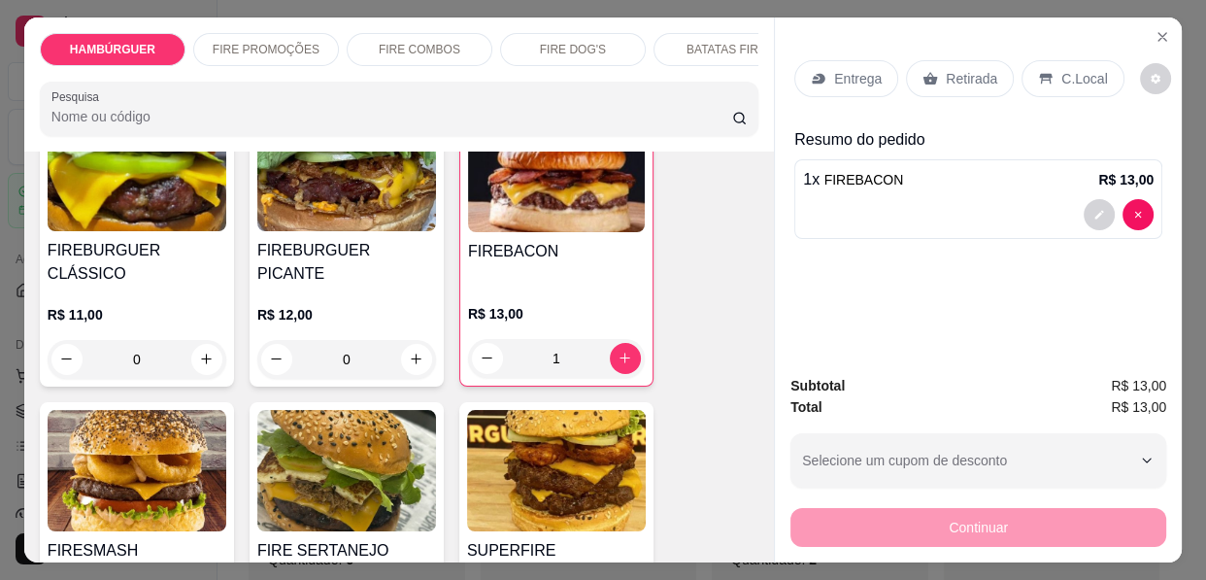
click at [816, 60] on div "Entrega" at bounding box center [847, 78] width 104 height 37
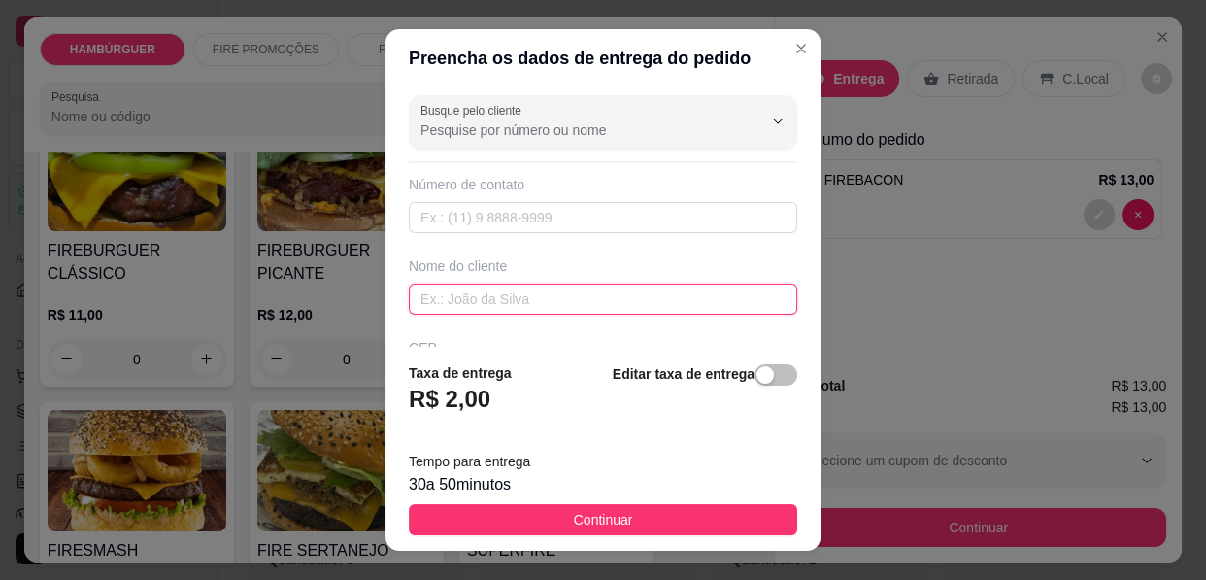
click at [669, 302] on input "text" at bounding box center [603, 299] width 389 height 31
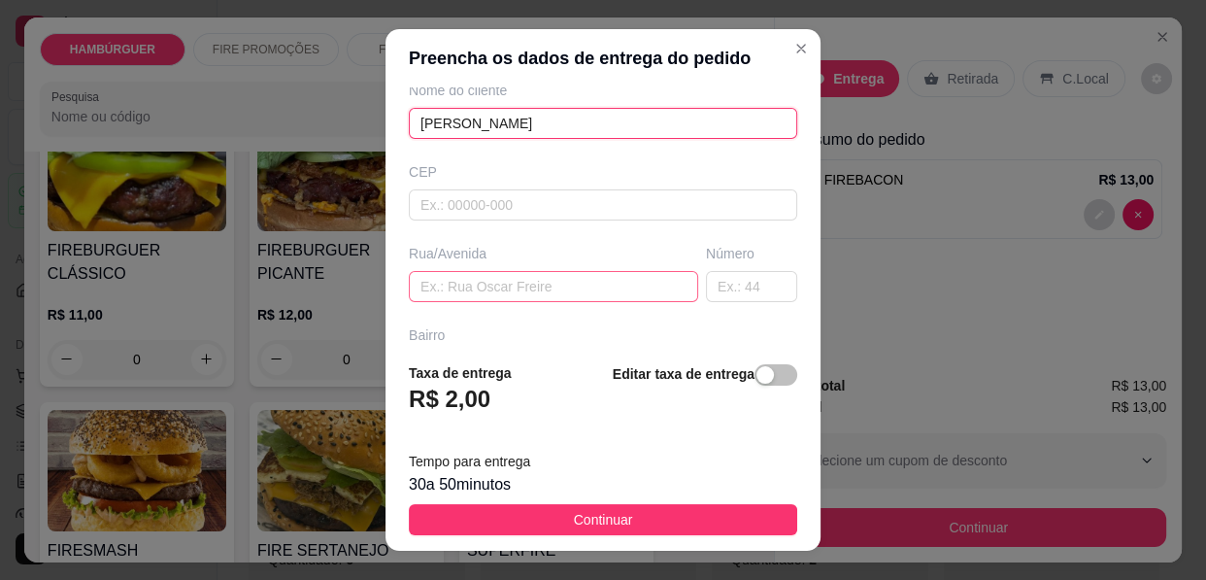
type input "[PERSON_NAME]"
click at [642, 287] on input "text" at bounding box center [553, 286] width 289 height 31
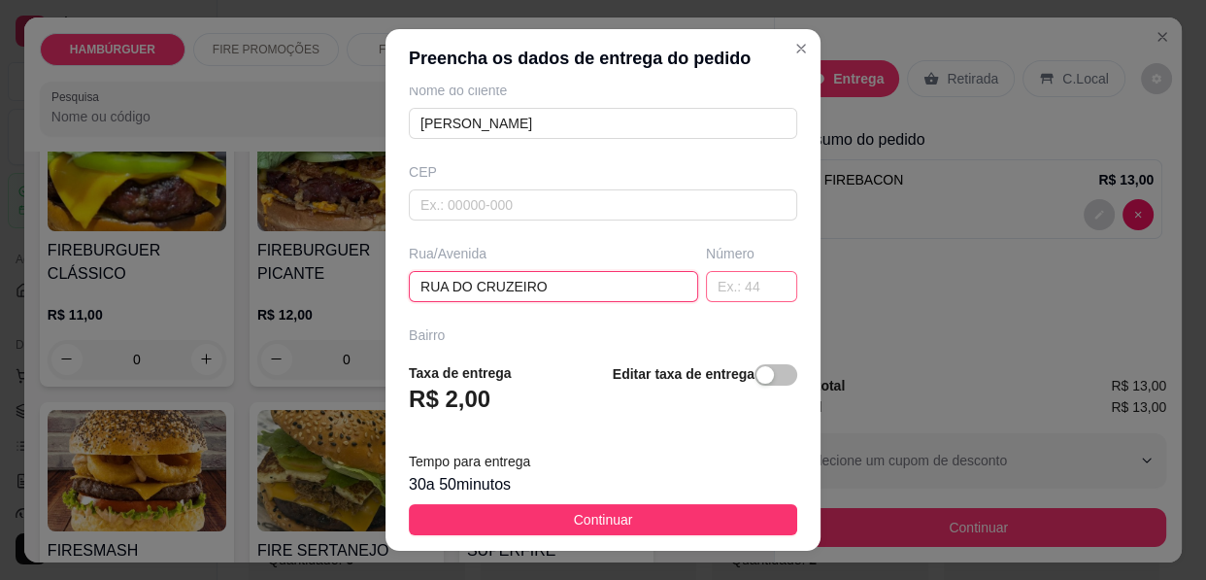
type input "RUA DO CRUZEIRO"
click at [712, 297] on input "text" at bounding box center [751, 286] width 91 height 31
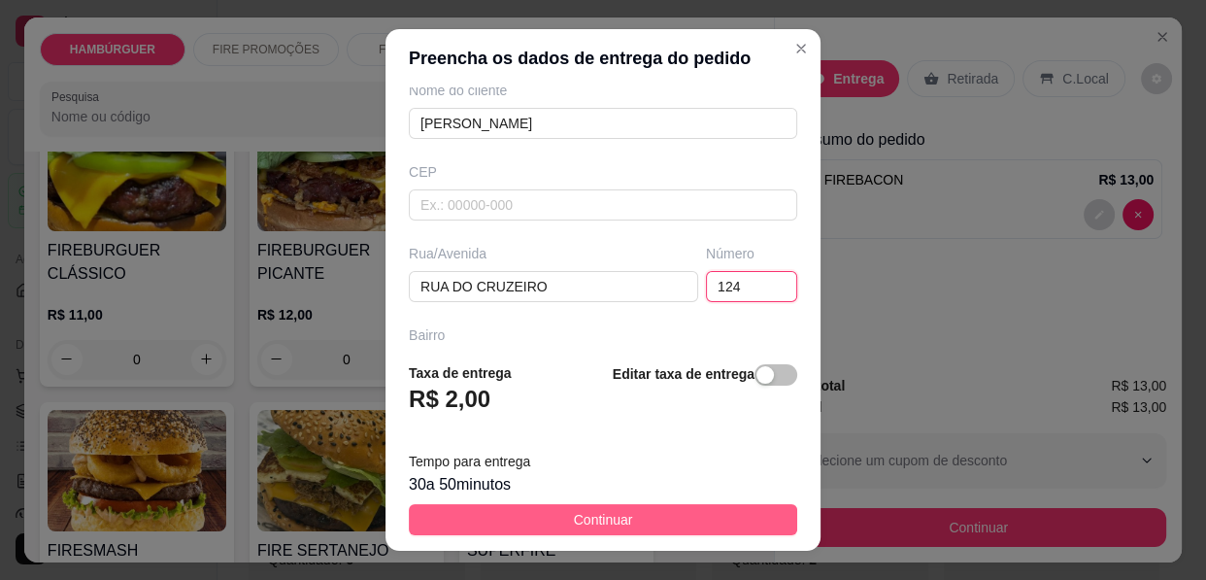
type input "124"
click at [645, 518] on button "Continuar" at bounding box center [603, 519] width 389 height 31
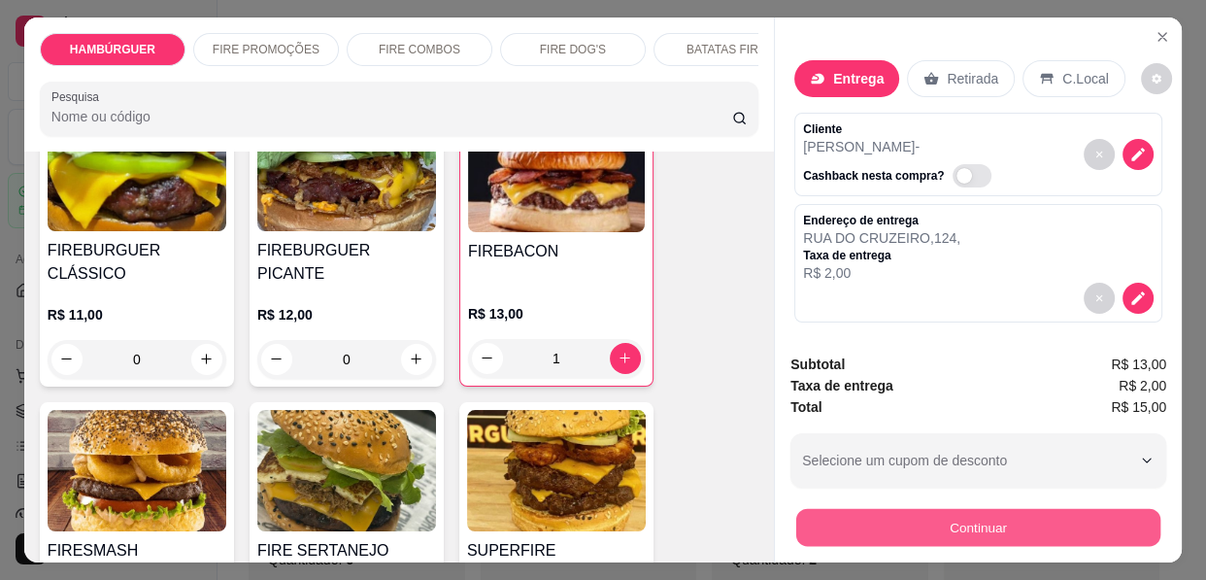
click at [816, 514] on button "Continuar" at bounding box center [978, 528] width 364 height 38
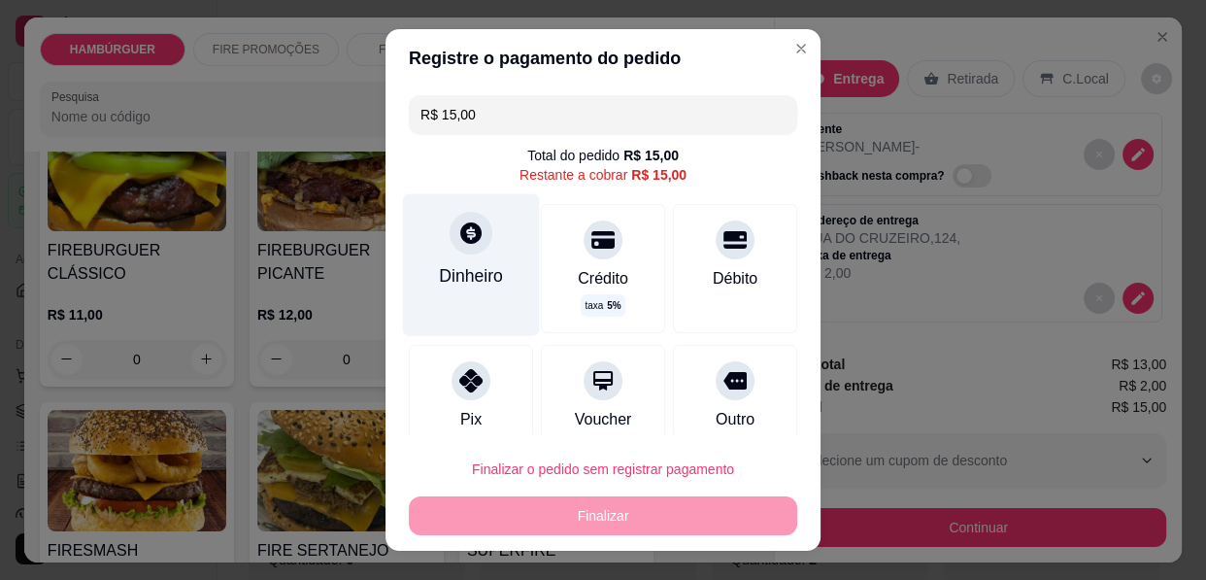
drag, startPoint x: 443, startPoint y: 269, endPoint x: 434, endPoint y: 260, distance: 12.4
click at [434, 260] on div "Dinheiro" at bounding box center [471, 264] width 137 height 142
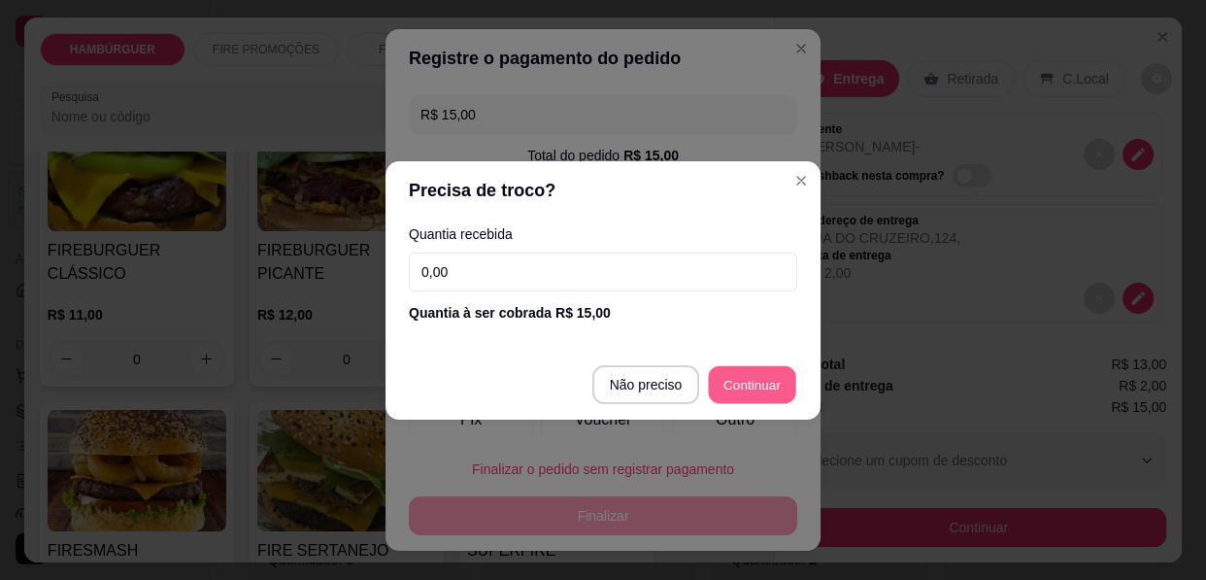
type input "R$ 0,00"
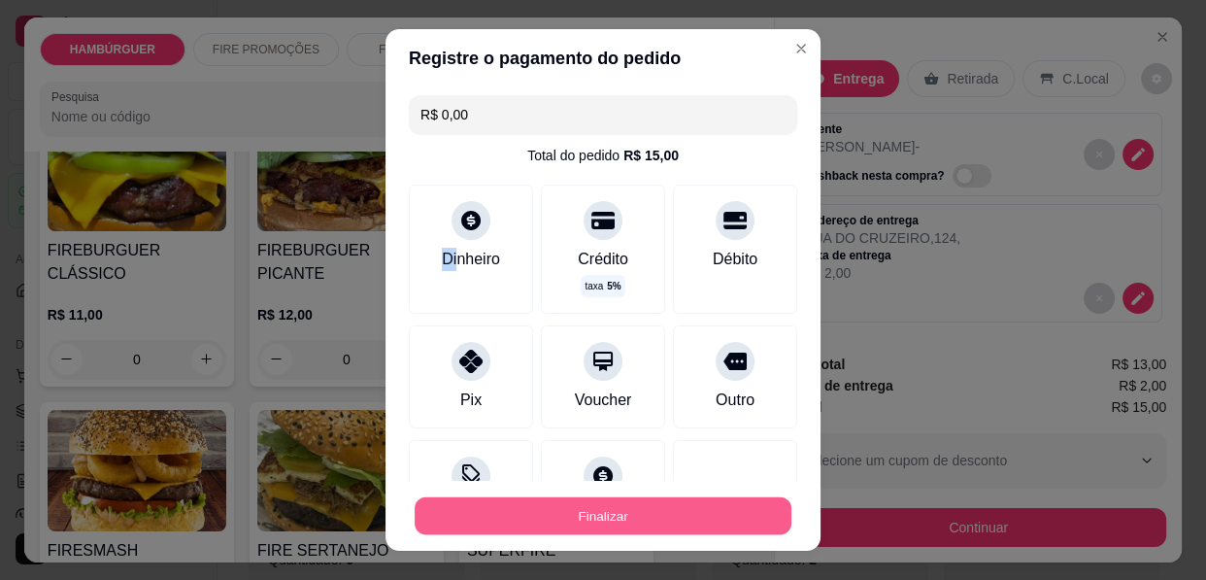
click at [630, 500] on button "Finalizar" at bounding box center [603, 516] width 377 height 38
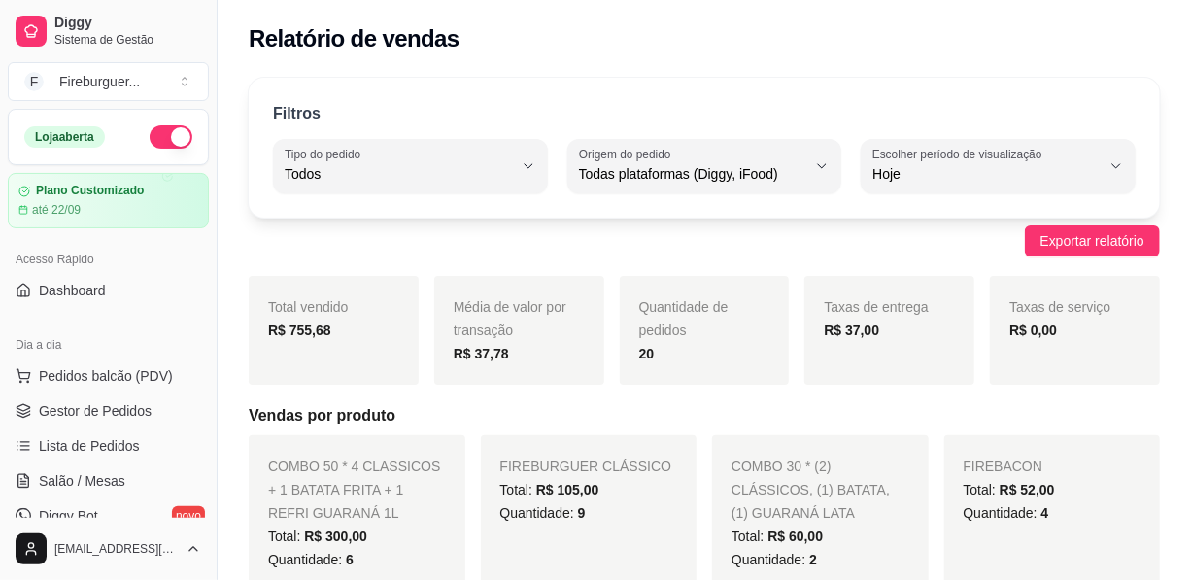
click at [1067, 39] on div "Relatório de vendas" at bounding box center [704, 38] width 911 height 31
click at [92, 443] on span "Lista de Pedidos" at bounding box center [89, 445] width 101 height 19
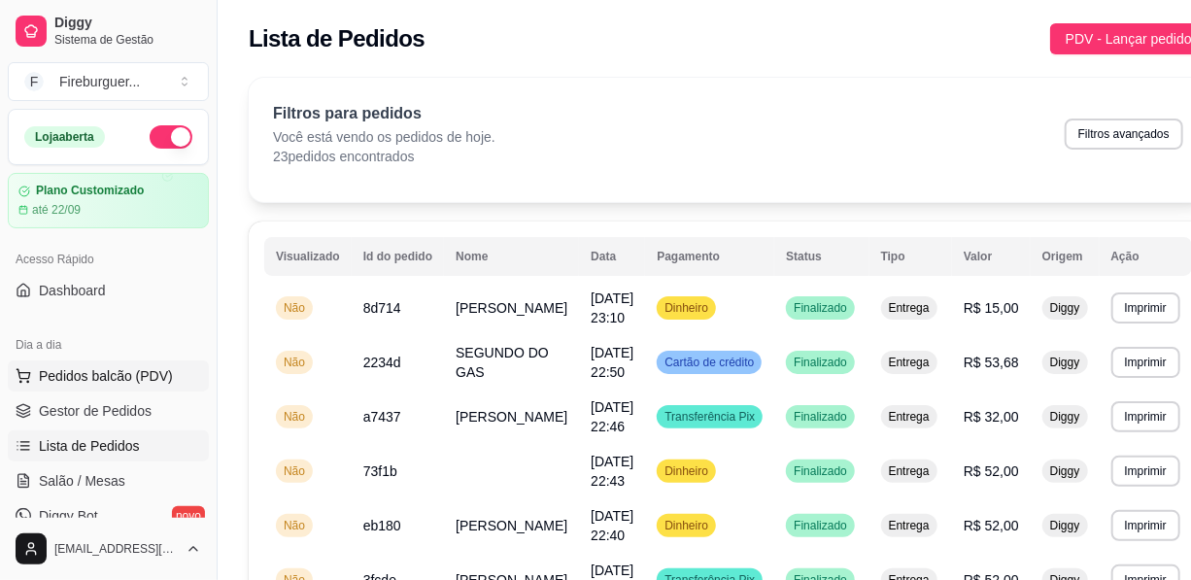
click at [57, 375] on span "Pedidos balcão (PDV)" at bounding box center [106, 375] width 134 height 19
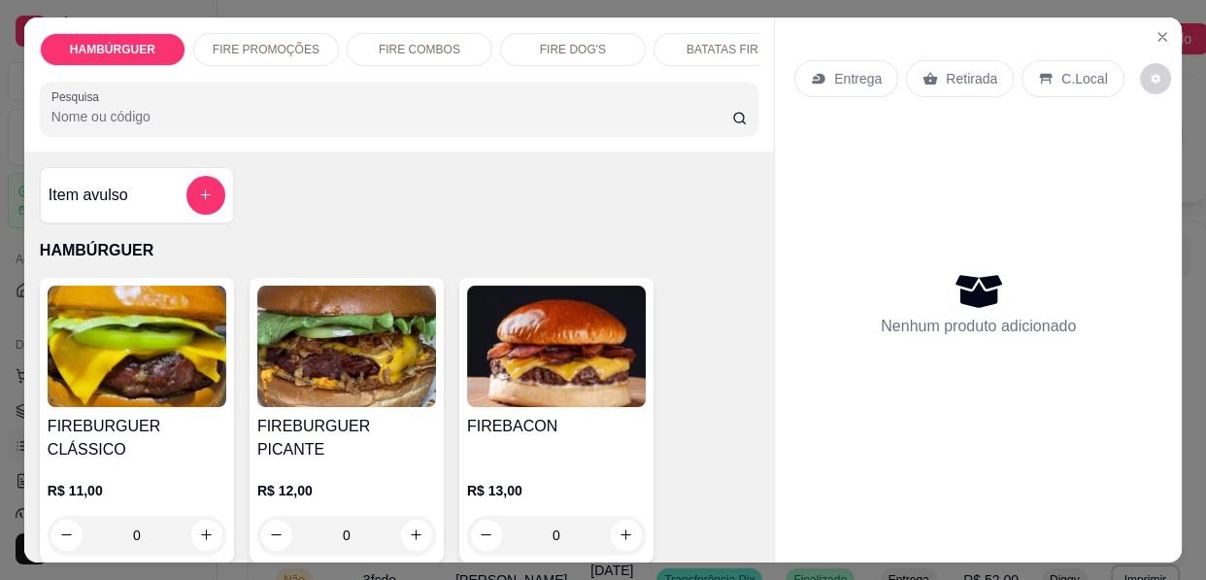
select select "ALL"
select select "0"
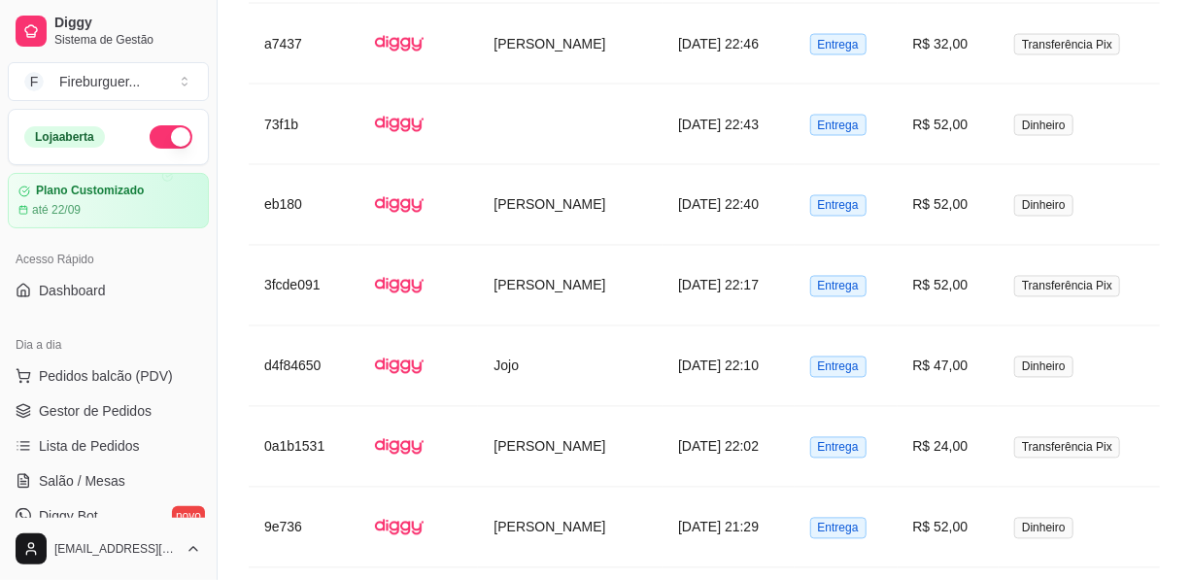
click at [110, 427] on ul "Pedidos balcão (PDV) Gestor de Pedidos Lista de Pedidos Salão / Mesas Diggy Bot…" at bounding box center [108, 463] width 201 height 206
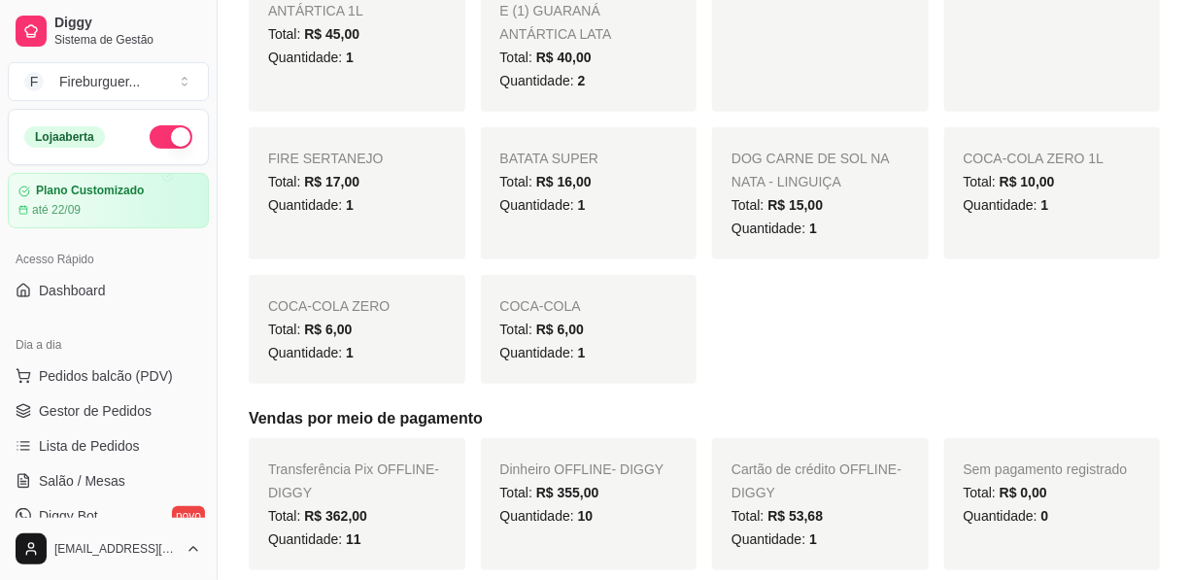
scroll to position [716, 0]
